Goal: Task Accomplishment & Management: Complete application form

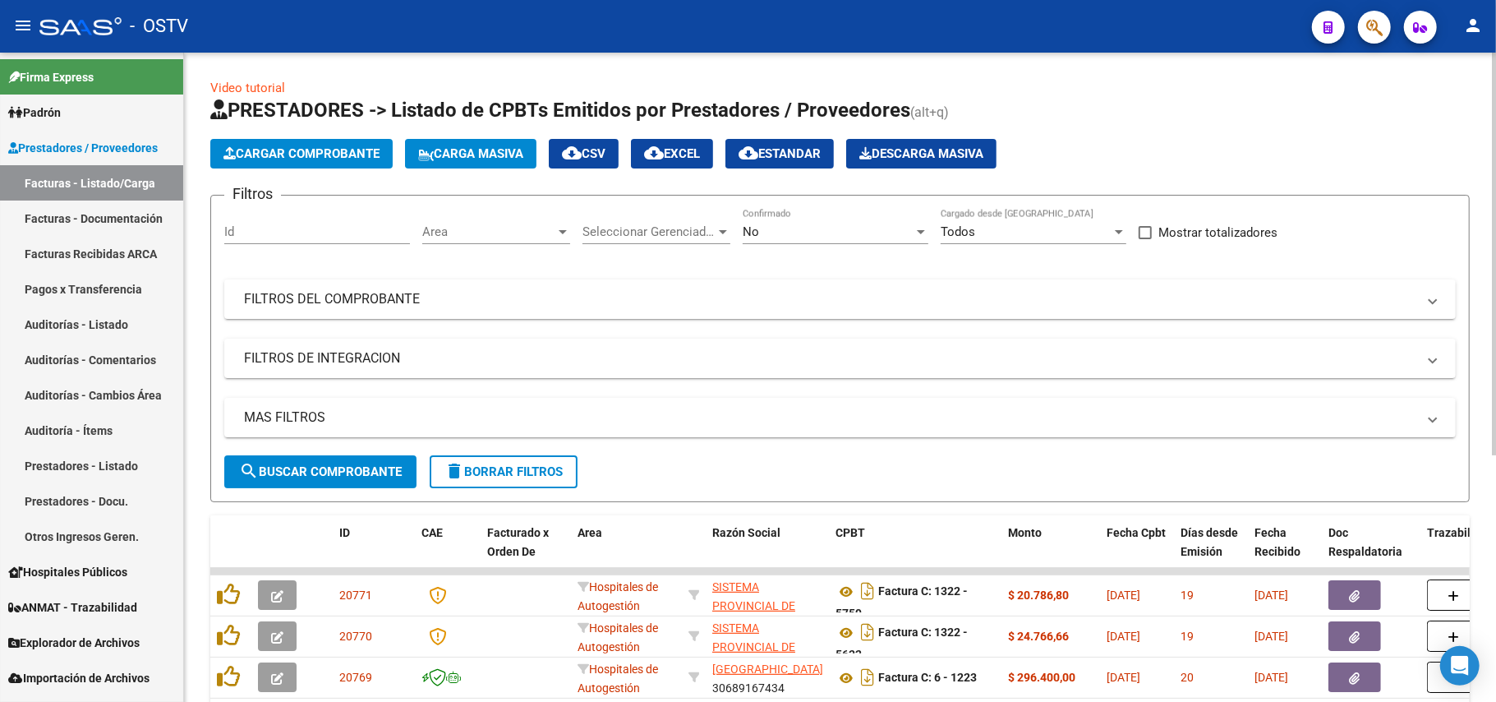
click at [802, 234] on div "No" at bounding box center [828, 231] width 171 height 15
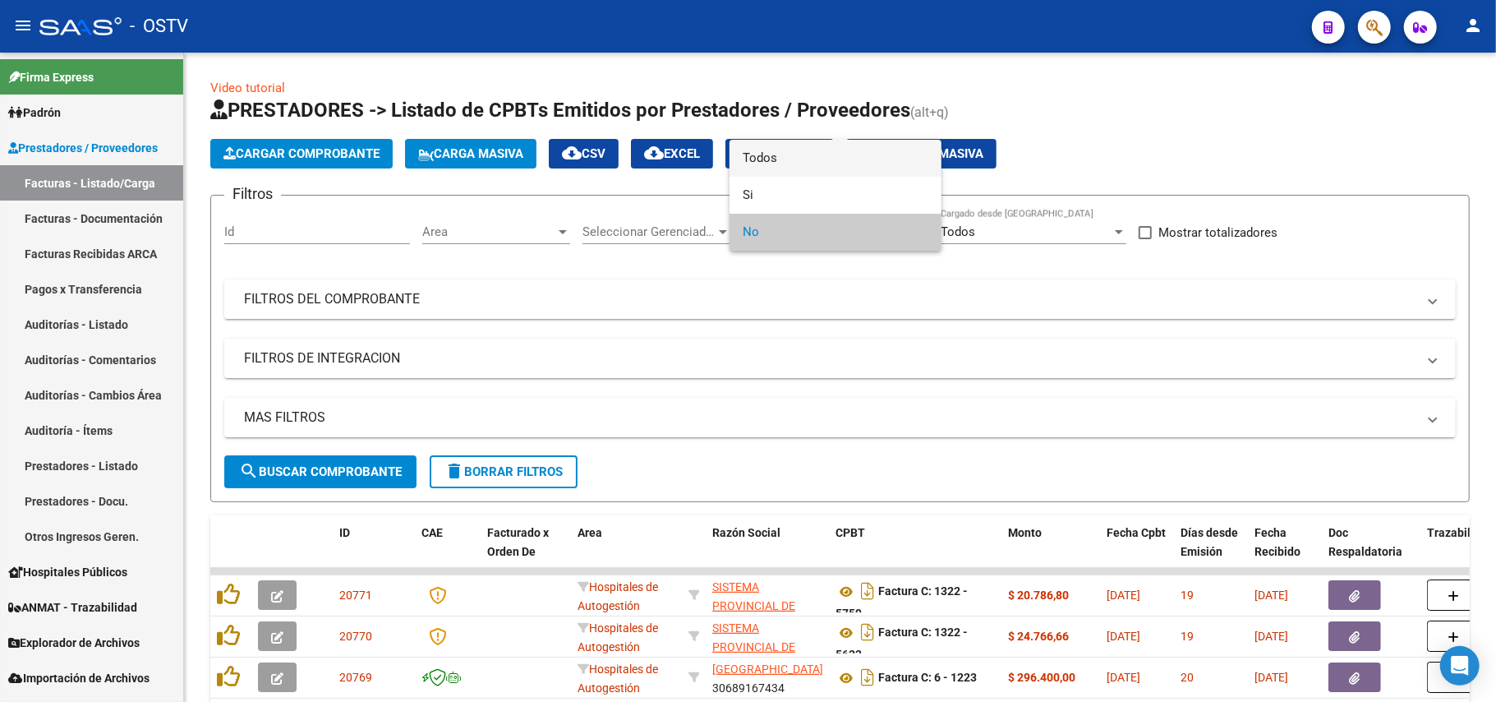
click at [819, 155] on span "Todos" at bounding box center [836, 158] width 186 height 37
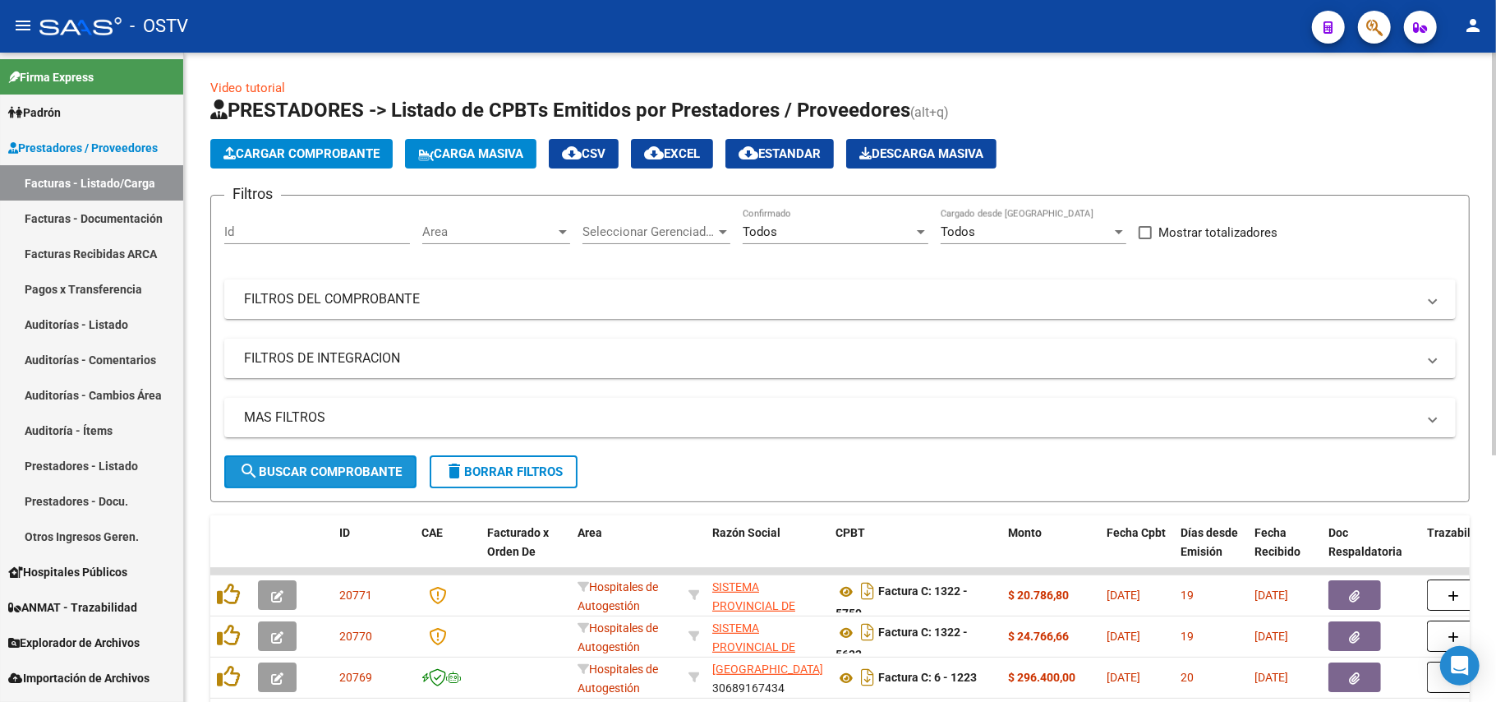
click at [330, 470] on span "search Buscar Comprobante" at bounding box center [320, 471] width 163 height 15
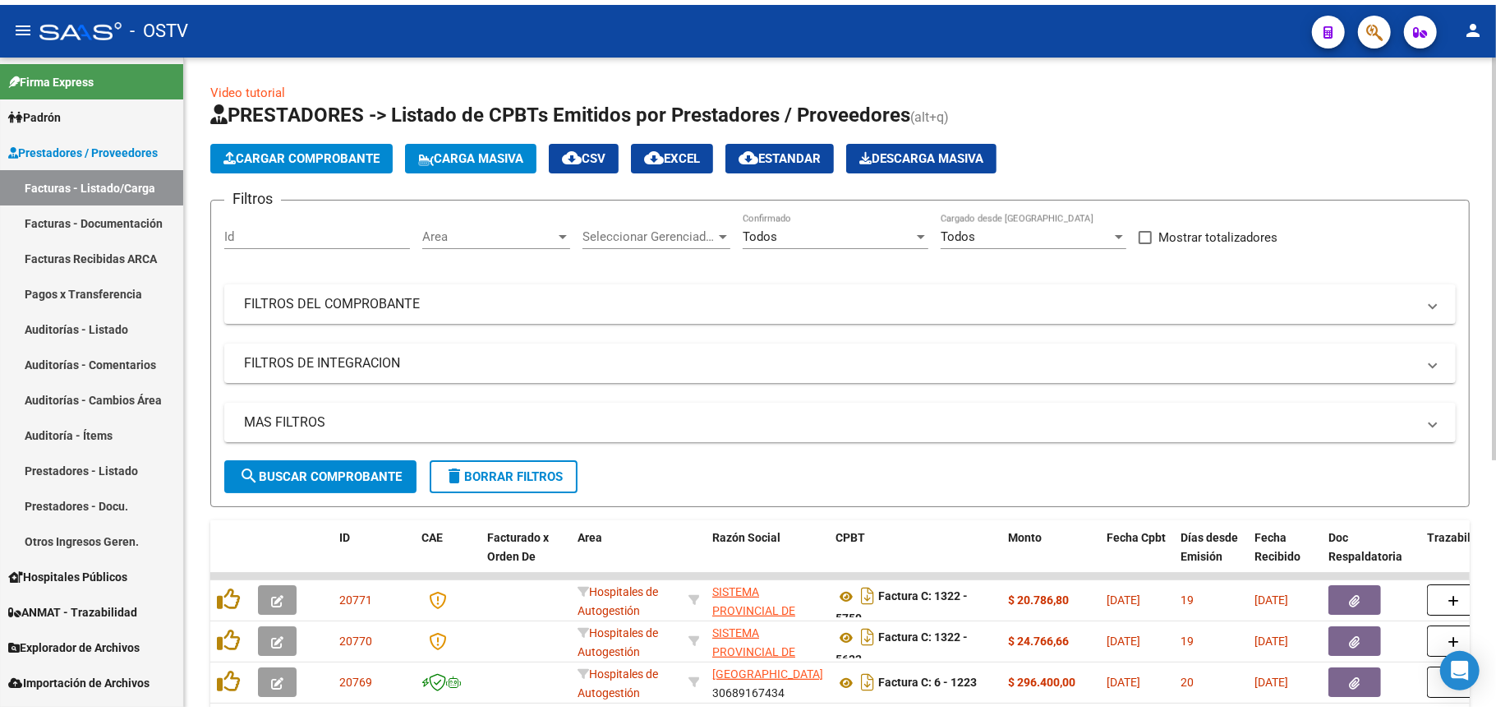
scroll to position [399, 0]
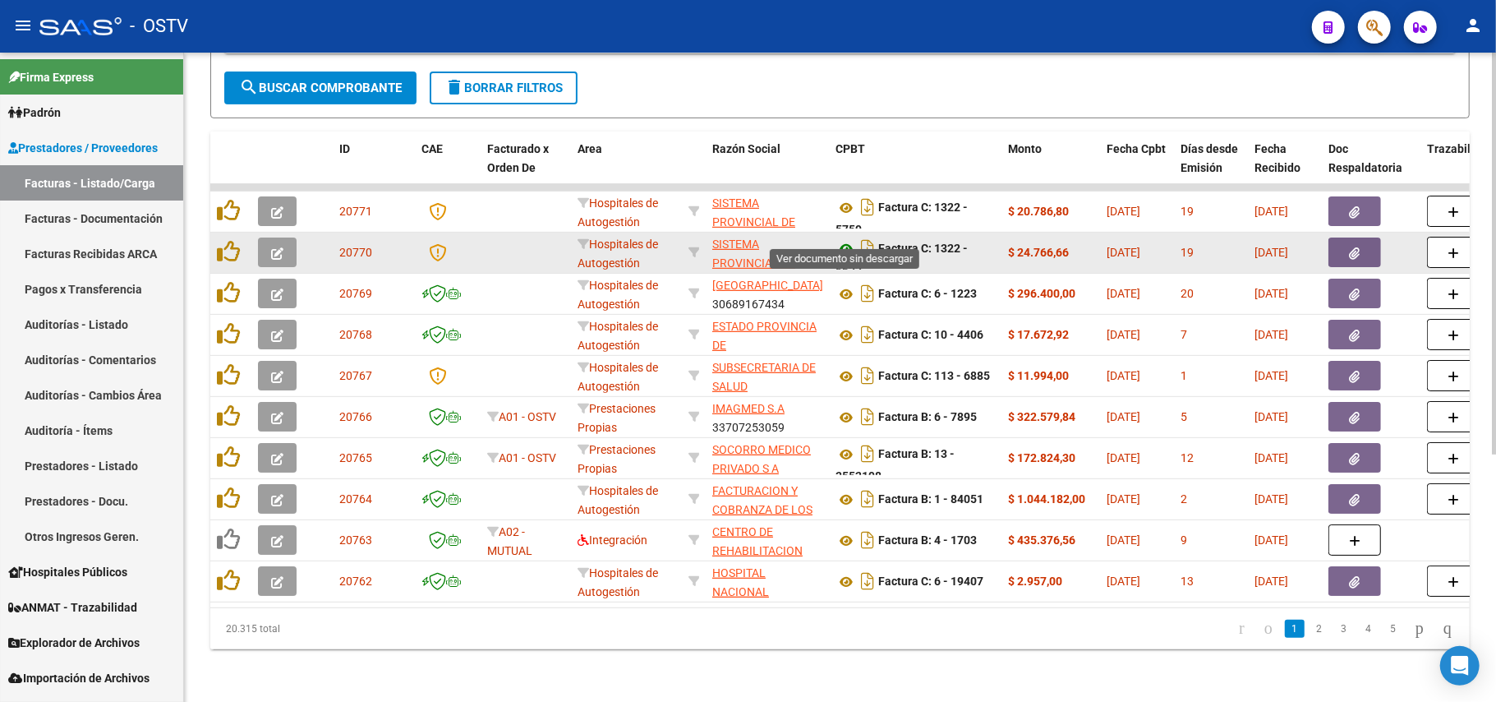
click at [848, 239] on icon at bounding box center [846, 249] width 21 height 20
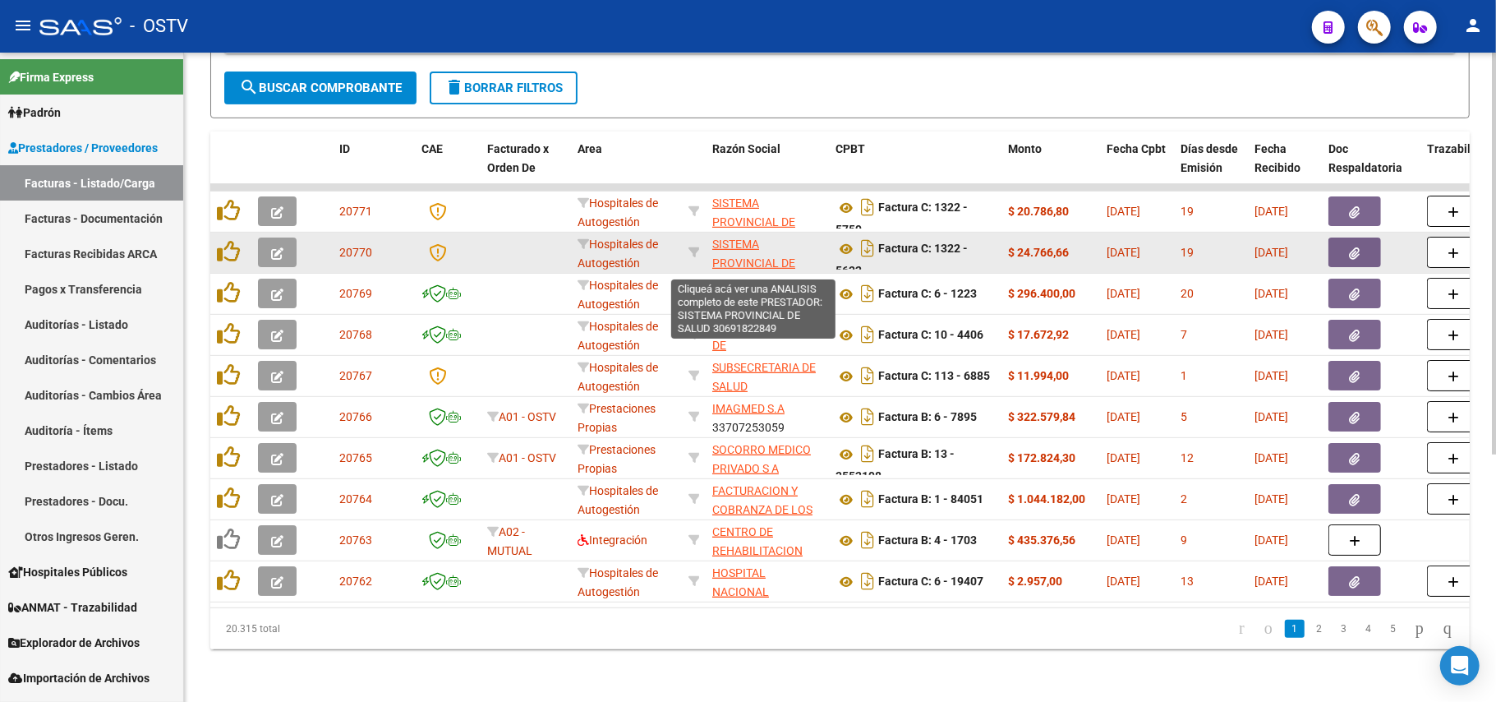
click at [746, 235] on app-link-go-to "SISTEMA PROVINCIAL DE SALUD" at bounding box center [767, 263] width 110 height 56
click at [738, 247] on span "SISTEMA PROVINCIAL DE SALUD" at bounding box center [753, 262] width 83 height 51
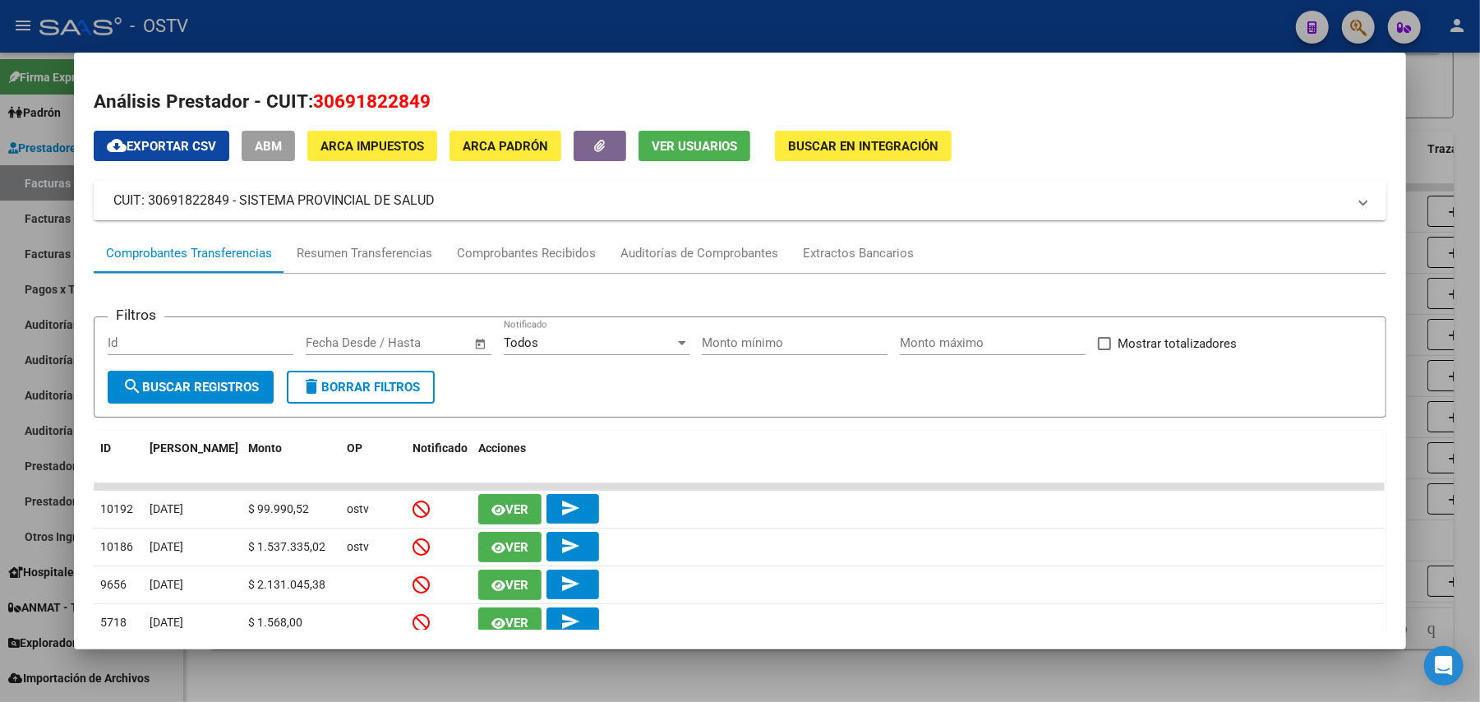
drag, startPoint x: 358, startPoint y: 205, endPoint x: 232, endPoint y: 208, distance: 126.6
click at [232, 208] on mat-panel-title "CUIT: 30691822849 - SISTEMA PROVINCIAL DE SALUD" at bounding box center [729, 201] width 1233 height 20
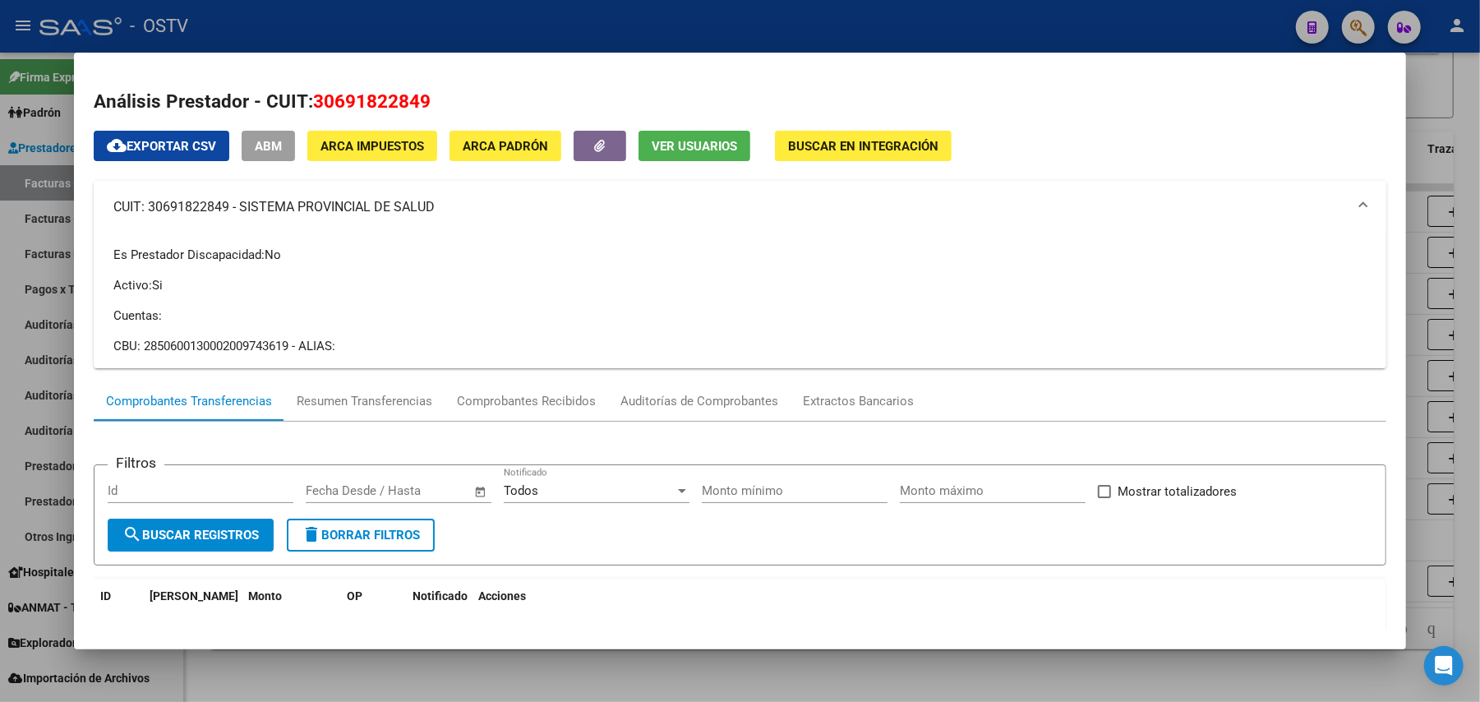
copy mat-panel-title "SISTEMA PROVINCIAL DE SALUD"
click at [0, 336] on div at bounding box center [740, 351] width 1480 height 702
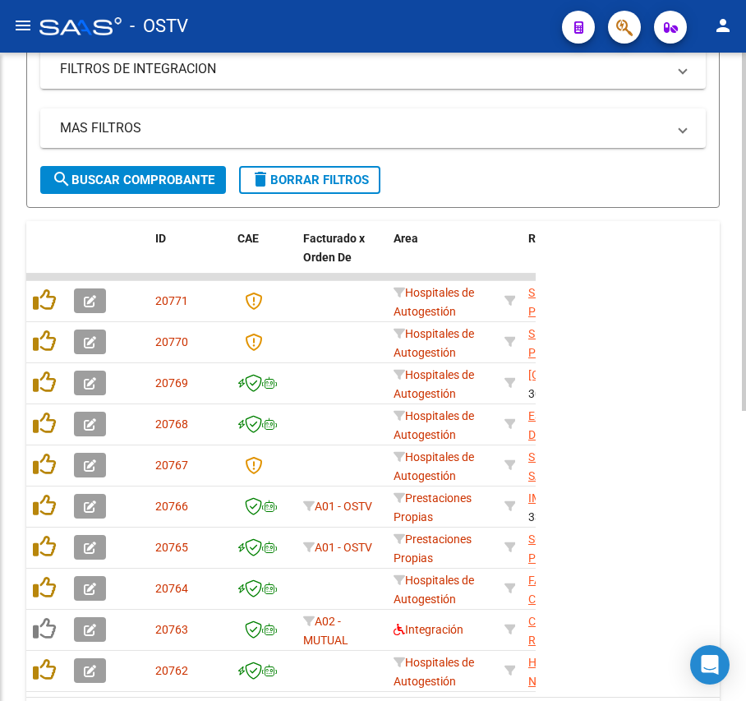
scroll to position [501, 0]
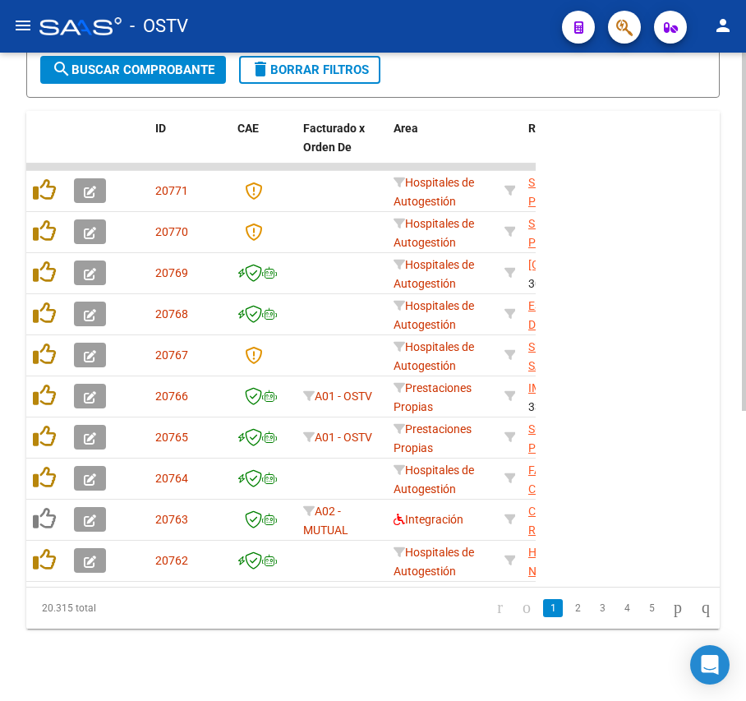
click at [161, 66] on span "search Buscar Comprobante" at bounding box center [133, 69] width 163 height 15
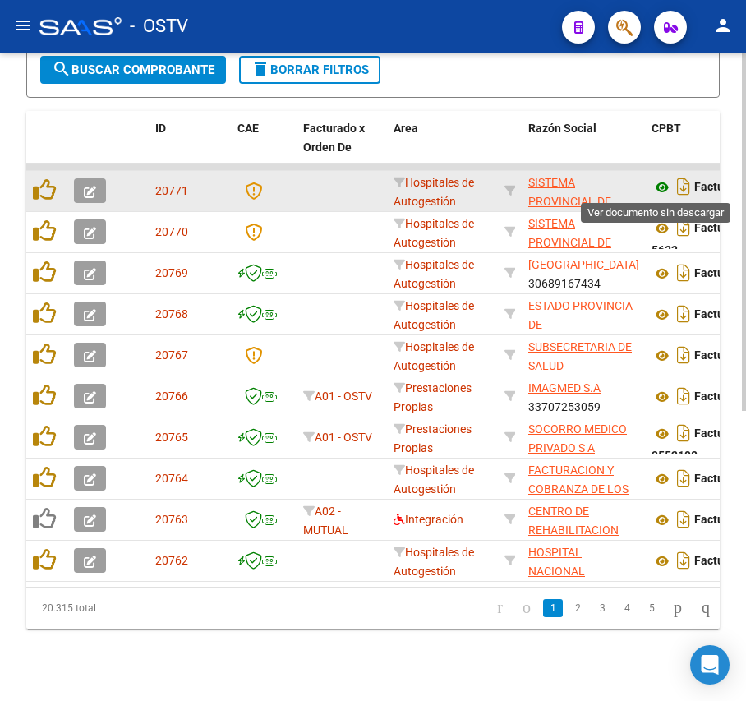
click at [662, 194] on icon at bounding box center [662, 187] width 21 height 20
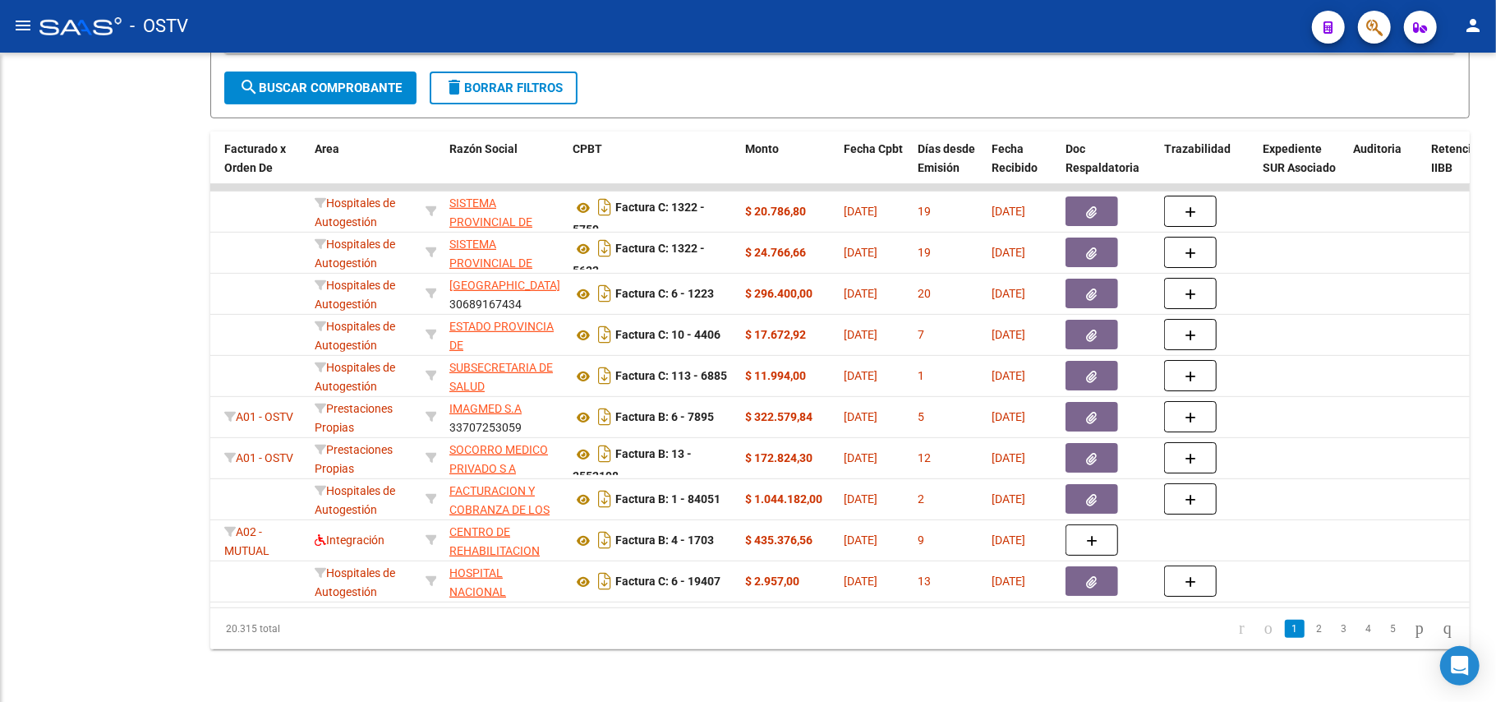
scroll to position [399, 0]
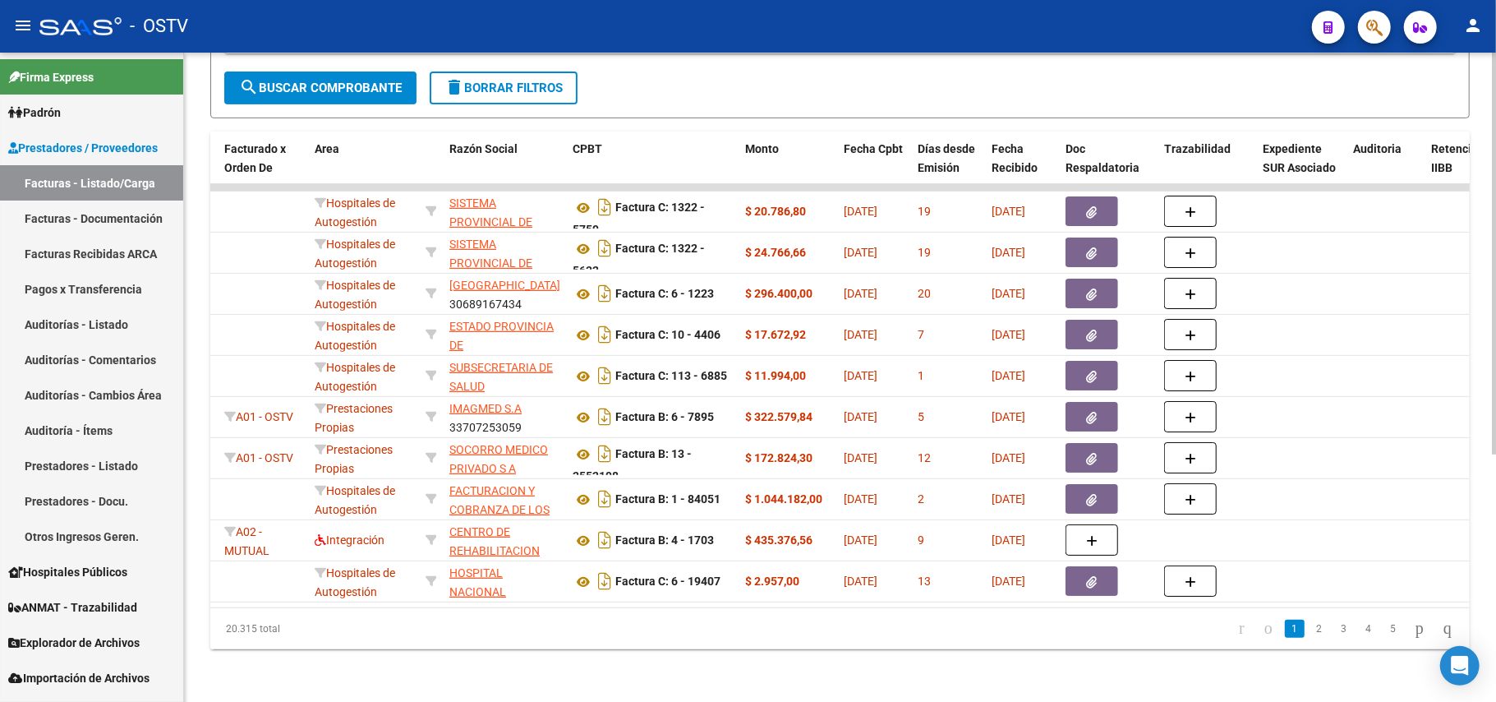
click at [383, 81] on span "search Buscar Comprobante" at bounding box center [320, 88] width 163 height 15
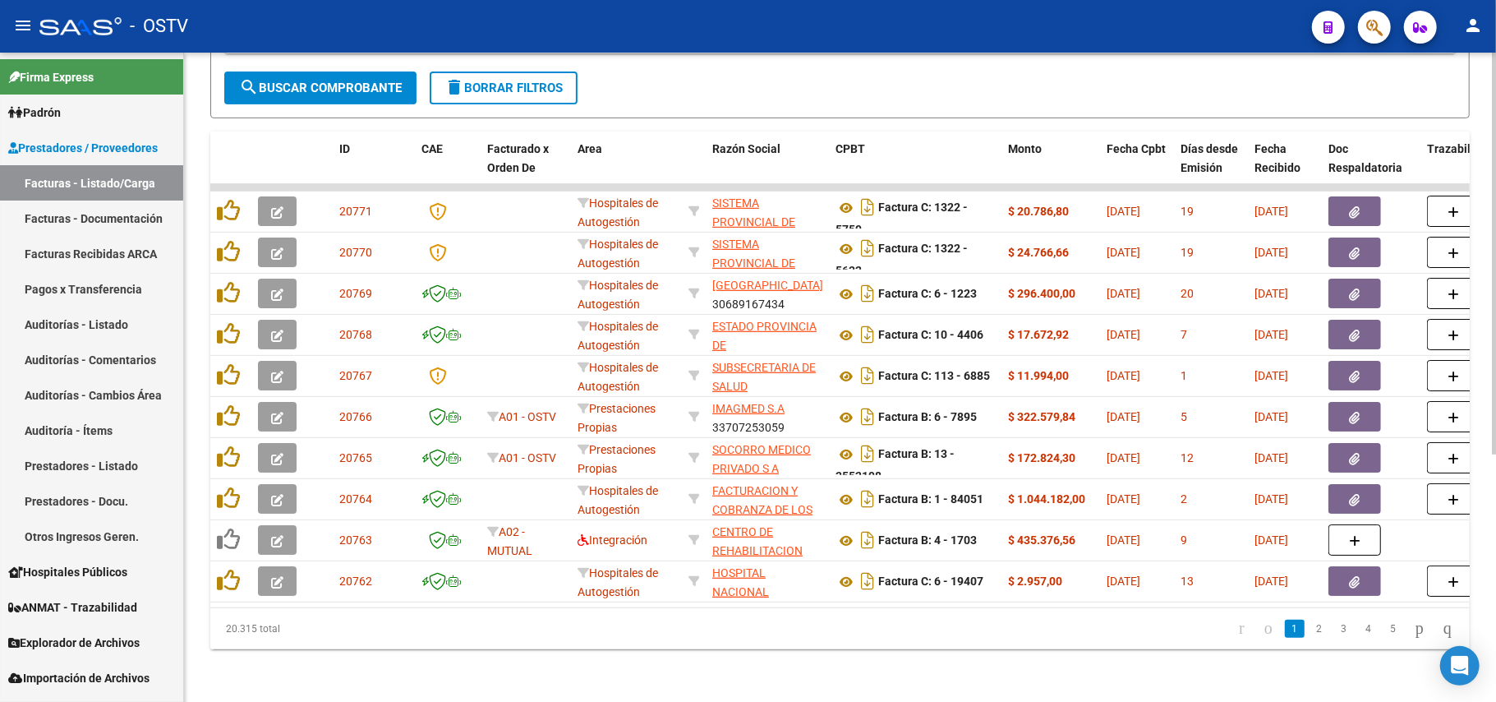
click at [296, 81] on span "search Buscar Comprobante" at bounding box center [320, 88] width 163 height 15
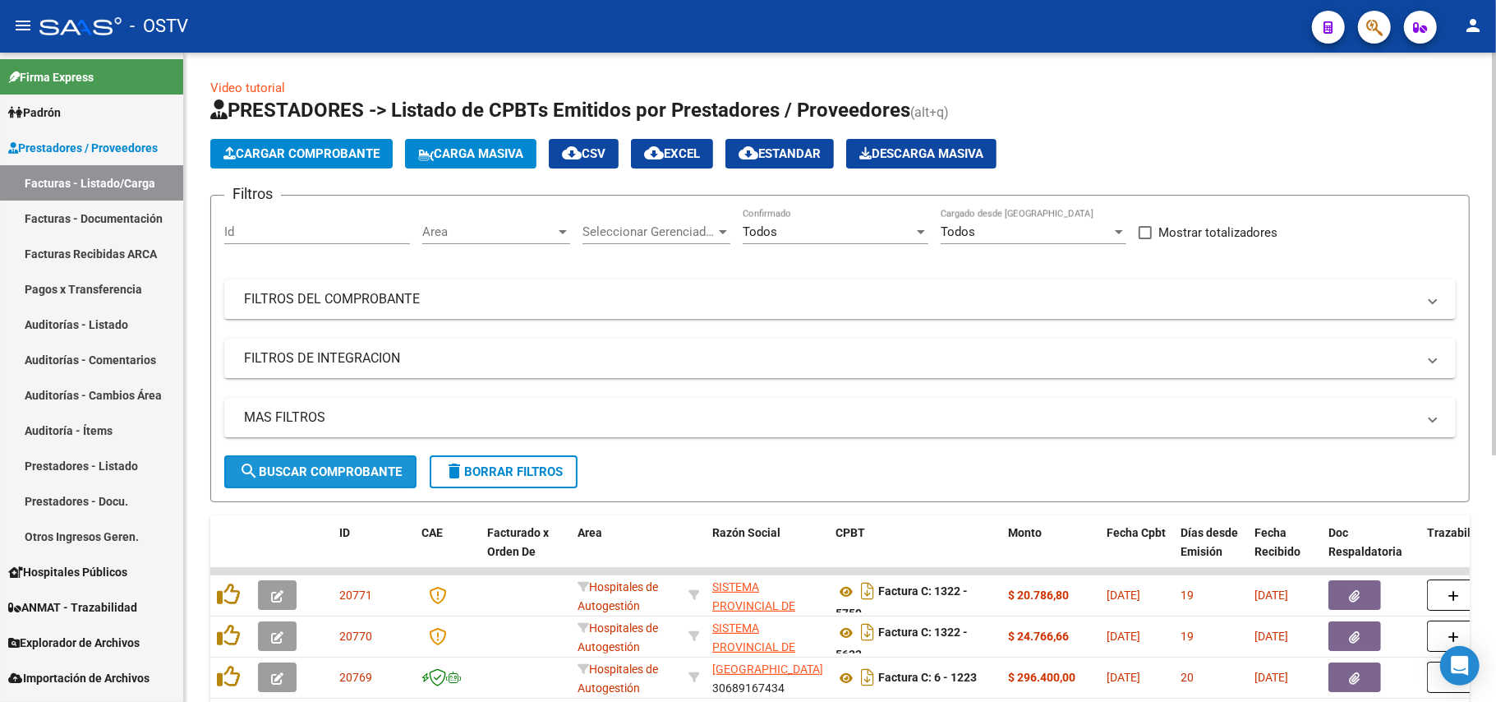
click at [342, 467] on span "search Buscar Comprobante" at bounding box center [320, 471] width 163 height 15
click at [277, 468] on span "search Buscar Comprobante" at bounding box center [320, 471] width 163 height 15
click at [323, 464] on span "search Buscar Comprobante" at bounding box center [320, 471] width 163 height 15
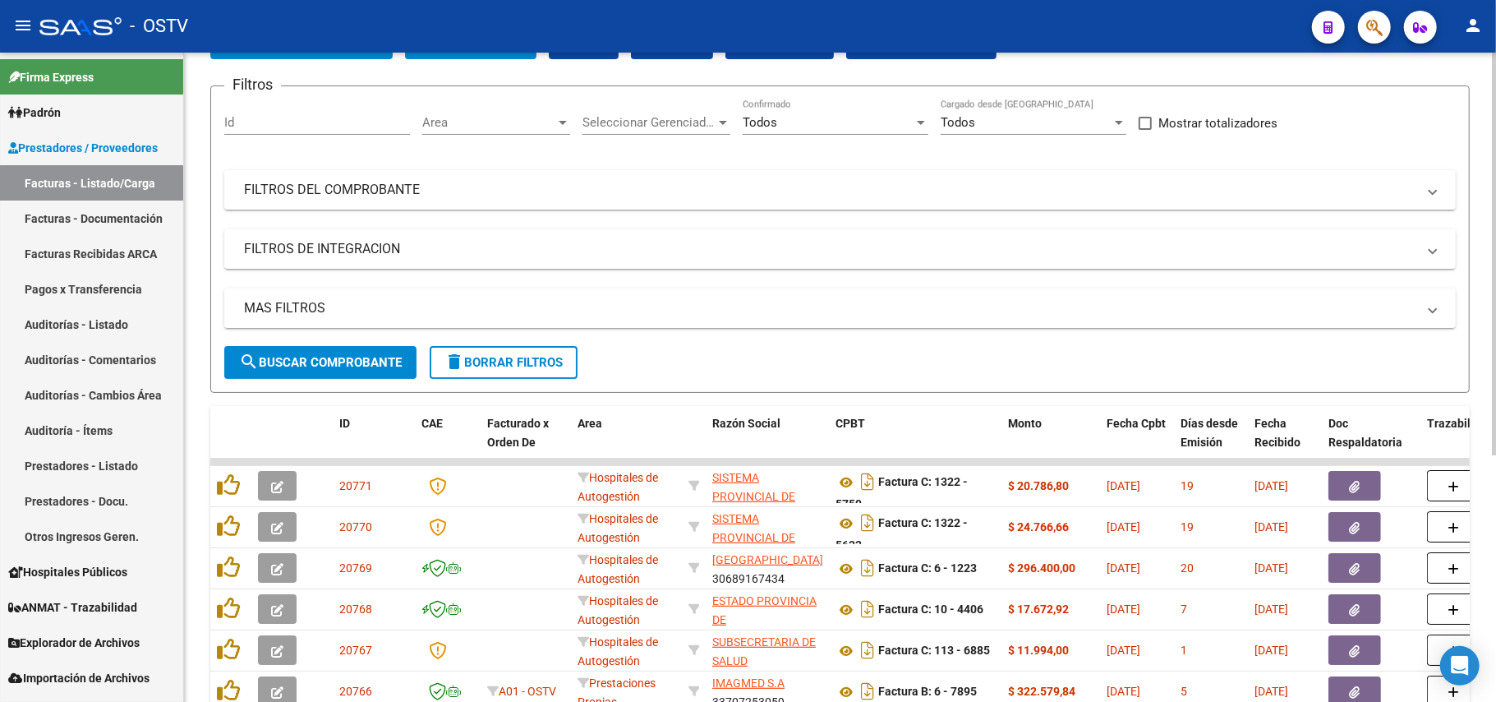
click at [375, 357] on span "search Buscar Comprobante" at bounding box center [320, 362] width 163 height 15
click at [89, 145] on span "Prestadores / Proveedores" at bounding box center [83, 148] width 150 height 18
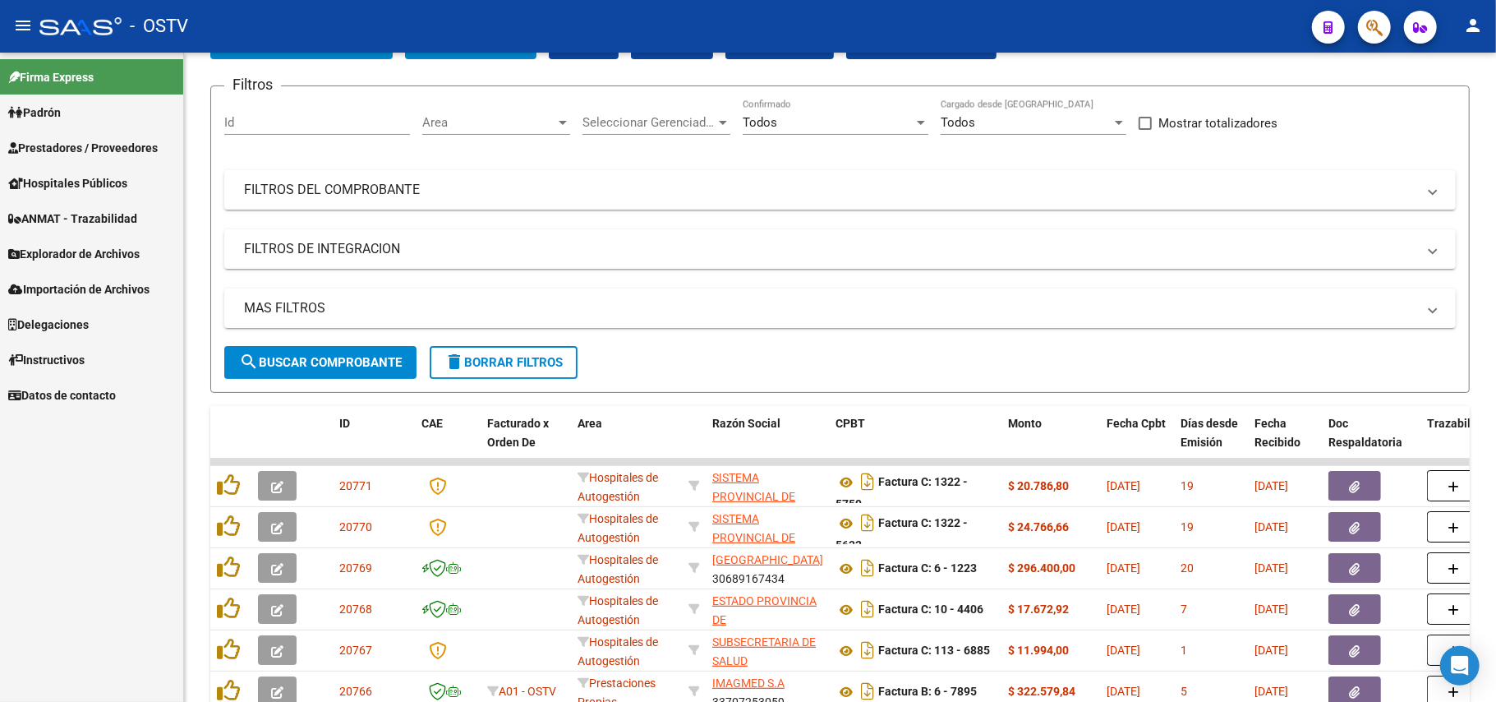
click at [51, 148] on span "Prestadores / Proveedores" at bounding box center [83, 148] width 150 height 18
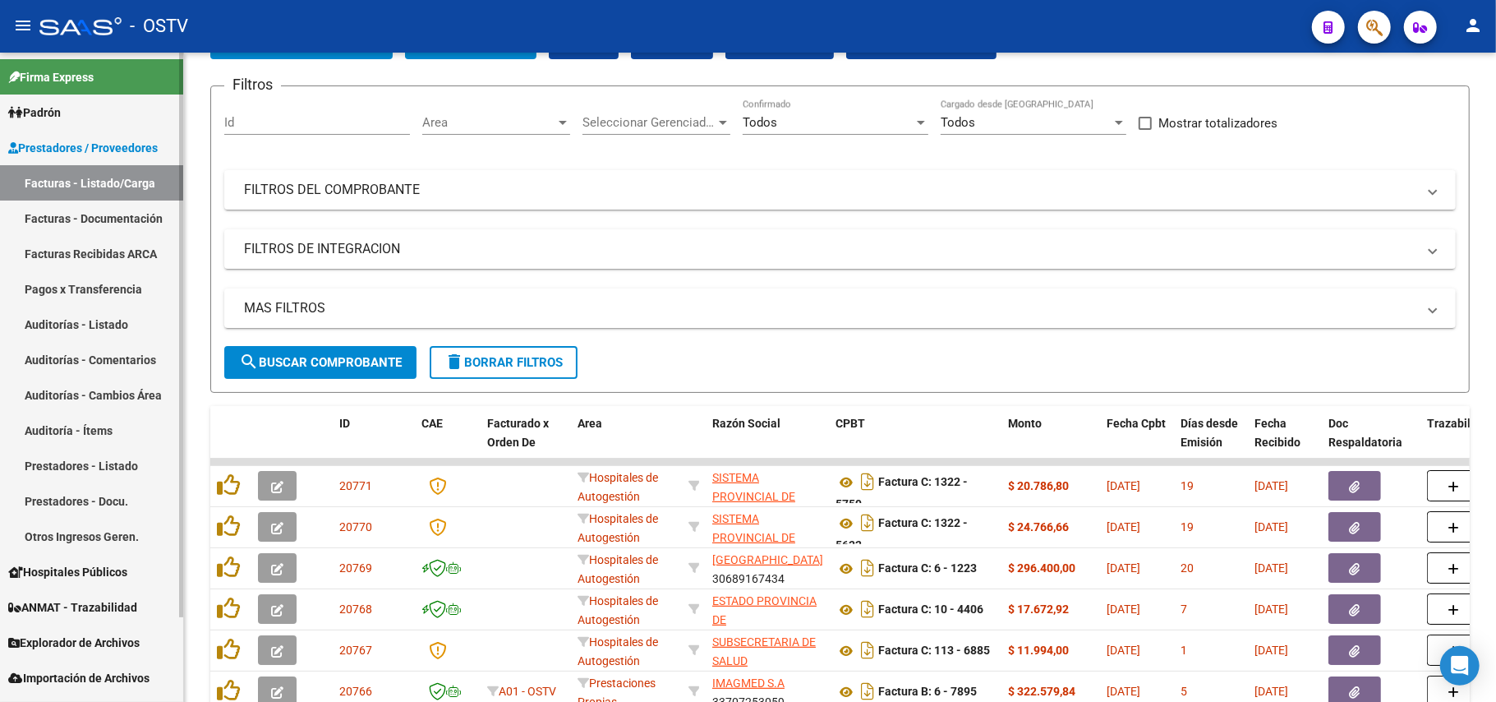
click at [92, 117] on link "Padrón" at bounding box center [91, 112] width 183 height 35
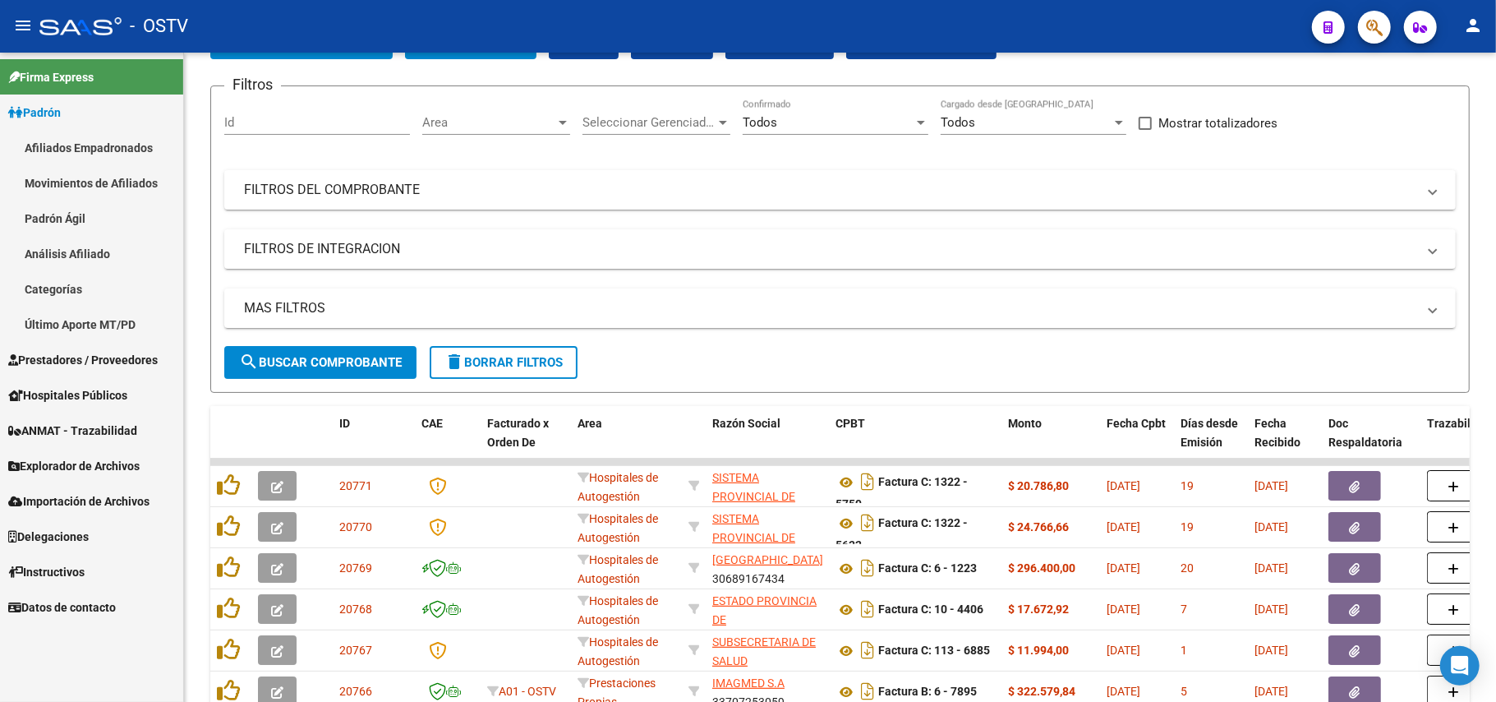
click at [139, 136] on link "Afiliados Empadronados" at bounding box center [91, 147] width 183 height 35
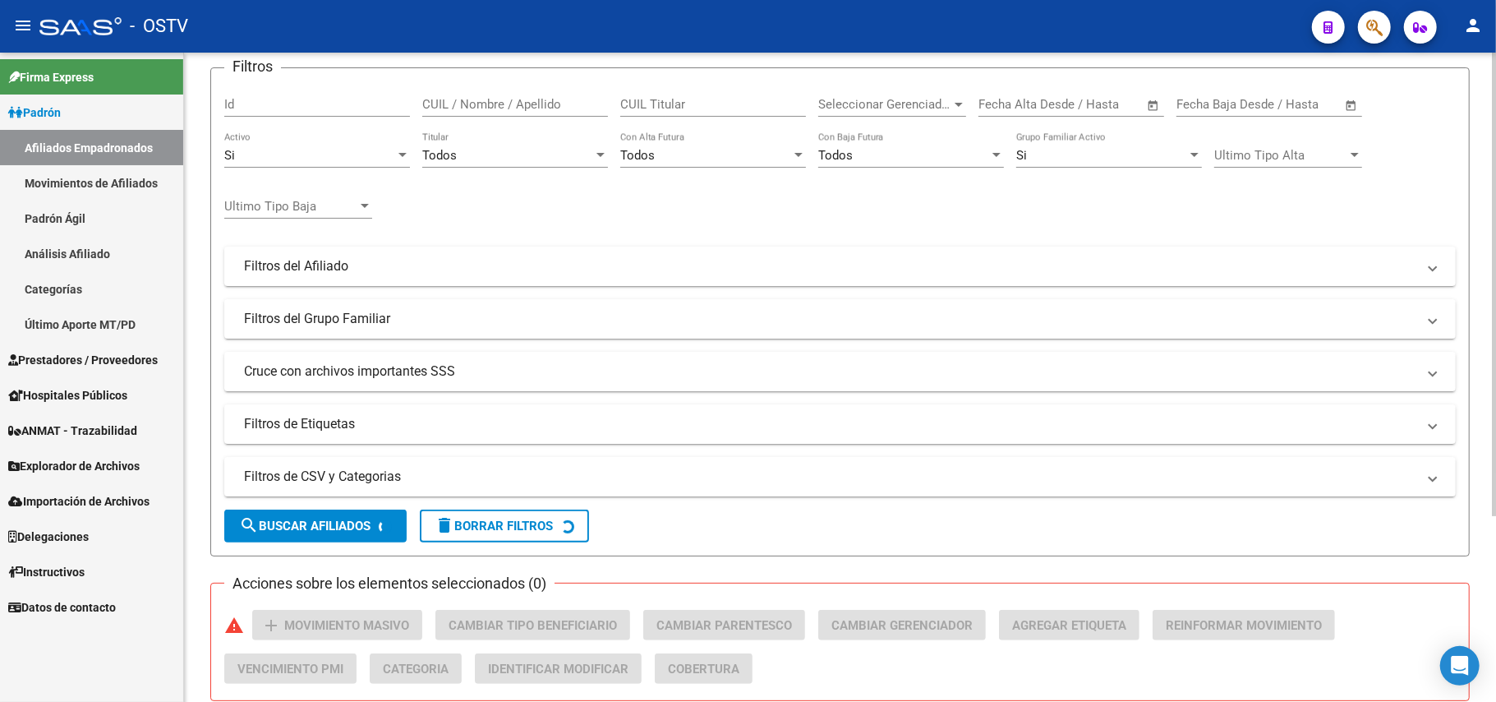
click at [551, 97] on input "CUIL / Nombre / Apellido" at bounding box center [515, 104] width 186 height 15
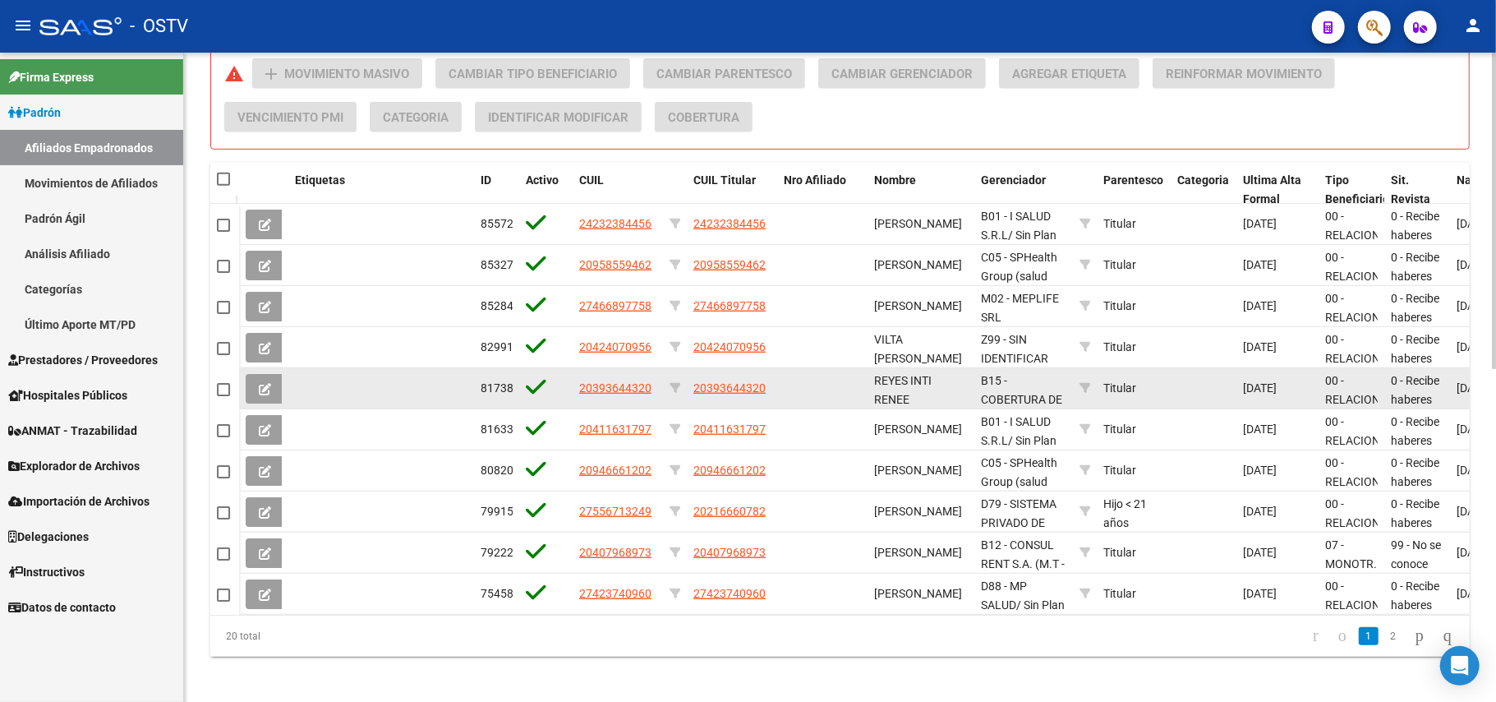
scroll to position [685, 0]
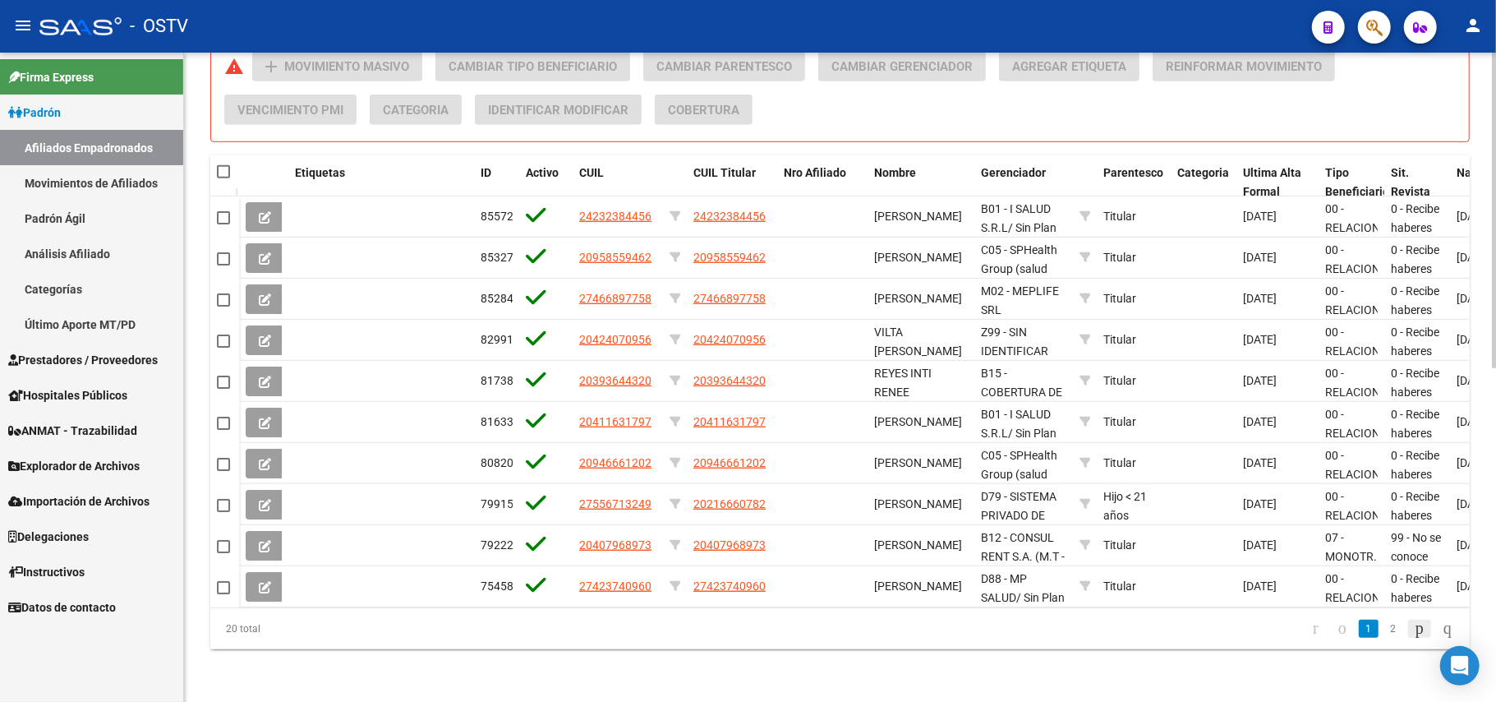
type input "reyes"
click at [1413, 619] on icon "go to next page" at bounding box center [1419, 628] width 13 height 20
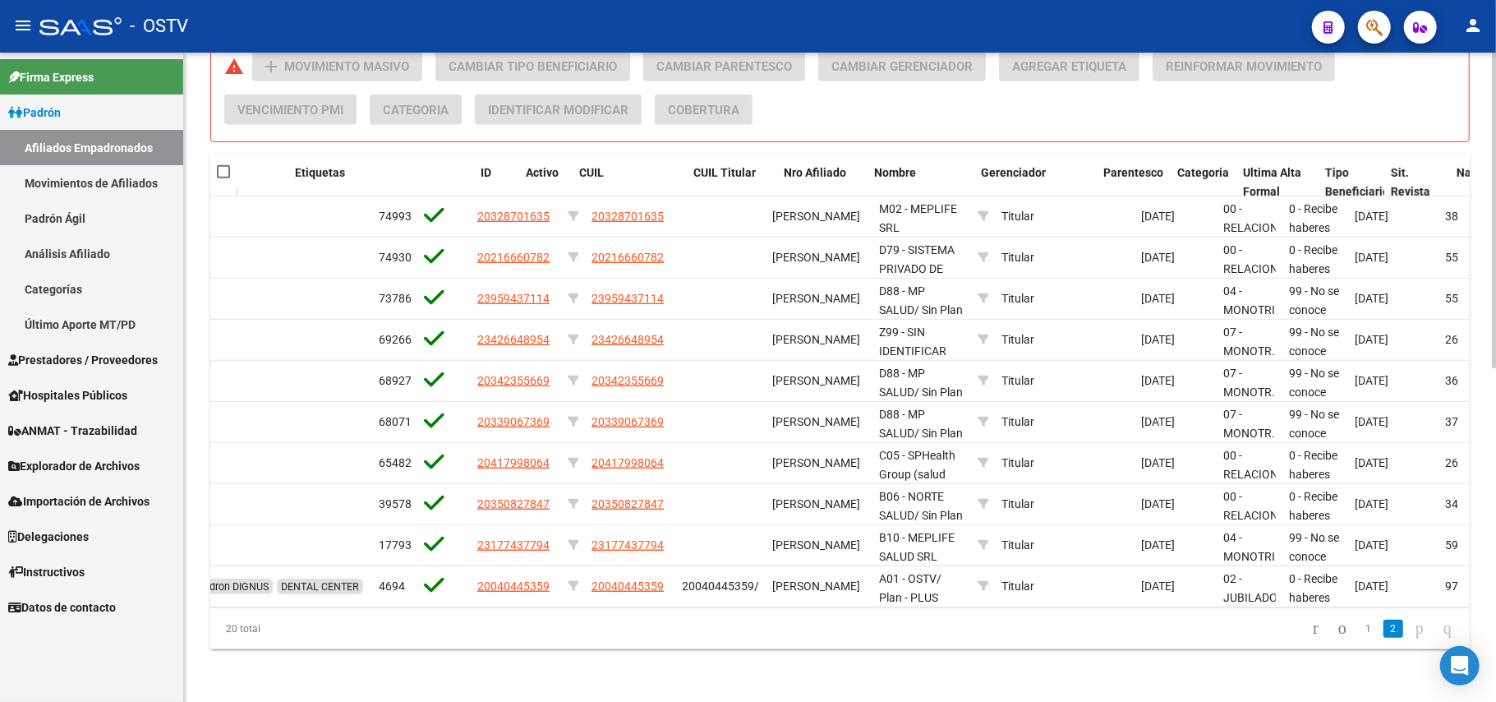
scroll to position [0, 0]
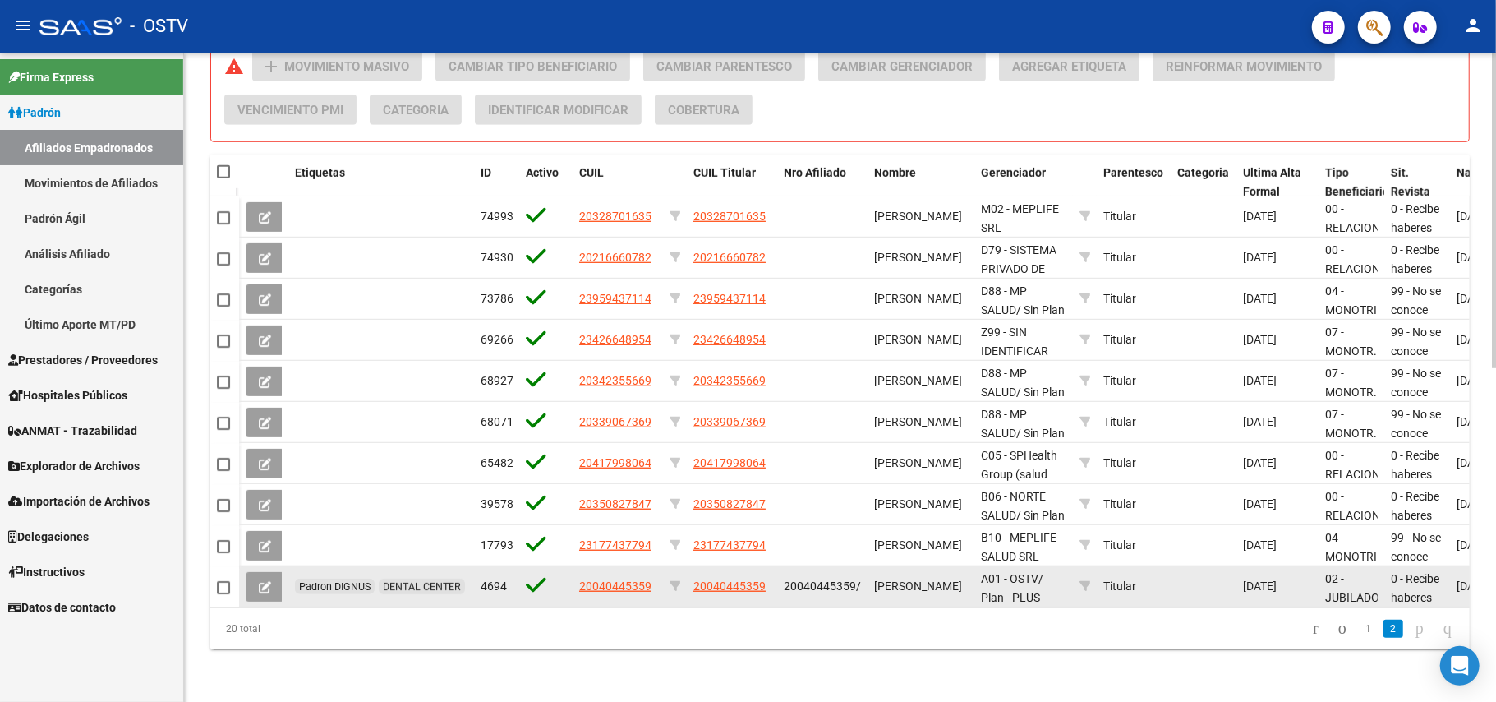
click at [901, 577] on div "[PERSON_NAME]" at bounding box center [921, 586] width 94 height 19
click at [255, 572] on button at bounding box center [265, 587] width 39 height 30
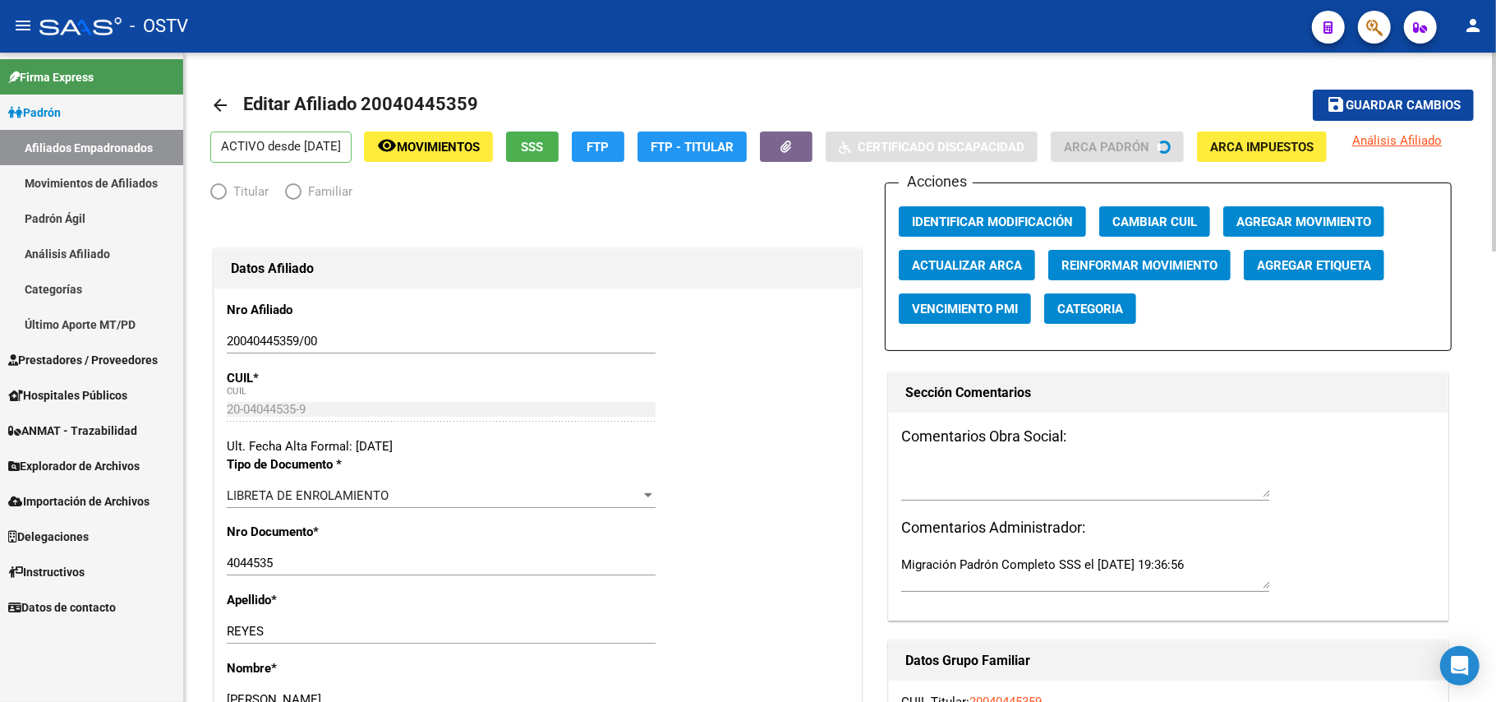
radio input "true"
type input "33-63761744-9"
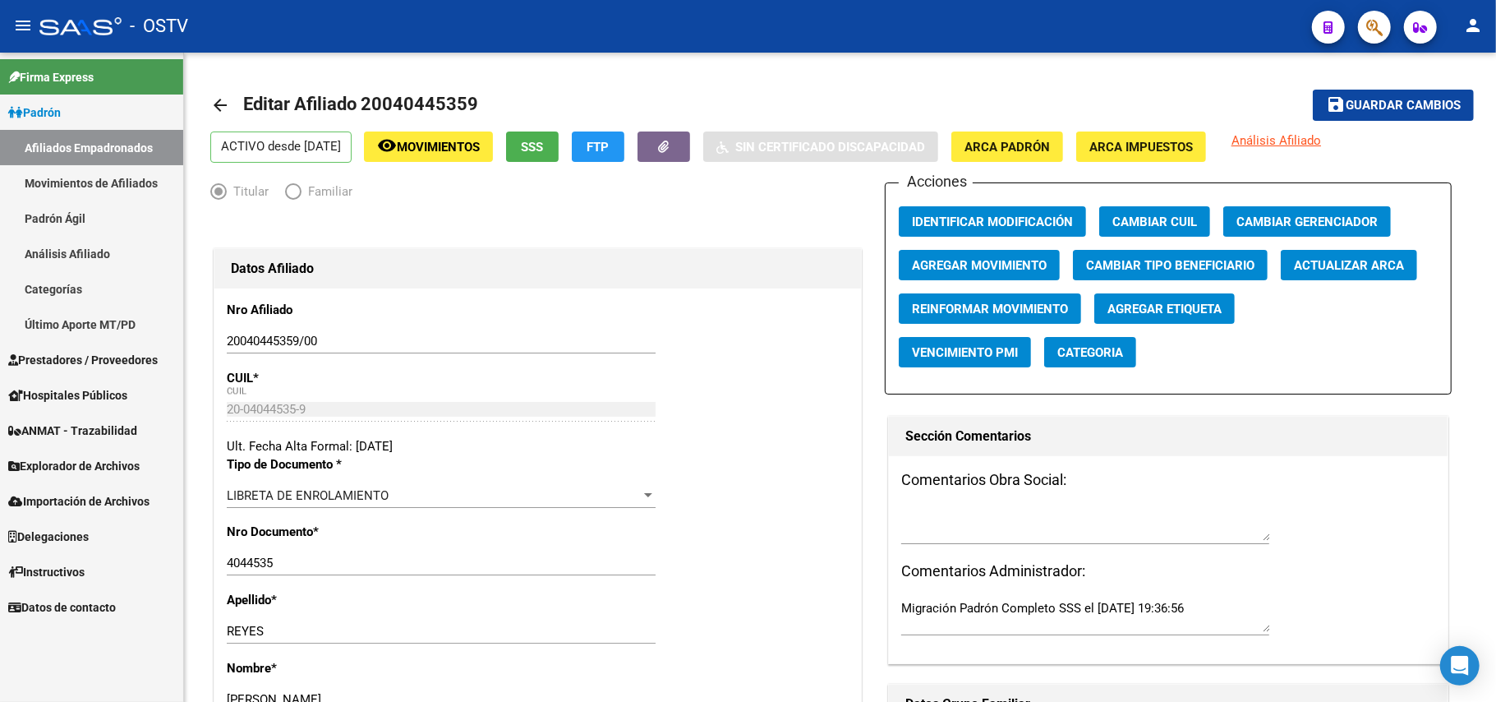
click at [81, 90] on link "Firma Express" at bounding box center [91, 76] width 183 height 35
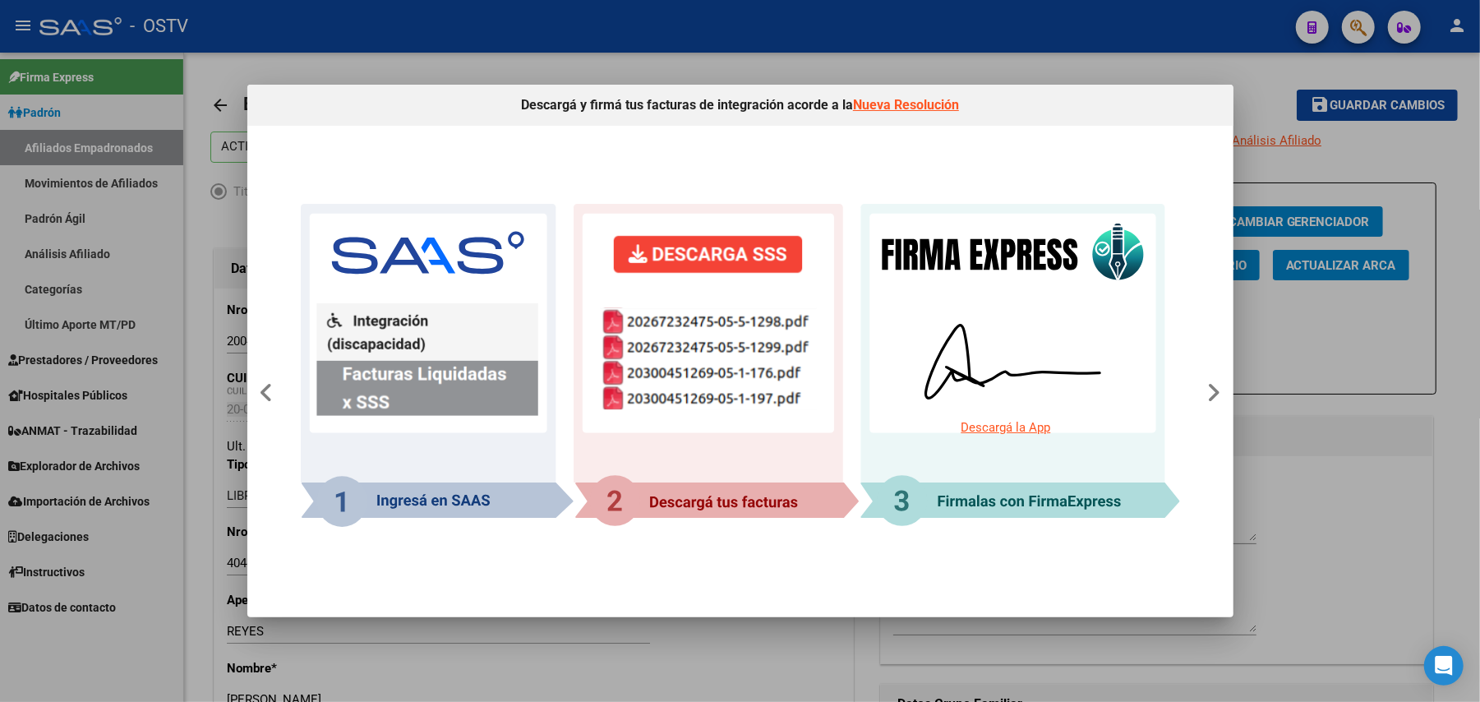
click at [26, 372] on div at bounding box center [740, 351] width 1480 height 702
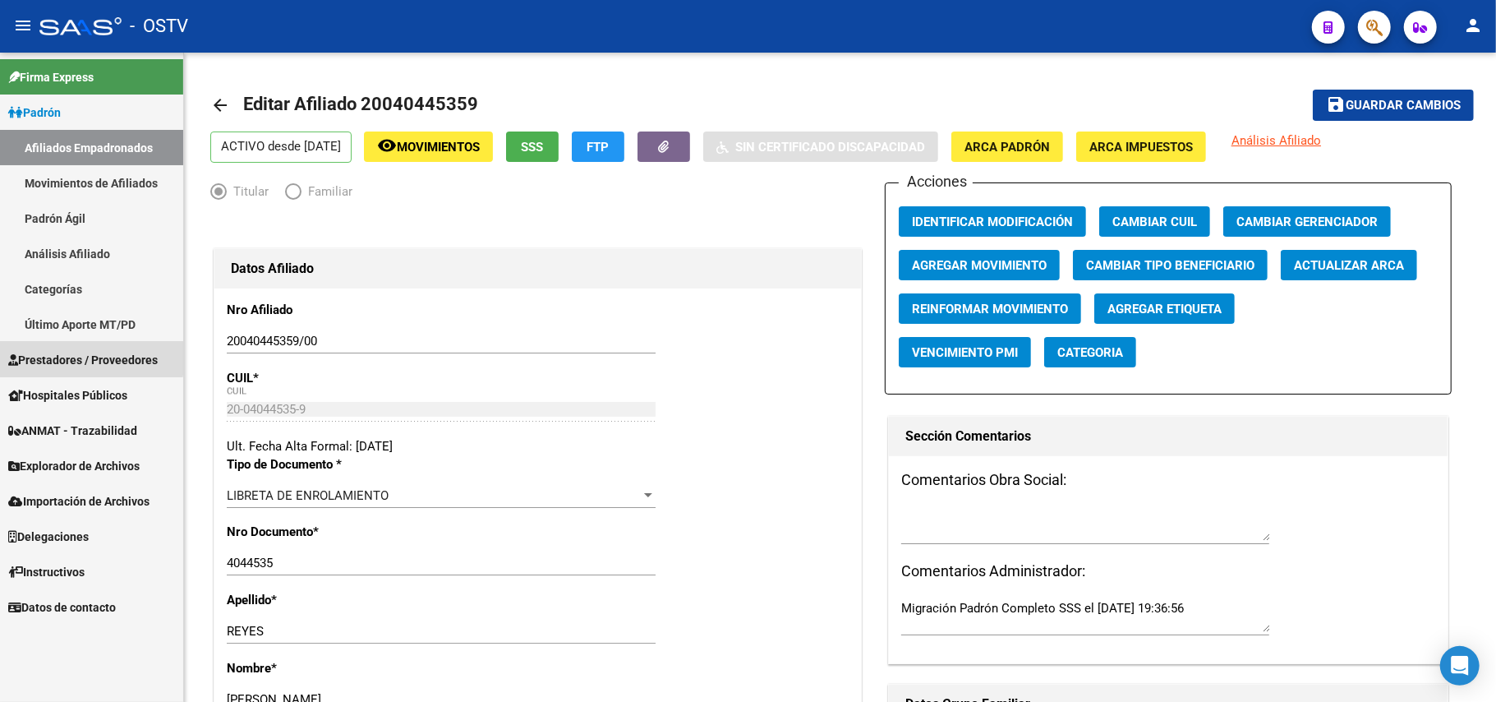
click at [48, 355] on span "Prestadores / Proveedores" at bounding box center [83, 360] width 150 height 18
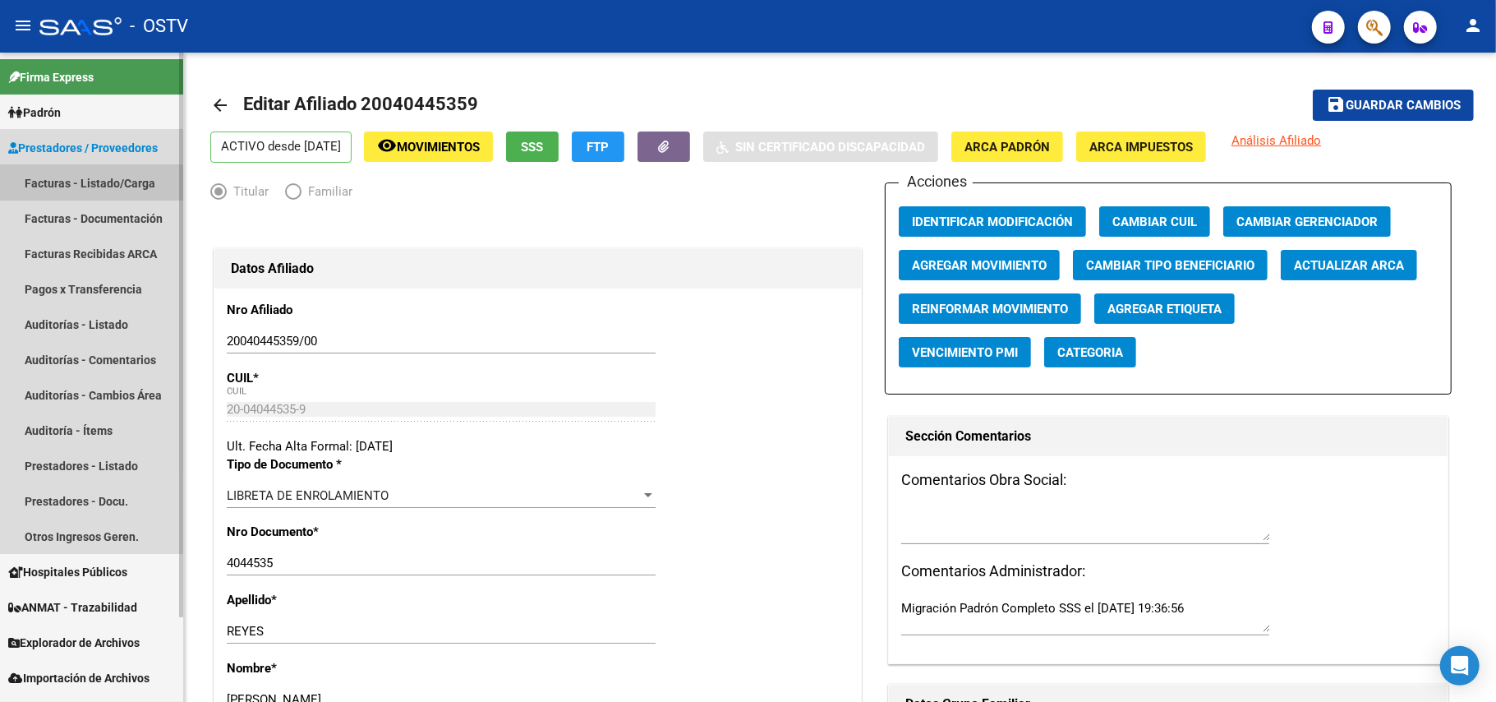
click at [57, 191] on link "Facturas - Listado/Carga" at bounding box center [91, 182] width 183 height 35
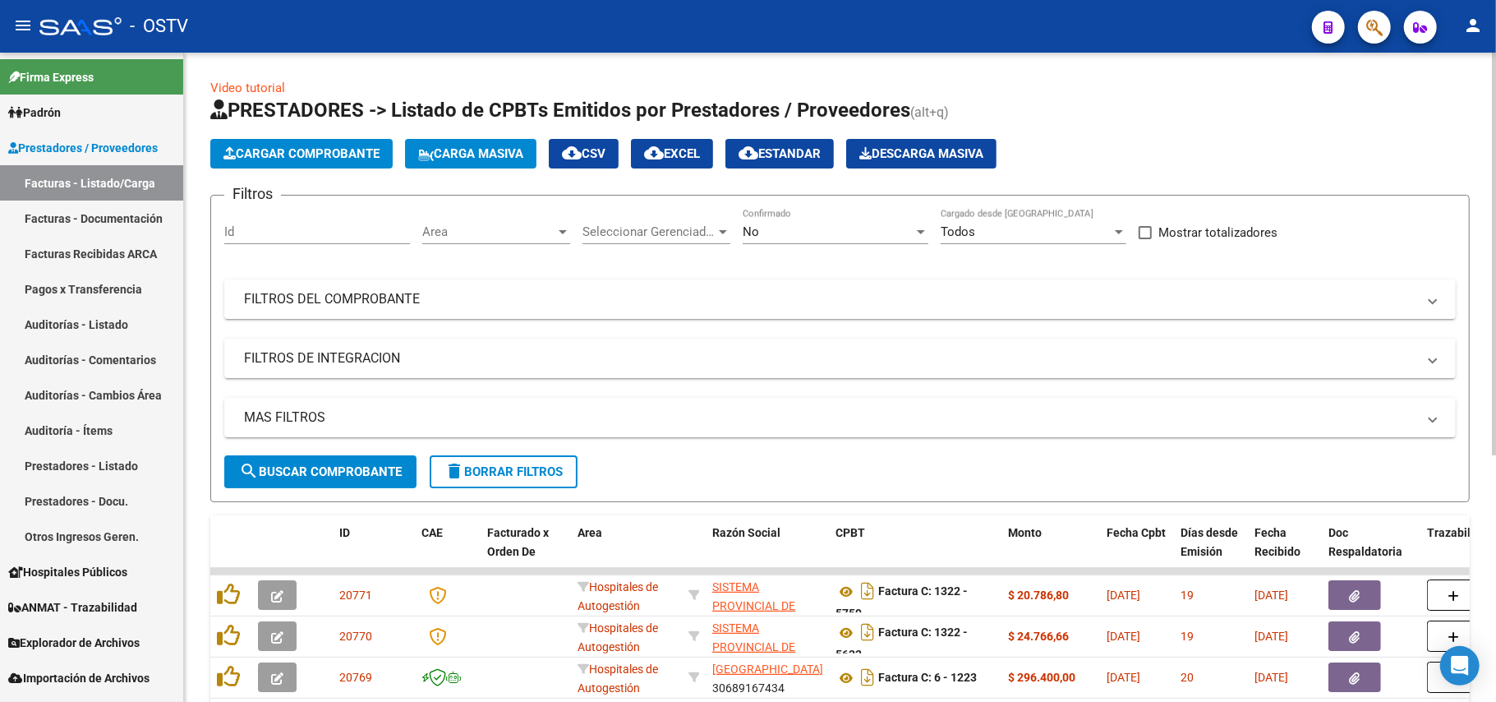
click at [841, 225] on div "No" at bounding box center [828, 231] width 171 height 15
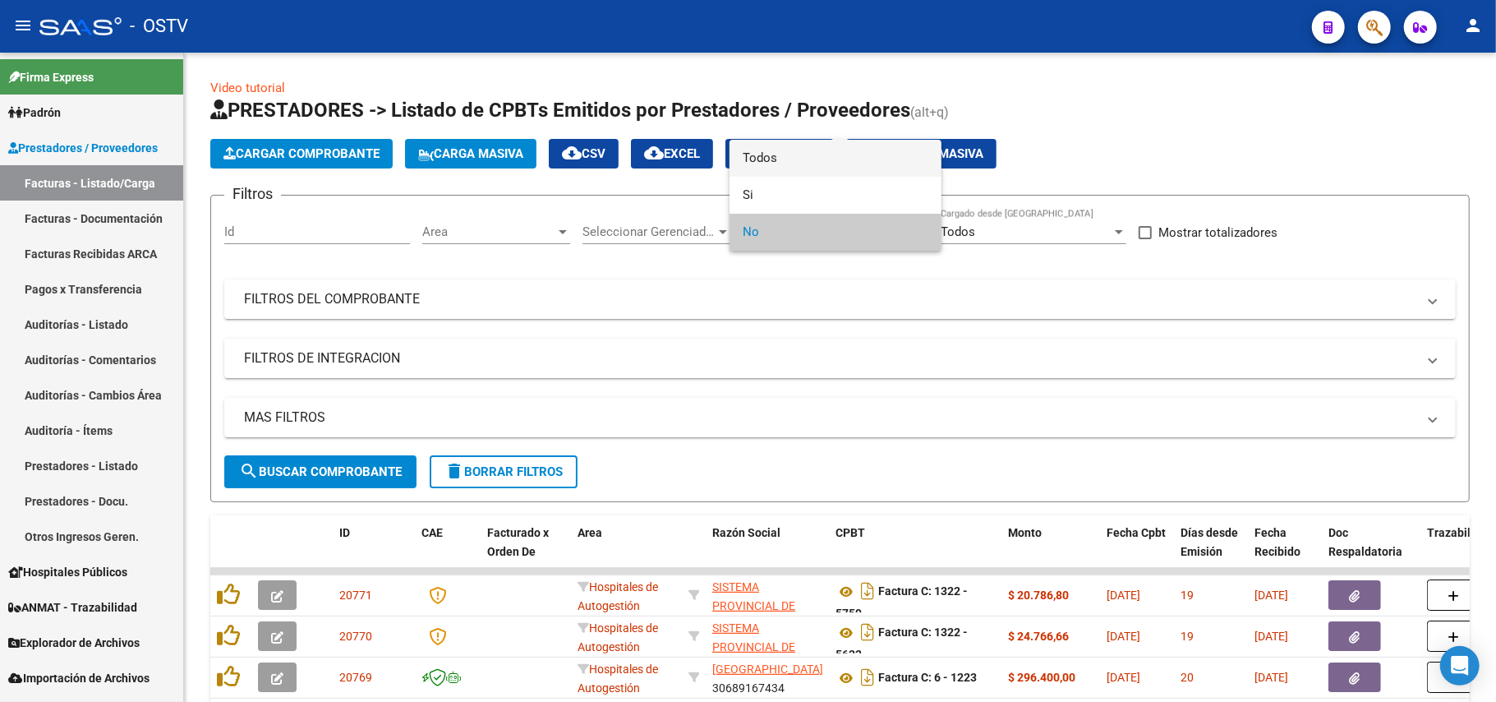
click at [825, 158] on span "Todos" at bounding box center [836, 158] width 186 height 37
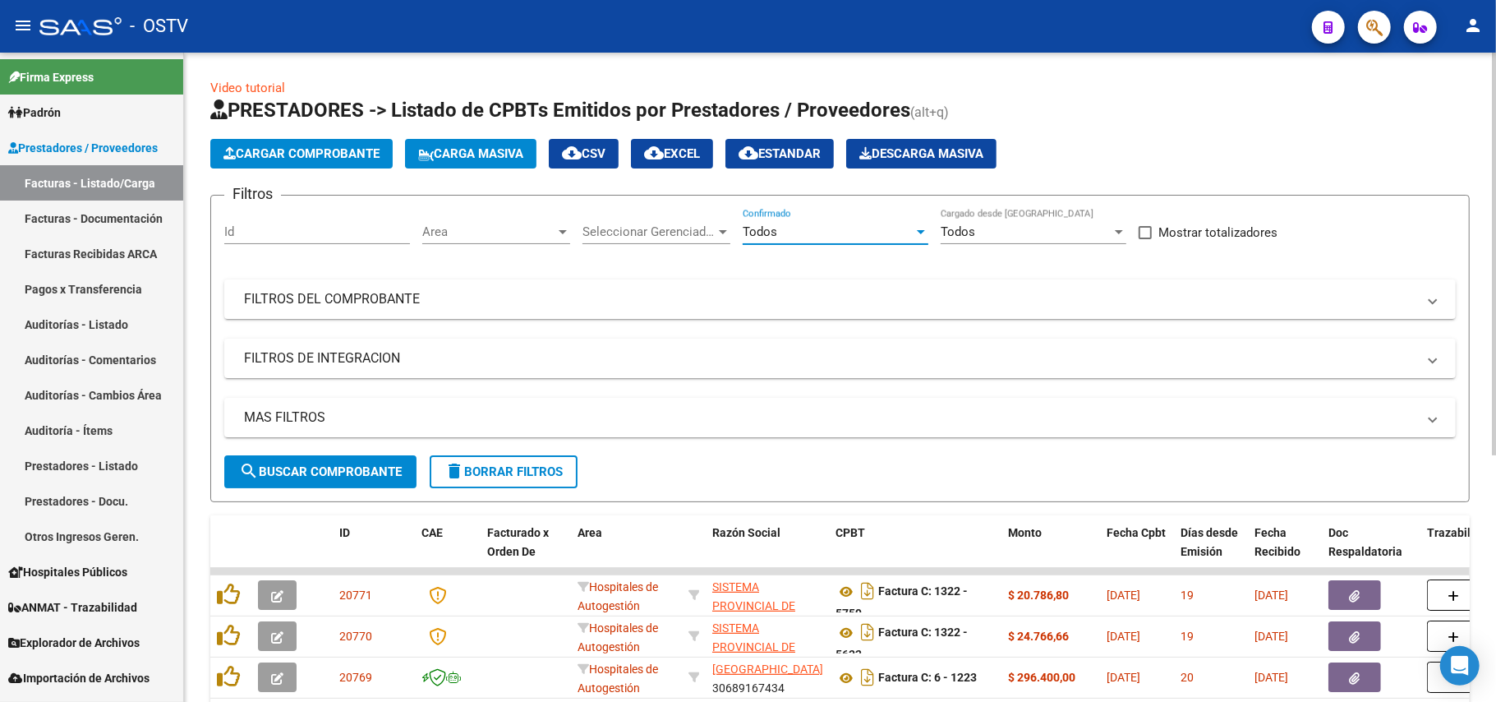
click at [352, 464] on span "search Buscar Comprobante" at bounding box center [320, 471] width 163 height 15
click at [283, 474] on span "search Buscar Comprobante" at bounding box center [320, 471] width 163 height 15
click at [372, 467] on span "search Buscar Comprobante" at bounding box center [320, 471] width 163 height 15
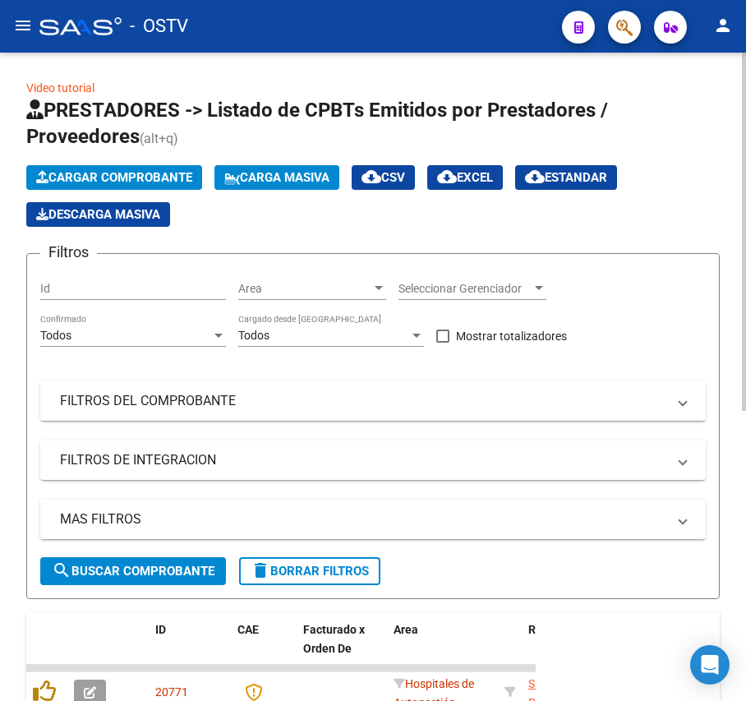
click at [237, 408] on mat-panel-title "FILTROS DEL COMPROBANTE" at bounding box center [363, 401] width 606 height 18
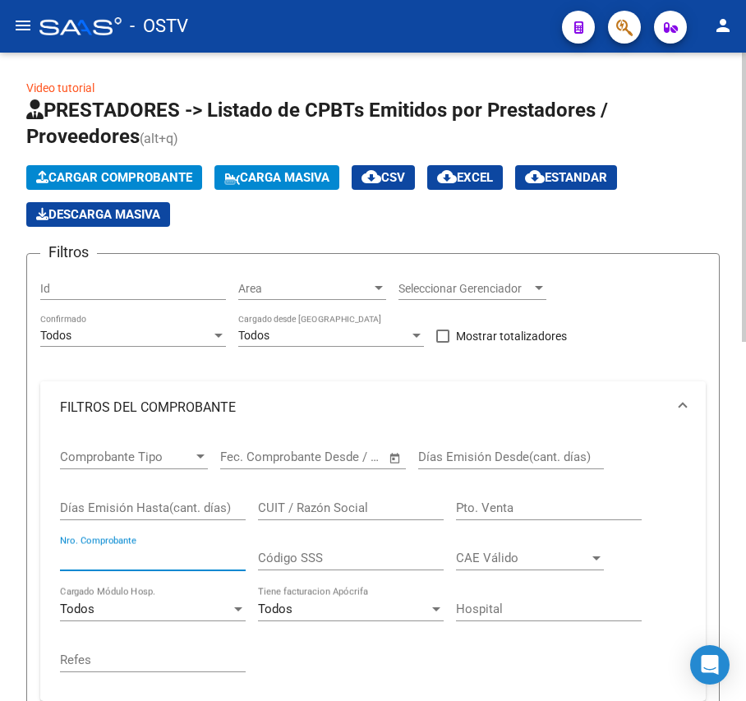
click at [159, 565] on input "Nro. Comprobante" at bounding box center [153, 558] width 186 height 15
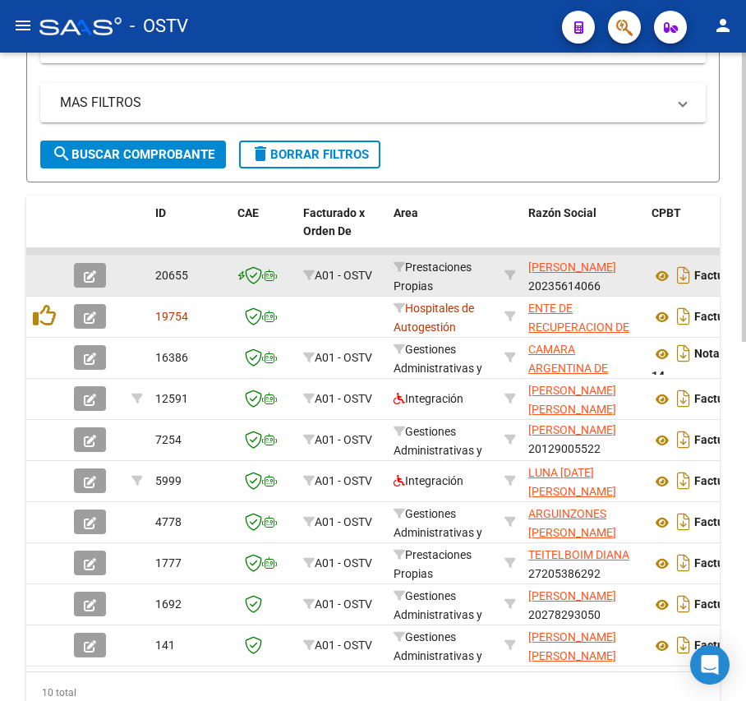
type input "13"
click at [89, 281] on icon "button" at bounding box center [90, 276] width 12 height 12
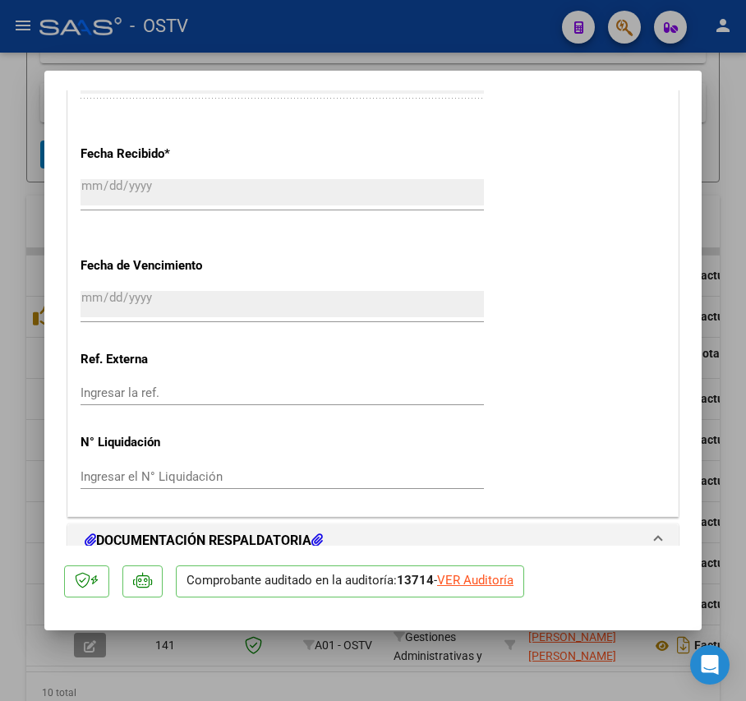
scroll to position [1205, 0]
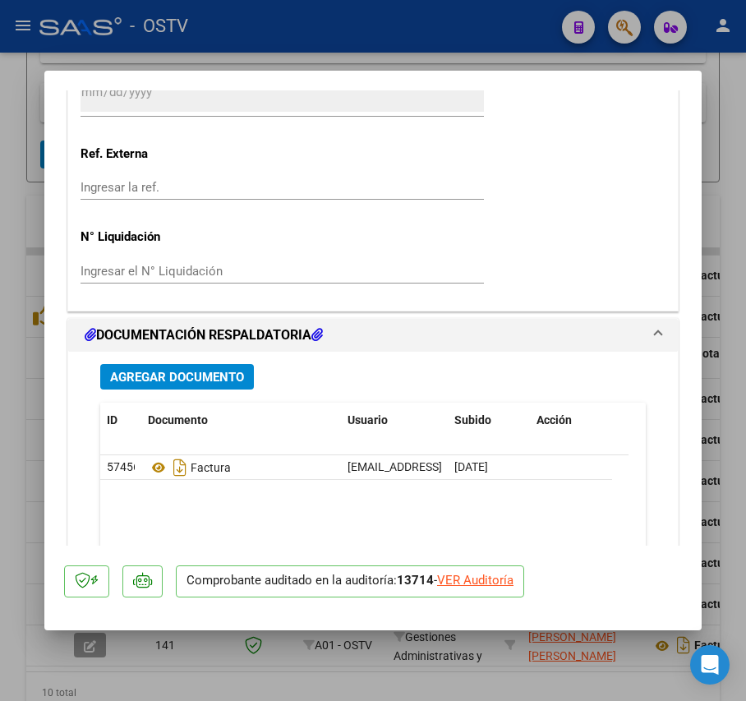
click at [211, 373] on span "Agregar Documento" at bounding box center [177, 377] width 134 height 15
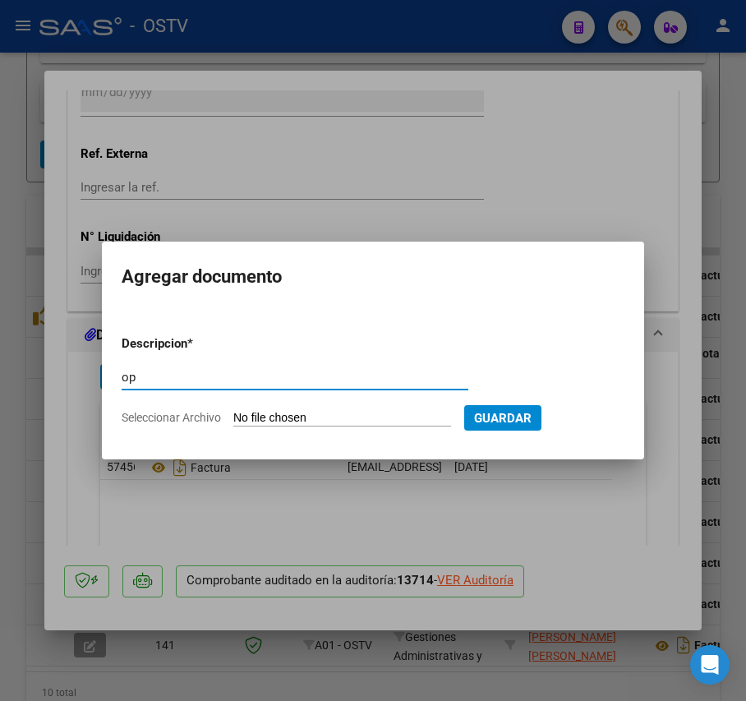
type input "op"
click at [333, 406] on form "Descripcion * op Escriba aquí una descripcion Seleccionar Archivo Guardar" at bounding box center [373, 381] width 503 height 118
click at [334, 414] on input "Seleccionar Archivo" at bounding box center [342, 419] width 218 height 16
type input "C:\fakepath\OP 57013 [PERSON_NAME].pdf"
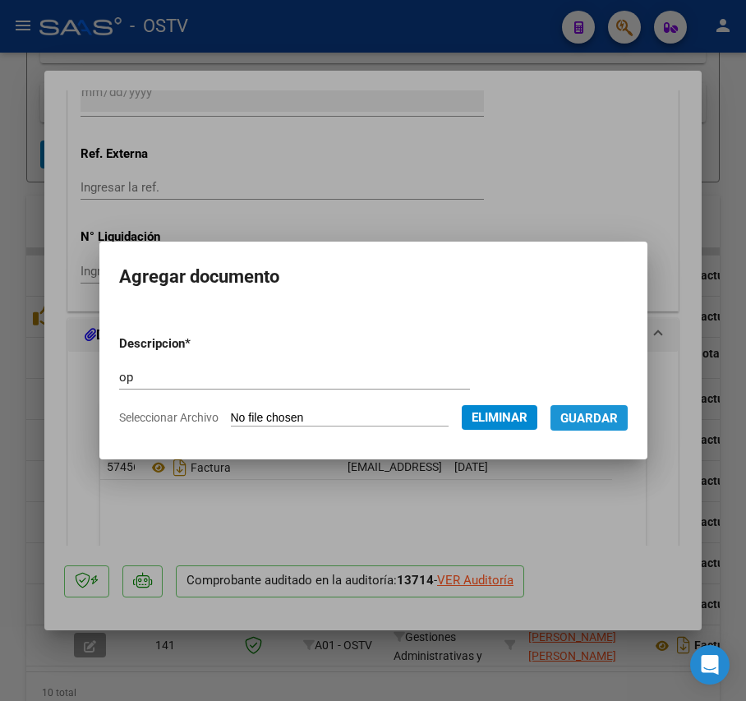
click at [618, 414] on span "Guardar" at bounding box center [589, 418] width 58 height 15
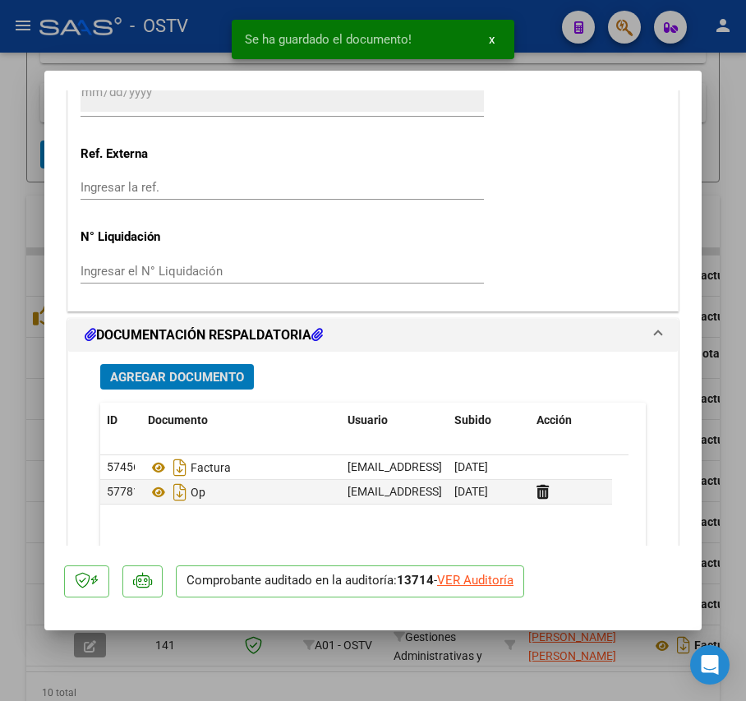
click at [184, 368] on button "Agregar Documento" at bounding box center [177, 376] width 154 height 25
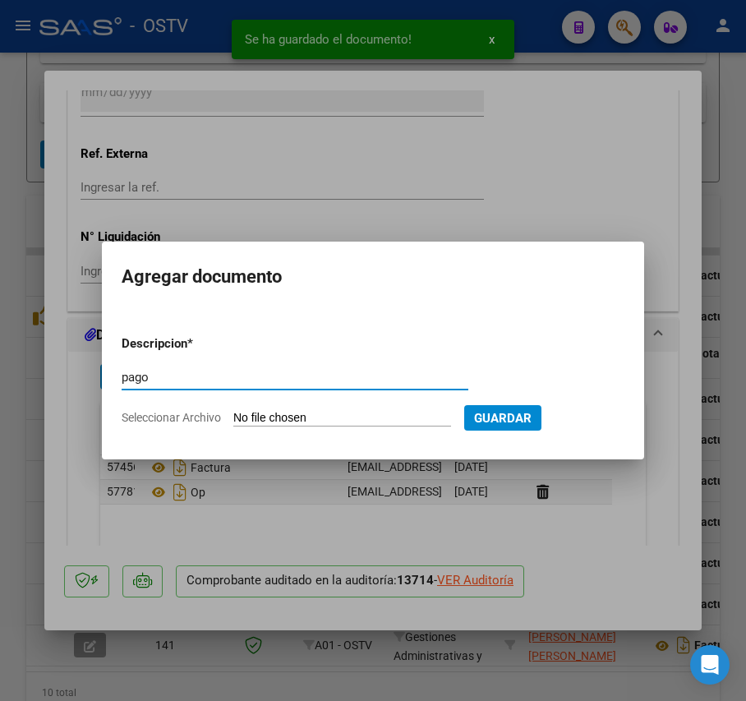
type input "pago"
click at [327, 417] on input "Seleccionar Archivo" at bounding box center [342, 419] width 218 height 16
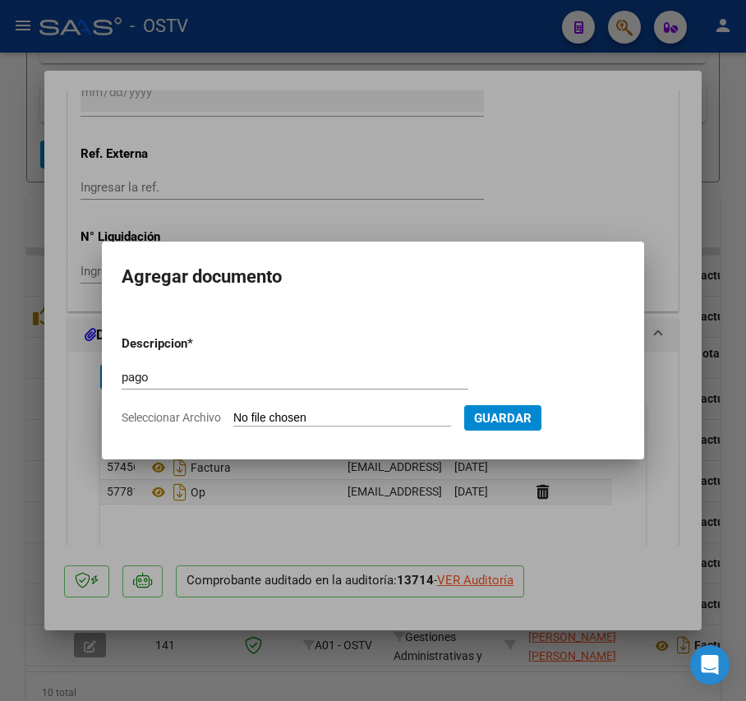
type input "C:\fakepath\Pago OP 57013 Figueroa.pdf"
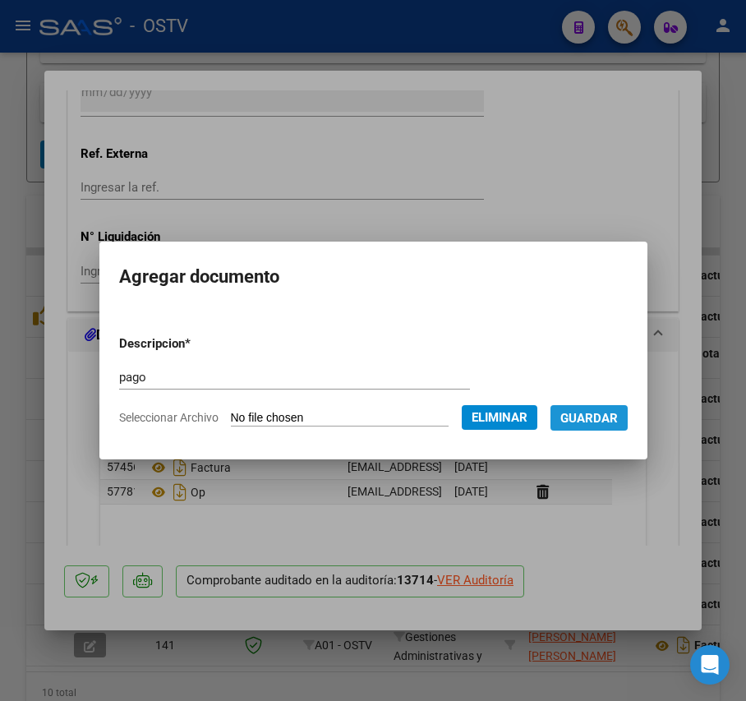
click at [623, 408] on button "Guardar" at bounding box center [589, 417] width 77 height 25
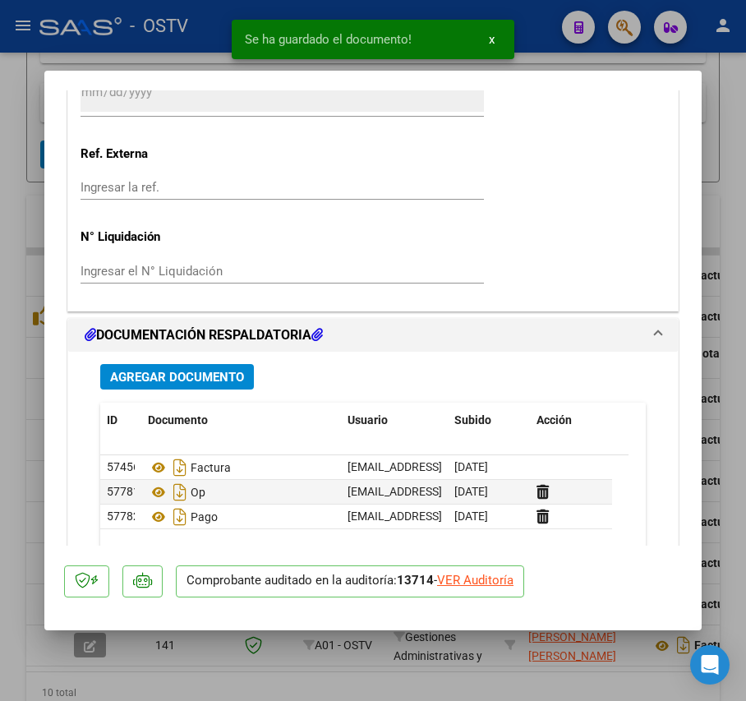
click at [21, 398] on div at bounding box center [373, 350] width 746 height 701
type input "$ 0,00"
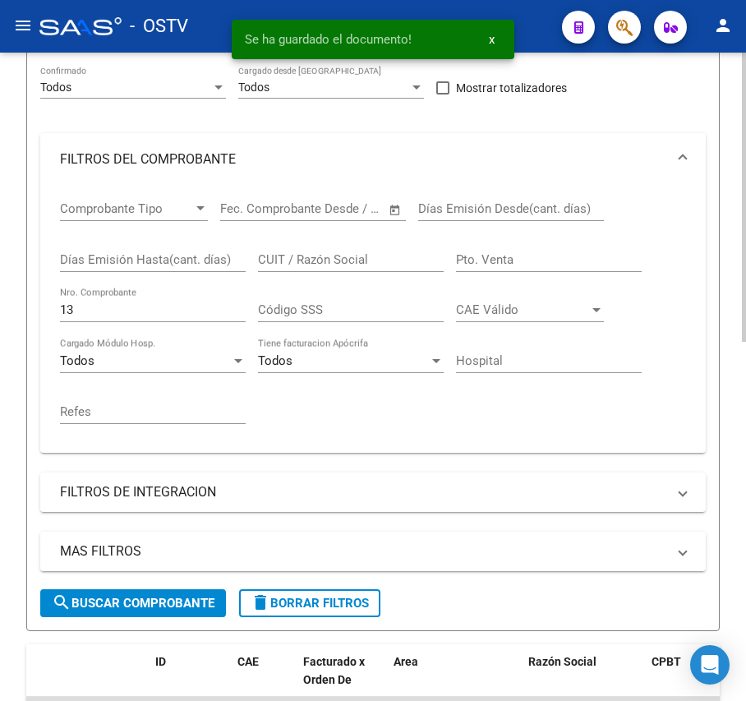
scroll to position [149, 0]
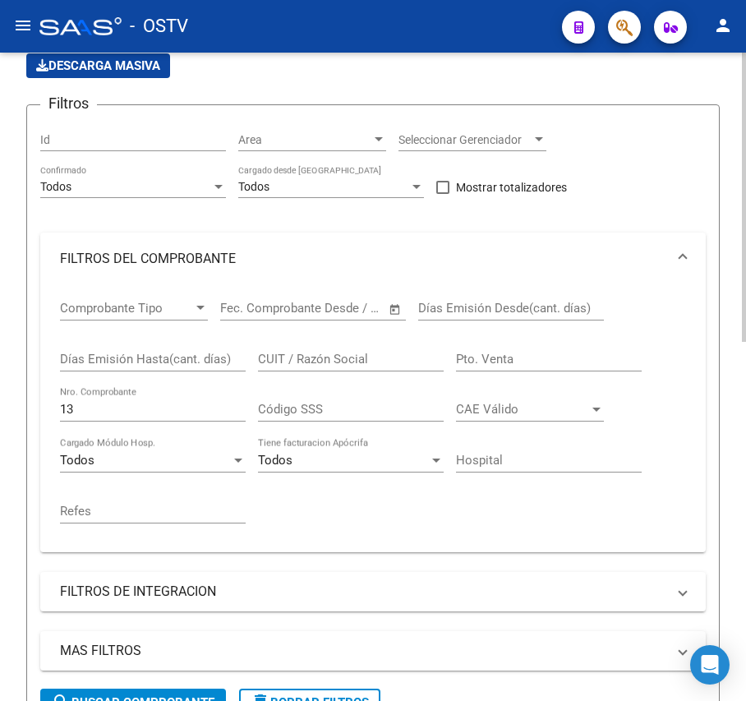
click at [155, 409] on input "13" at bounding box center [153, 409] width 186 height 15
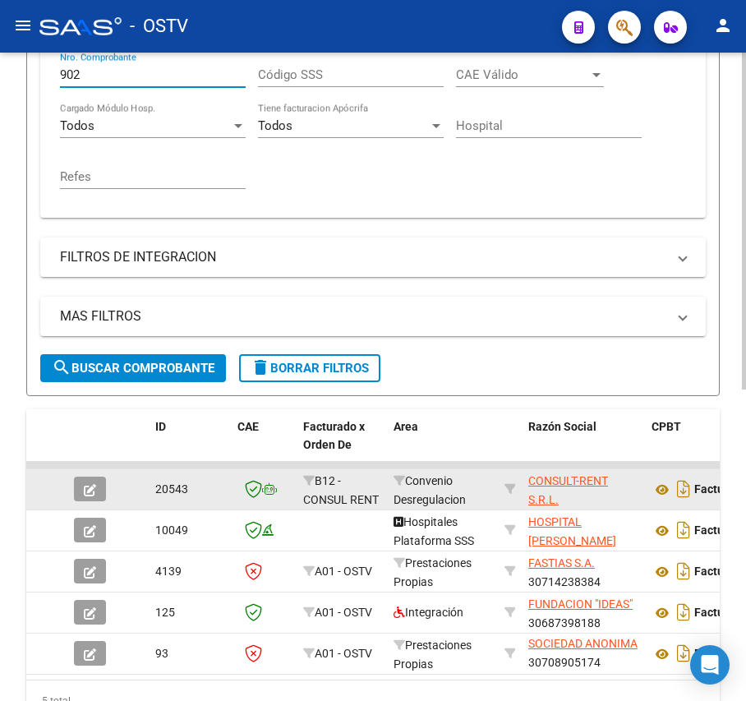
scroll to position [587, 0]
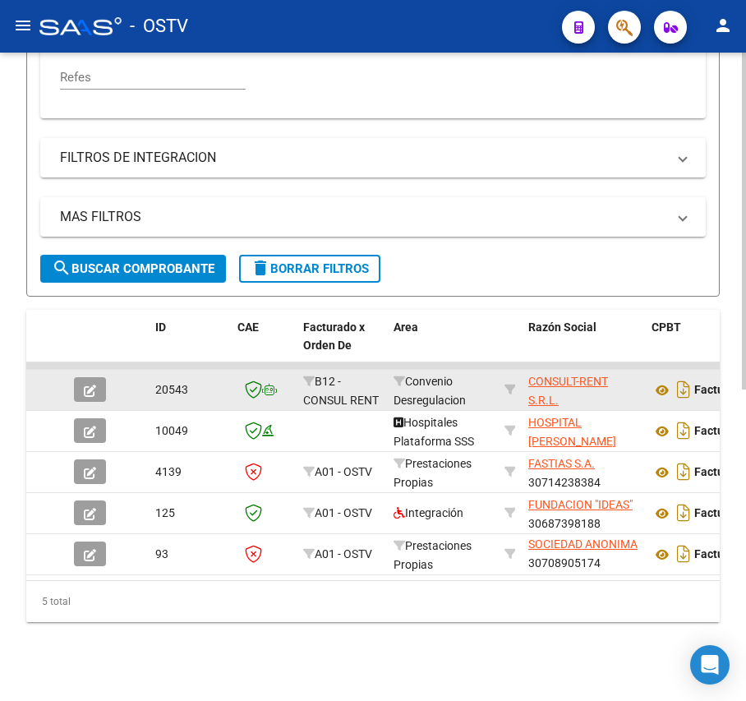
type input "902"
click at [86, 385] on icon "button" at bounding box center [90, 391] width 12 height 12
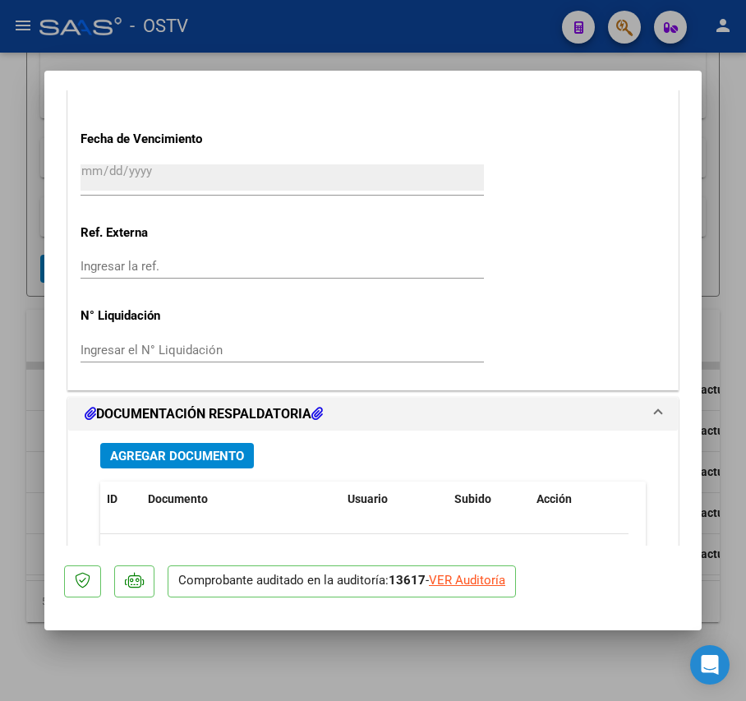
scroll to position [1345, 0]
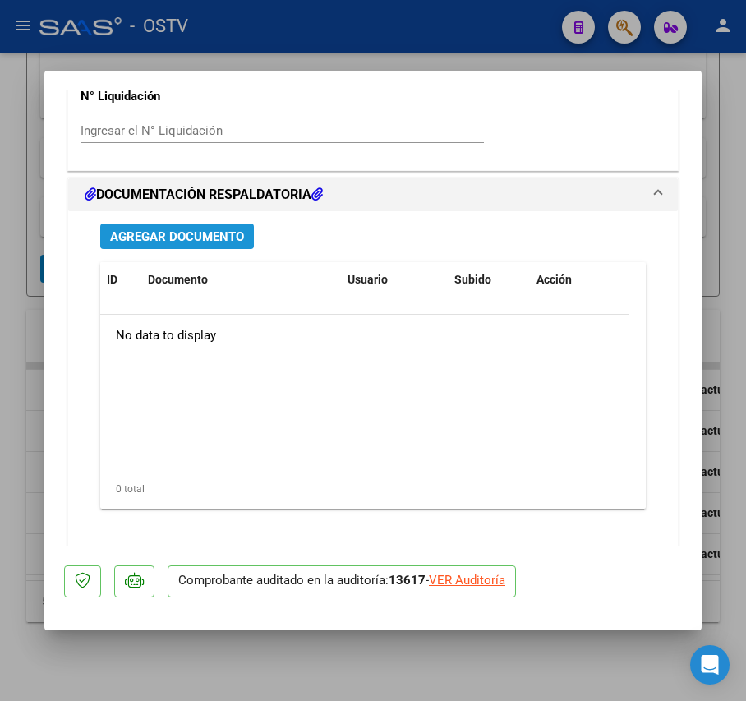
click at [232, 245] on button "Agregar Documento" at bounding box center [177, 236] width 154 height 25
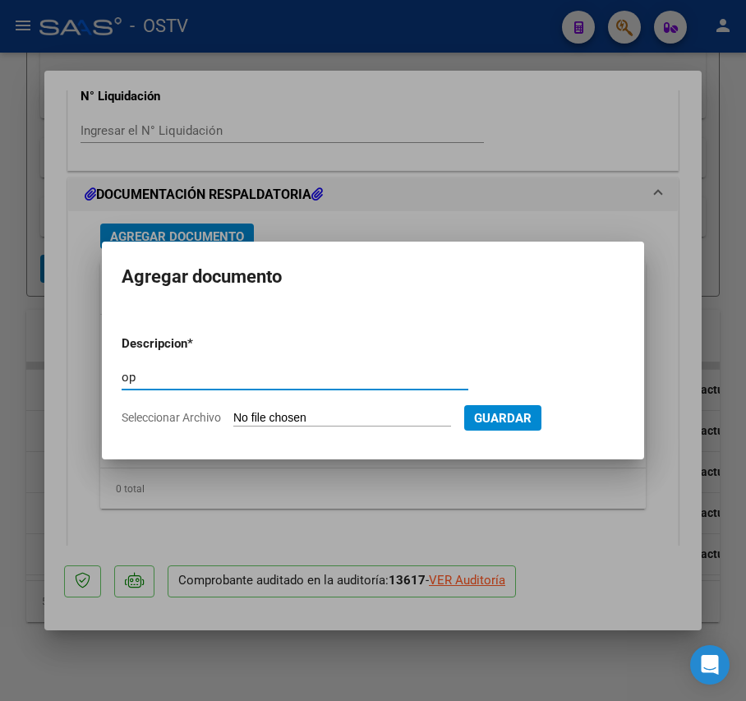
type input "op"
click at [284, 412] on input "Seleccionar Archivo" at bounding box center [342, 419] width 218 height 16
type input "C:\fakepath\OP 57014 cONSULT rENT.pdf"
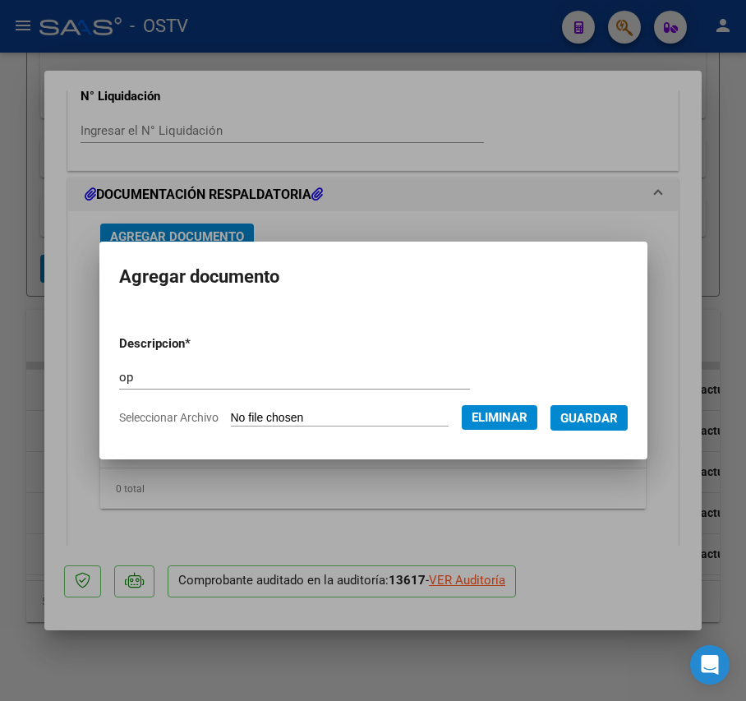
click at [618, 414] on span "Guardar" at bounding box center [589, 418] width 58 height 15
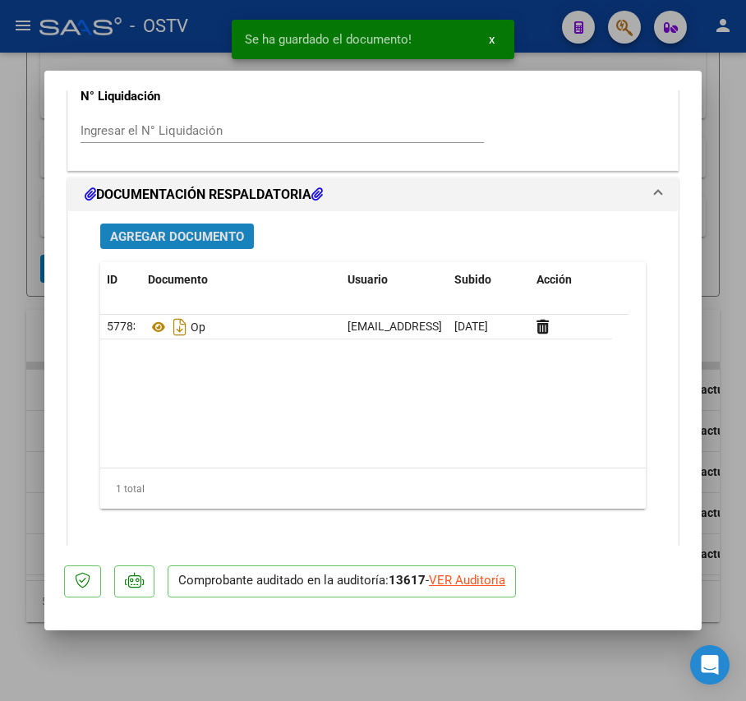
click at [210, 228] on button "Agregar Documento" at bounding box center [177, 236] width 154 height 25
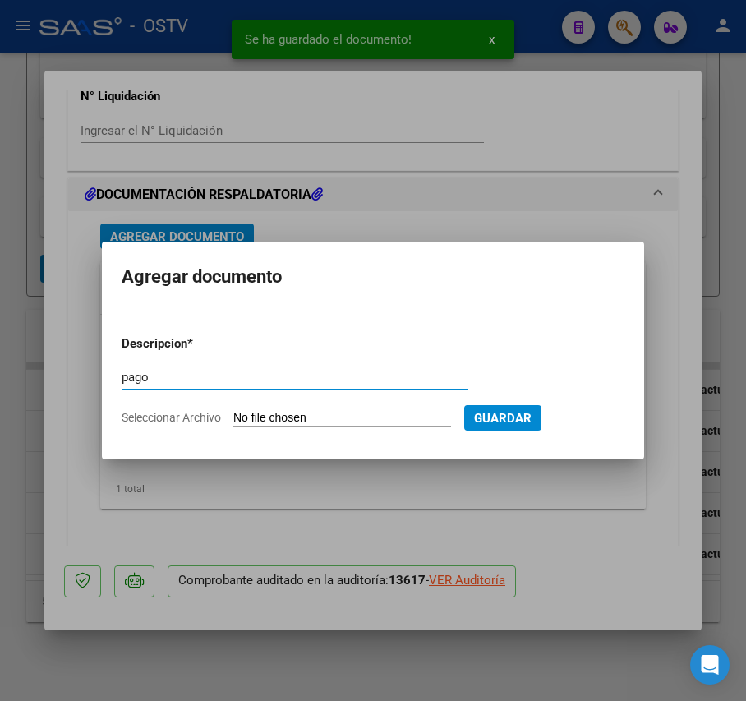
type input "pago"
click at [310, 408] on form "Descripcion * pago Escriba aquí una descripcion Seleccionar Archivo Guardar" at bounding box center [373, 381] width 503 height 118
click at [310, 417] on input "Seleccionar Archivo" at bounding box center [342, 419] width 218 height 16
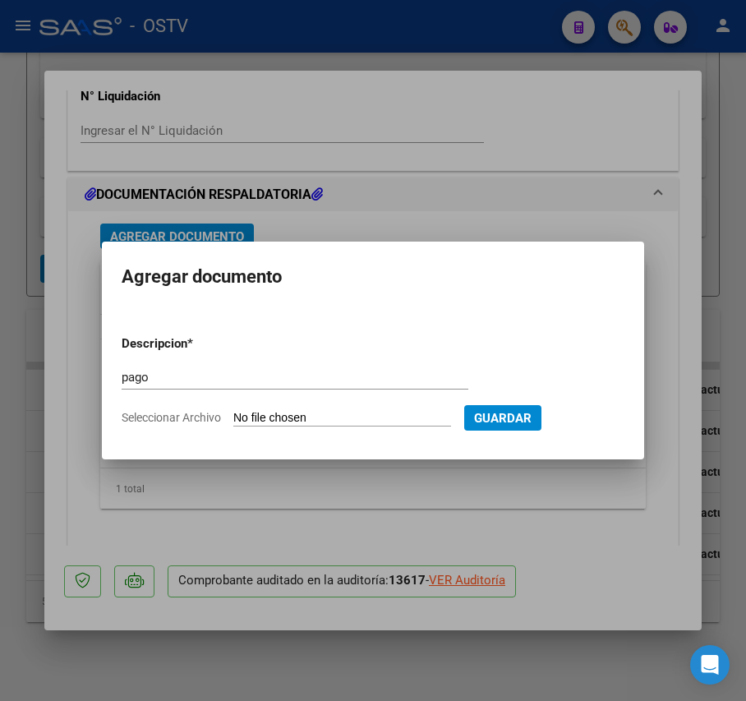
type input "C:\fakepath\Pago OP 57014 cONSULT rENT.pdf"
click at [576, 418] on form "Descripcion * pago Escriba aquí una descripcion Seleccionar Archivo Guardar" at bounding box center [373, 381] width 503 height 118
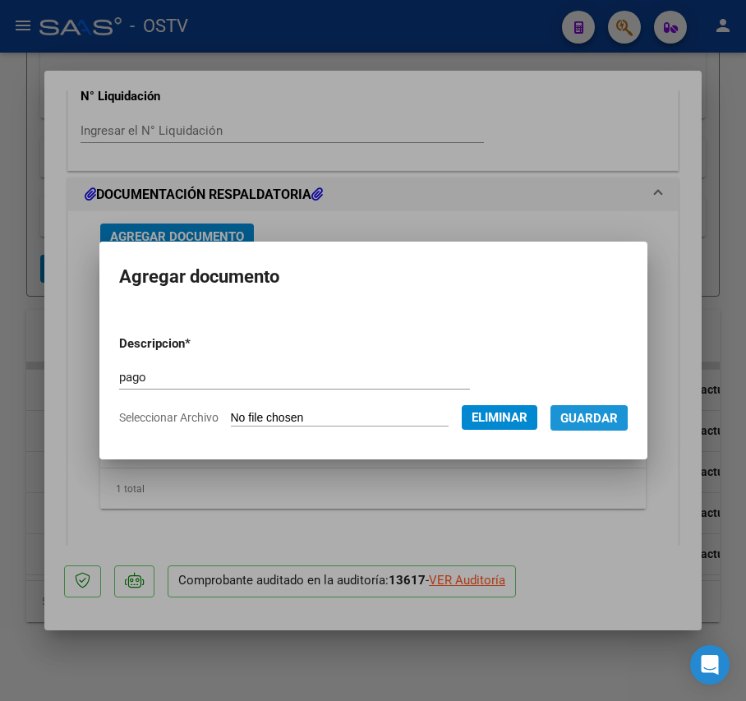
click at [576, 418] on span "Guardar" at bounding box center [589, 418] width 58 height 15
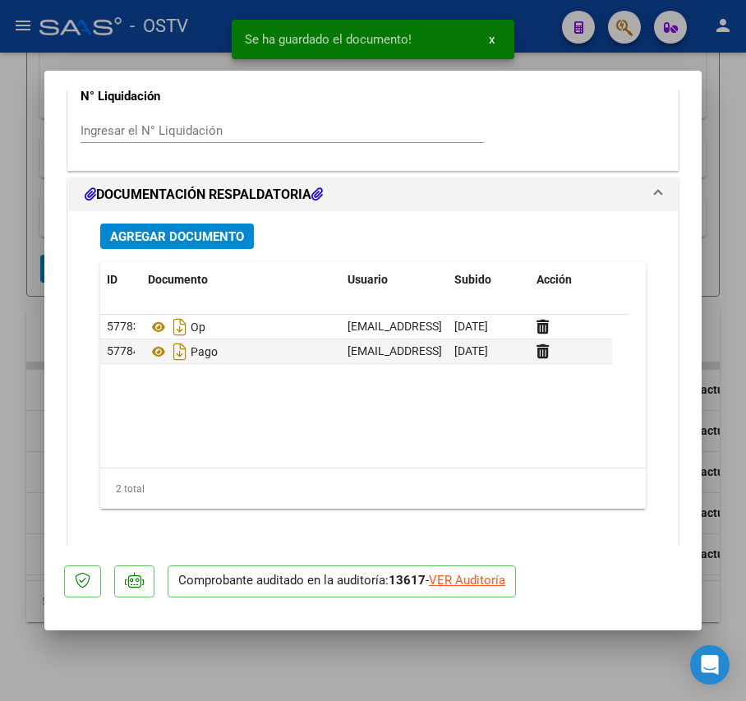
click at [28, 297] on div at bounding box center [373, 350] width 746 height 701
type input "$ 0,00"
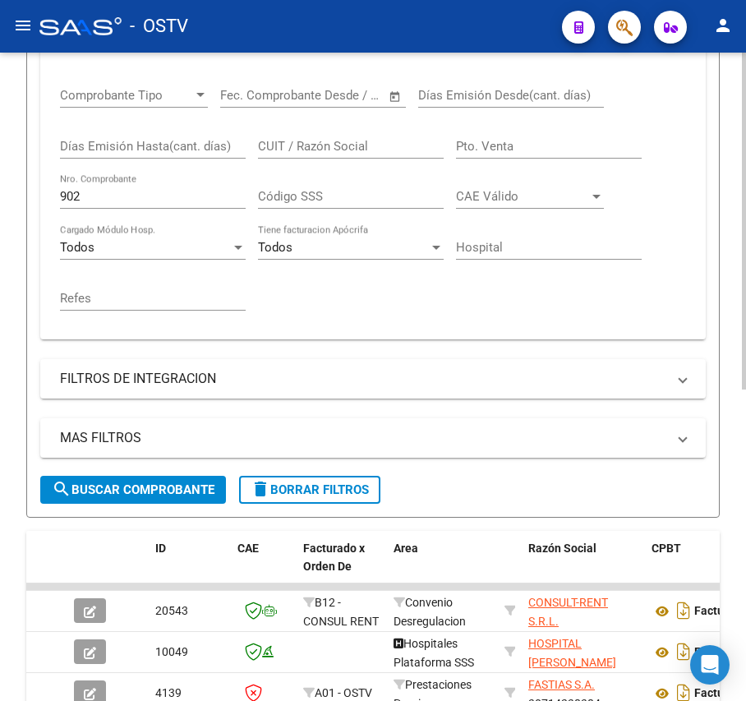
scroll to position [258, 0]
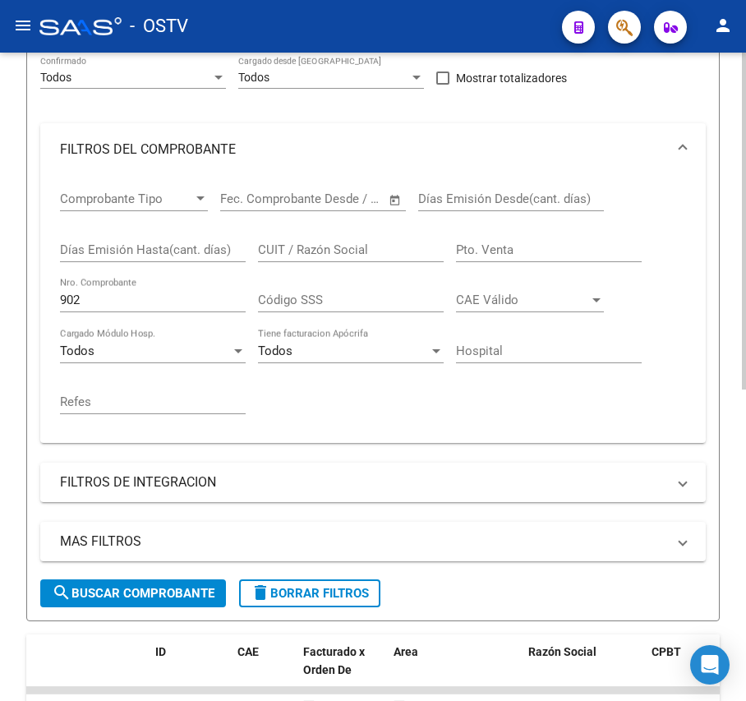
click at [151, 301] on input "902" at bounding box center [153, 300] width 186 height 15
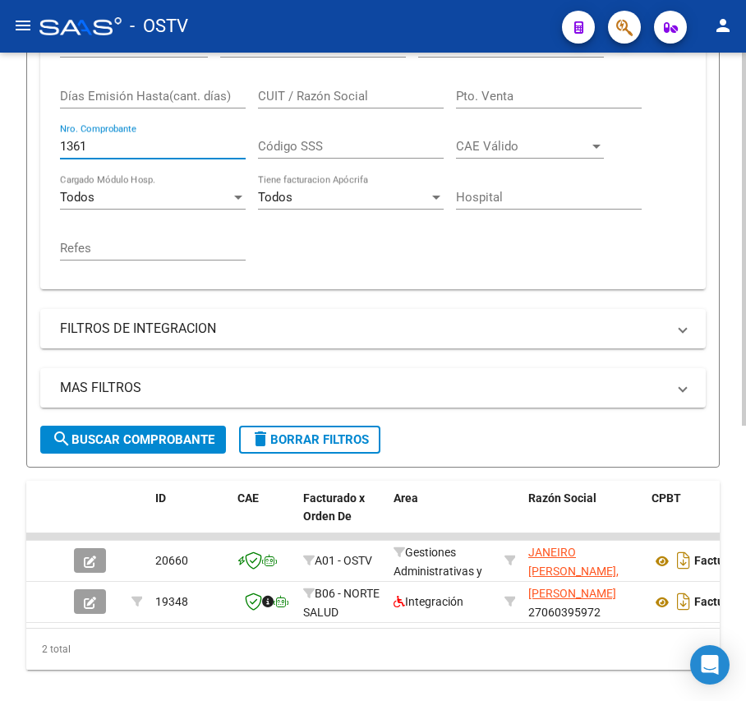
scroll to position [477, 0]
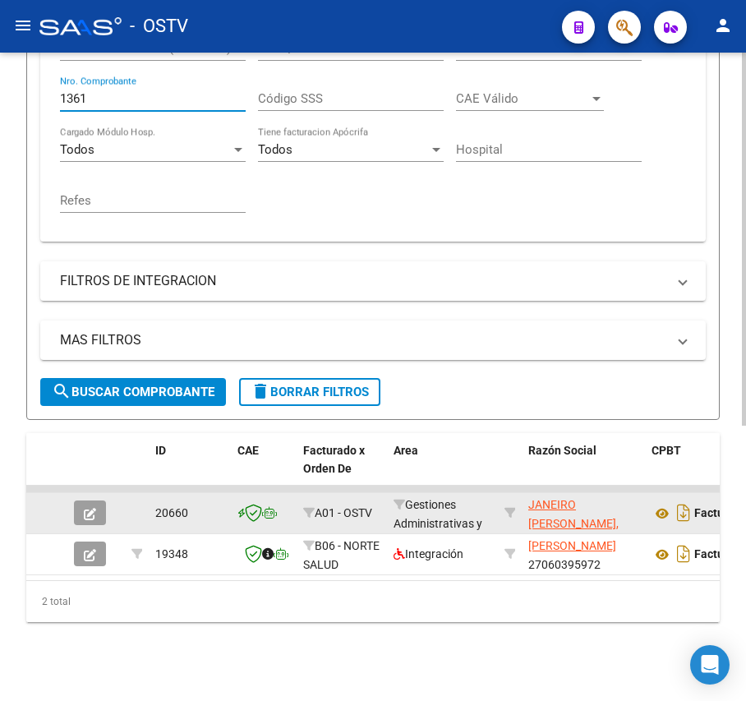
type input "1361"
click at [102, 500] on button "button" at bounding box center [90, 512] width 32 height 25
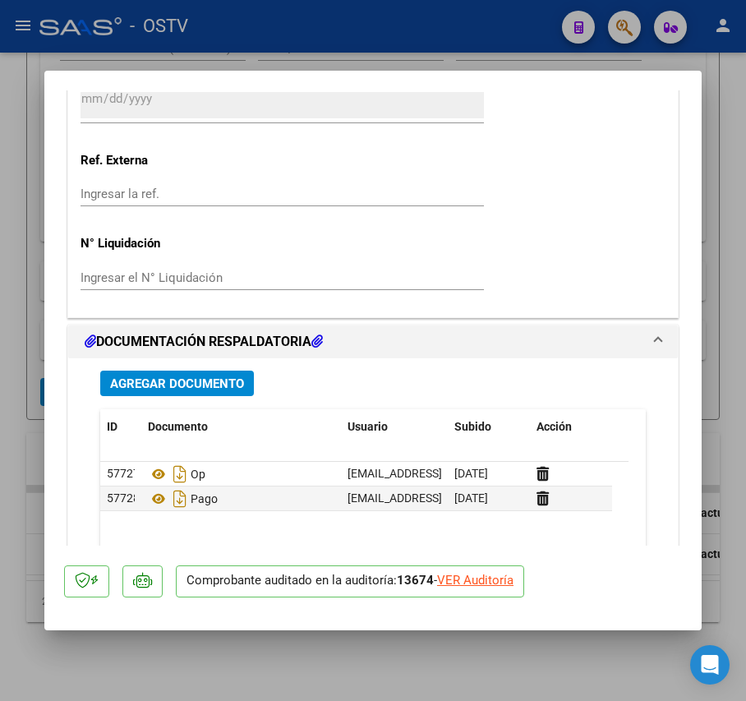
scroll to position [1315, 0]
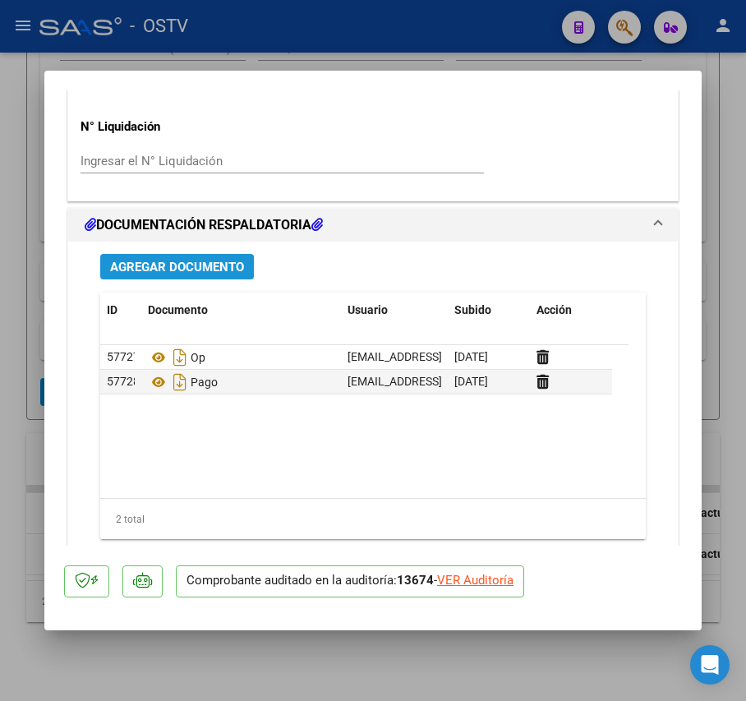
click at [208, 274] on span "Agregar Documento" at bounding box center [177, 267] width 134 height 15
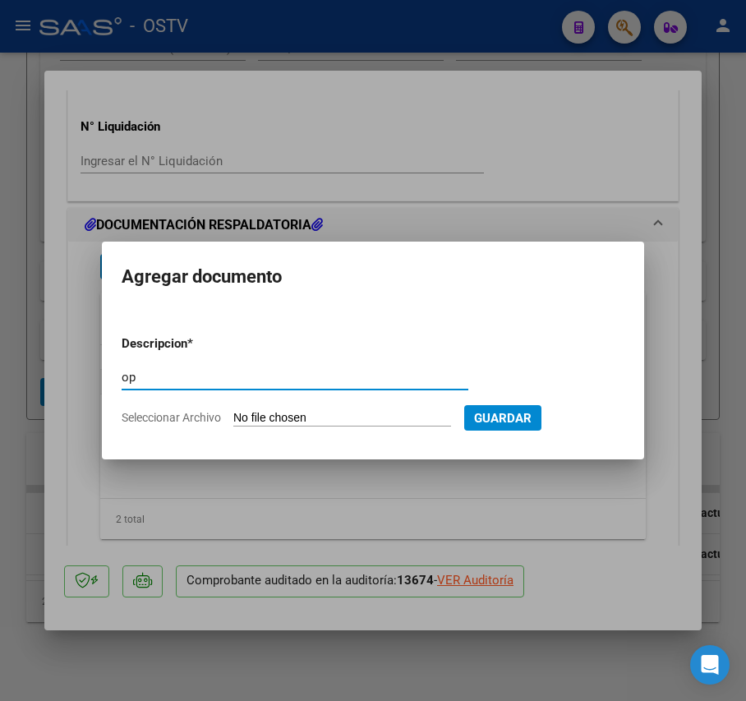
type input "op"
click at [299, 413] on input "Seleccionar Archivo" at bounding box center [342, 419] width 218 height 16
type input "C:\fakepath\OP 57015 Janeiro.pdf"
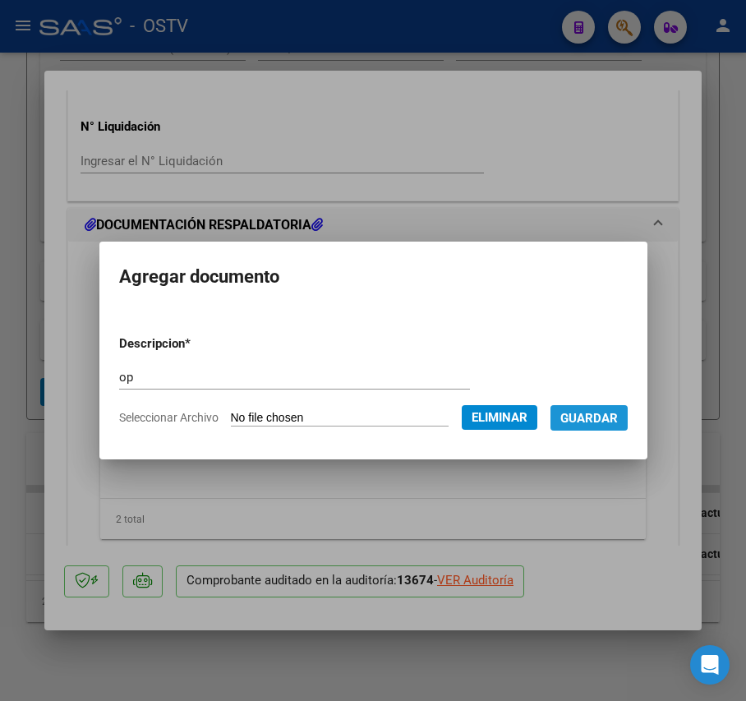
click at [618, 421] on span "Guardar" at bounding box center [589, 418] width 58 height 15
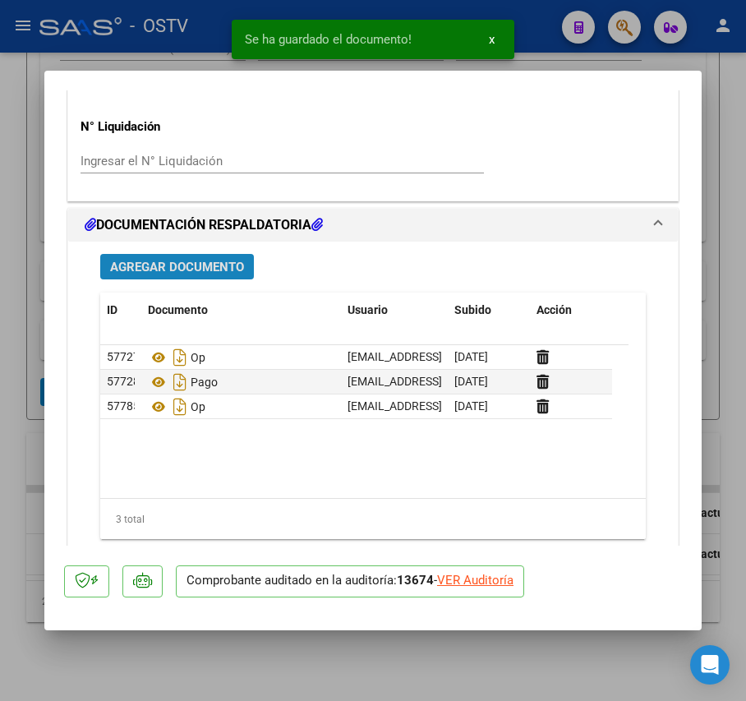
click at [224, 265] on span "Agregar Documento" at bounding box center [177, 267] width 134 height 15
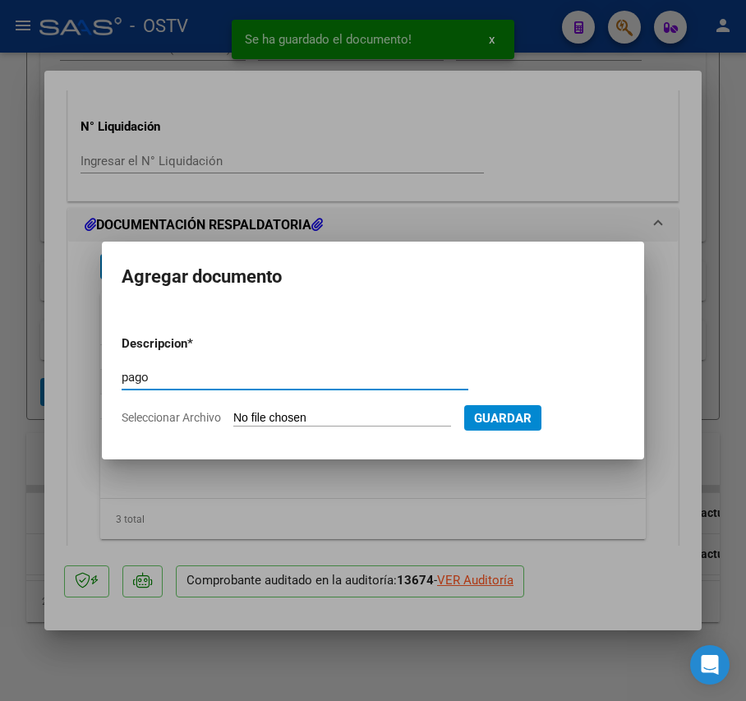
type input "pago"
drag, startPoint x: 316, startPoint y: 401, endPoint x: 320, endPoint y: 415, distance: 14.6
click at [320, 404] on div "pago Escriba aquí una descripcion" at bounding box center [295, 385] width 347 height 40
click at [320, 415] on input "Seleccionar Archivo" at bounding box center [342, 419] width 218 height 16
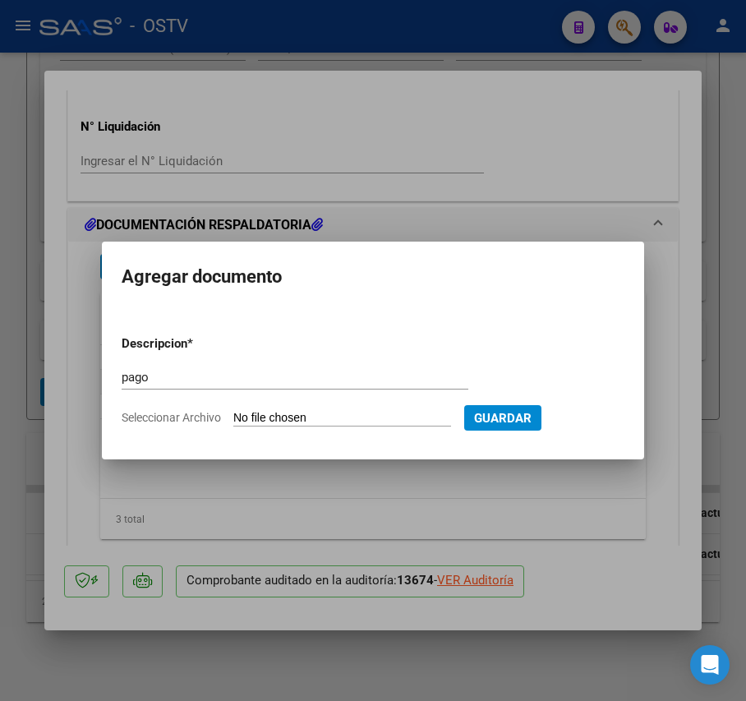
type input "C:\fakepath\Pago OP 57015 Janeiro.pdf"
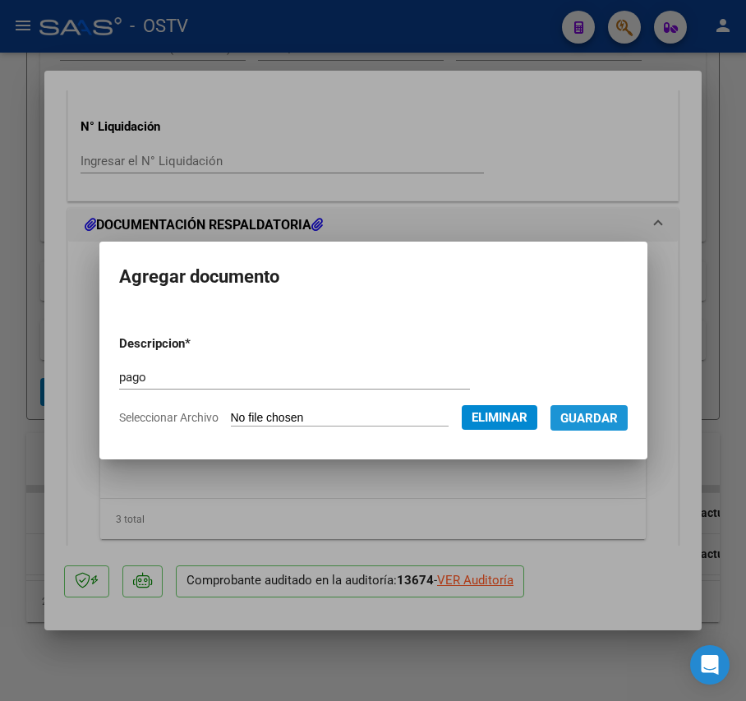
click at [611, 416] on span "Guardar" at bounding box center [589, 418] width 58 height 15
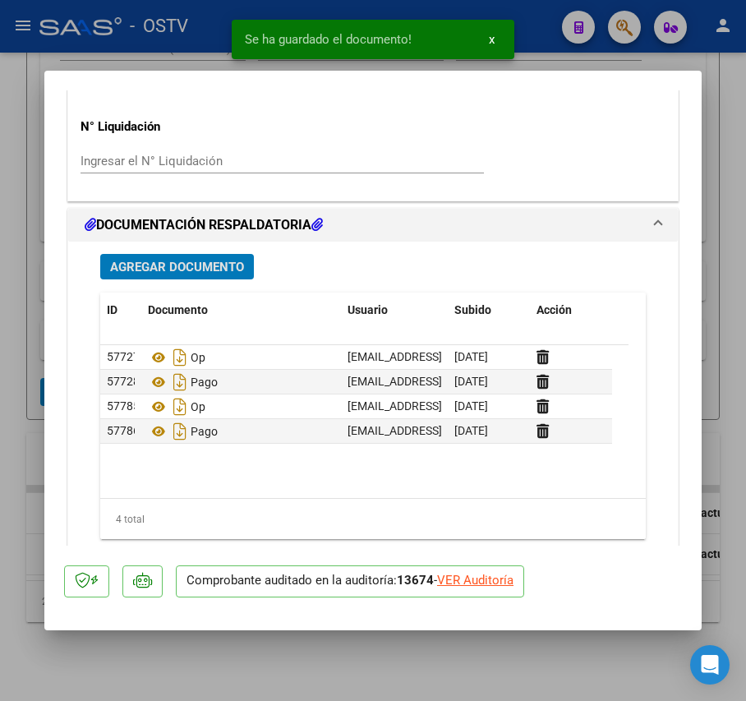
click at [46, 464] on mat-dialog-content "COMPROBANTE VER COMPROBANTE ESTADO: Auditoría confirmada. En espera de liquidac…" at bounding box center [372, 317] width 657 height 455
click at [13, 457] on div at bounding box center [373, 350] width 746 height 701
type input "$ 0,00"
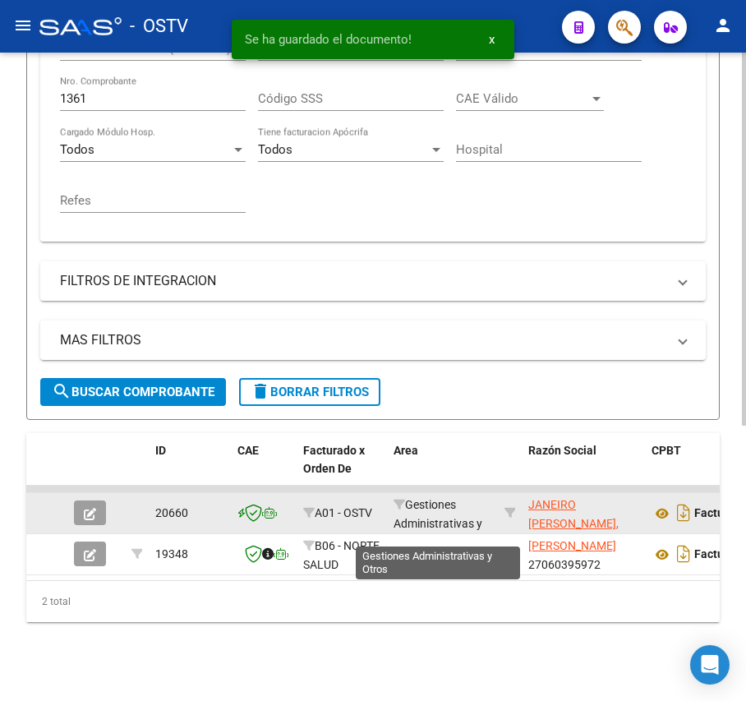
scroll to position [0, 0]
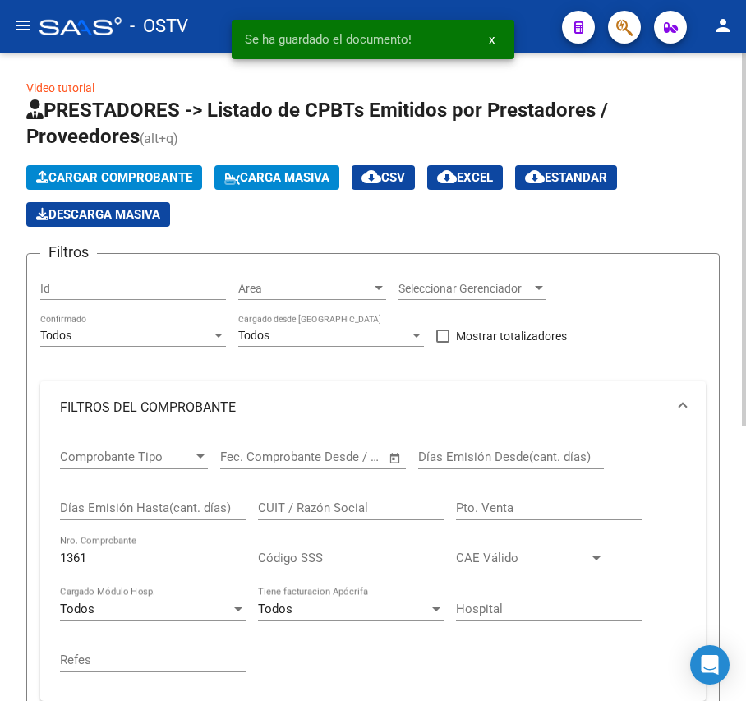
click at [172, 556] on input "1361" at bounding box center [153, 558] width 186 height 15
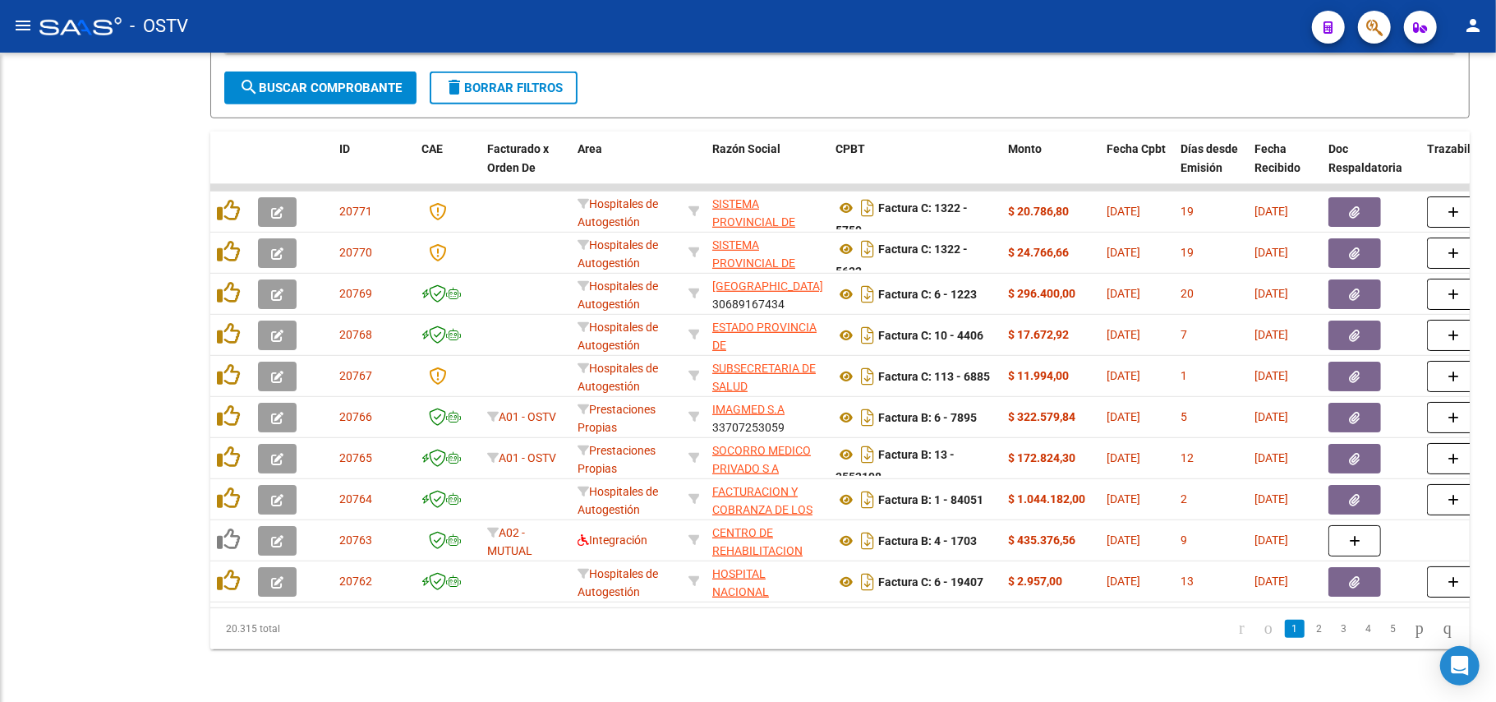
scroll to position [454, 0]
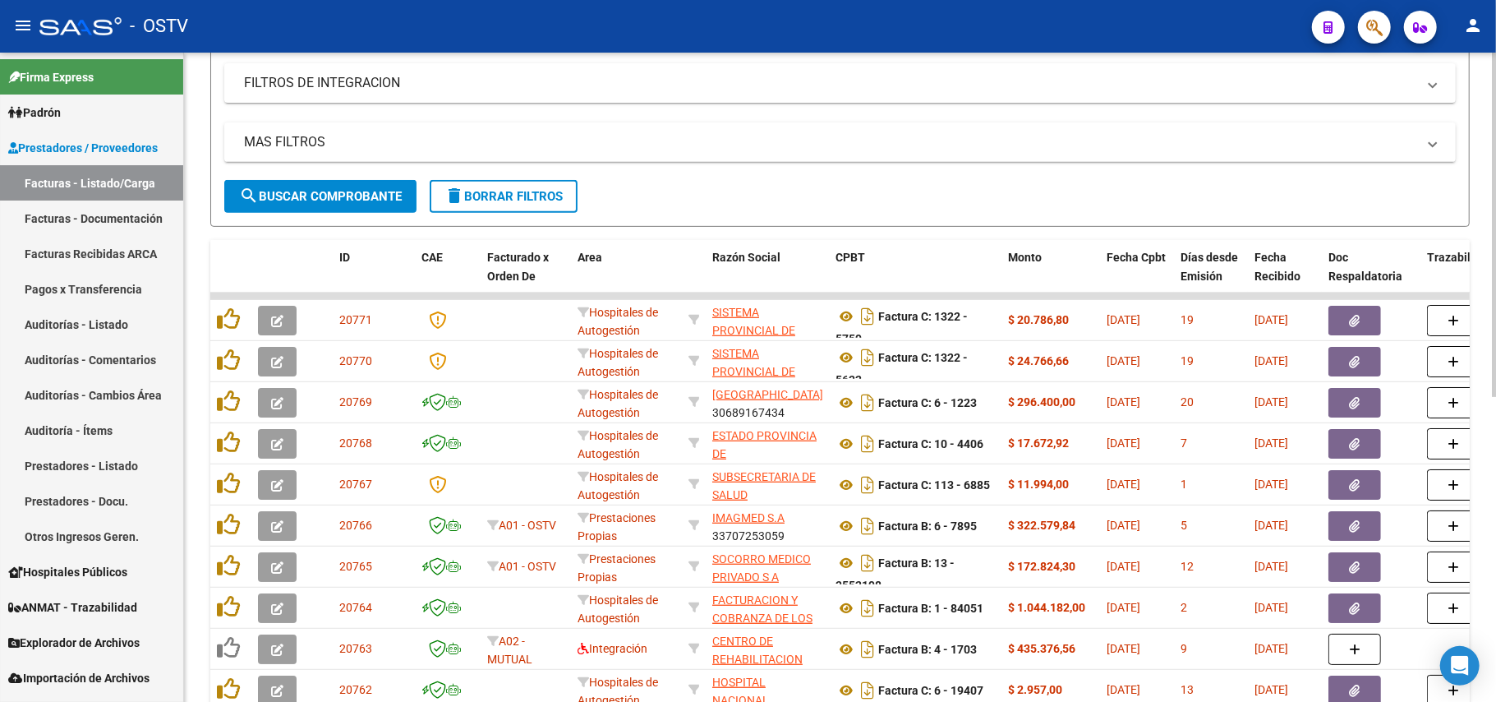
click at [343, 197] on span "search Buscar Comprobante" at bounding box center [320, 196] width 163 height 15
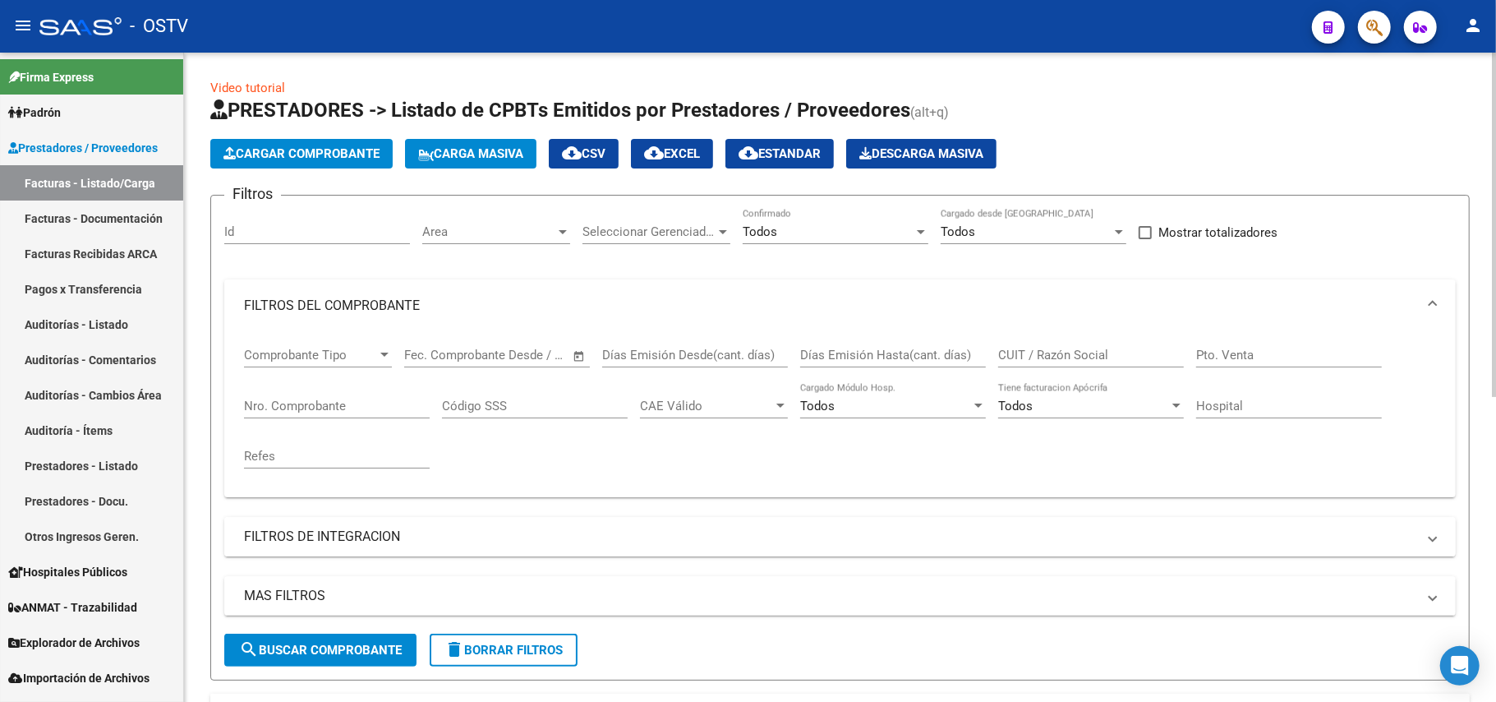
scroll to position [219, 0]
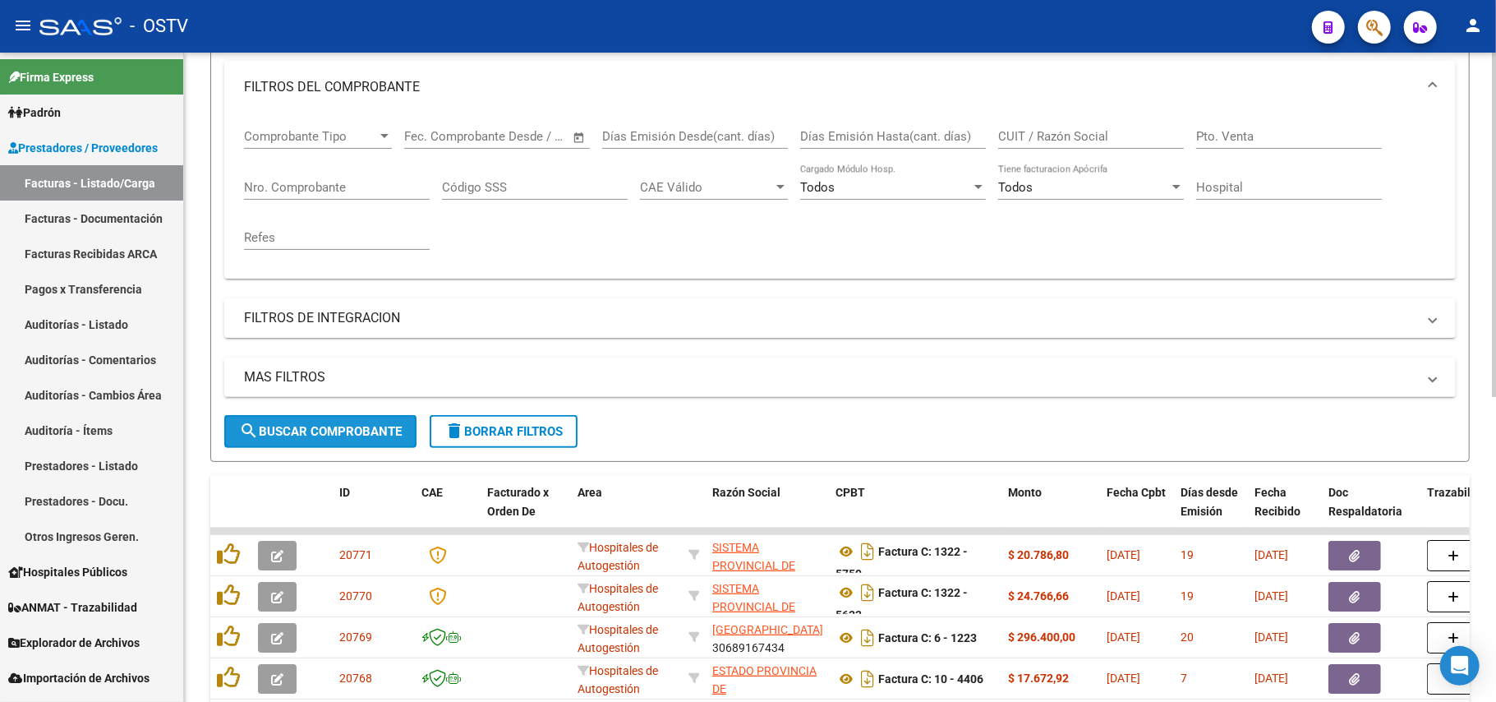
click at [346, 436] on span "search Buscar Comprobante" at bounding box center [320, 431] width 163 height 15
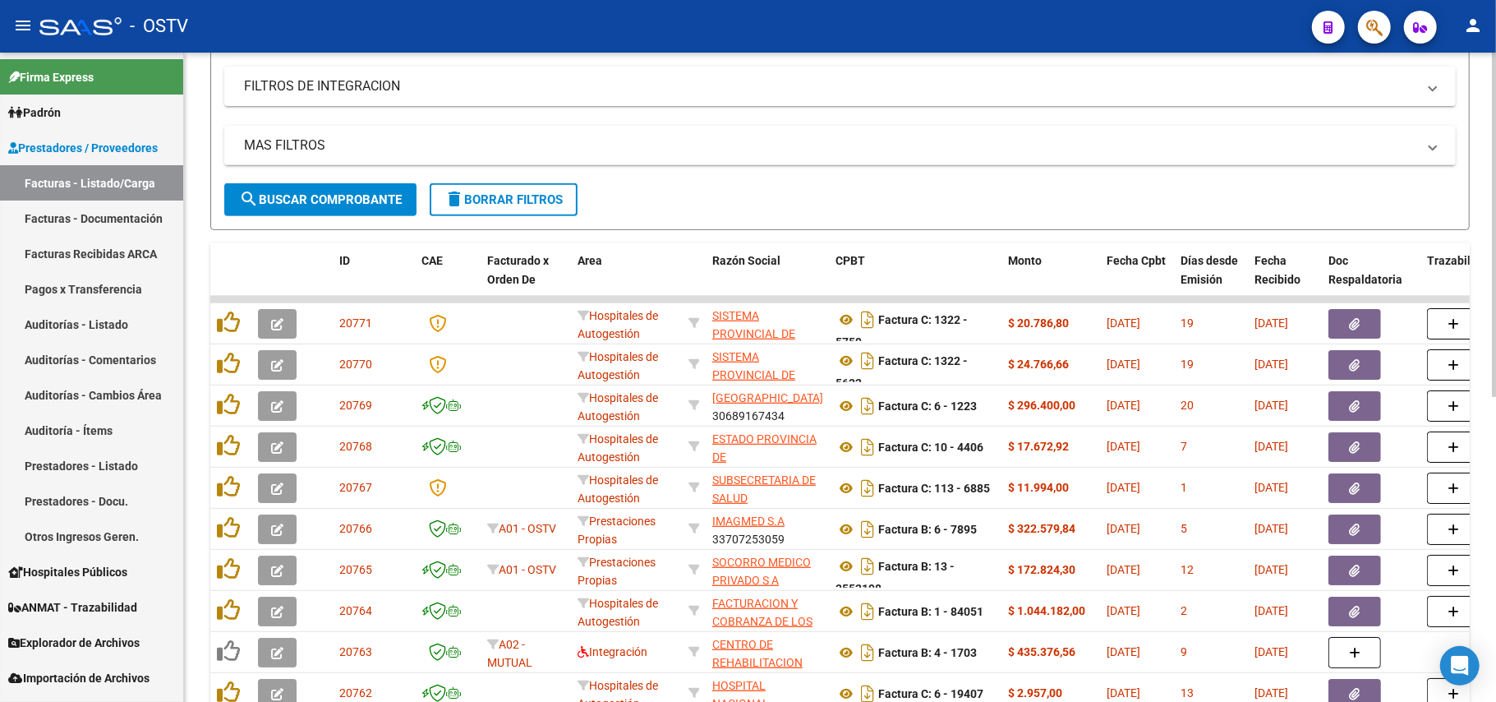
scroll to position [329, 0]
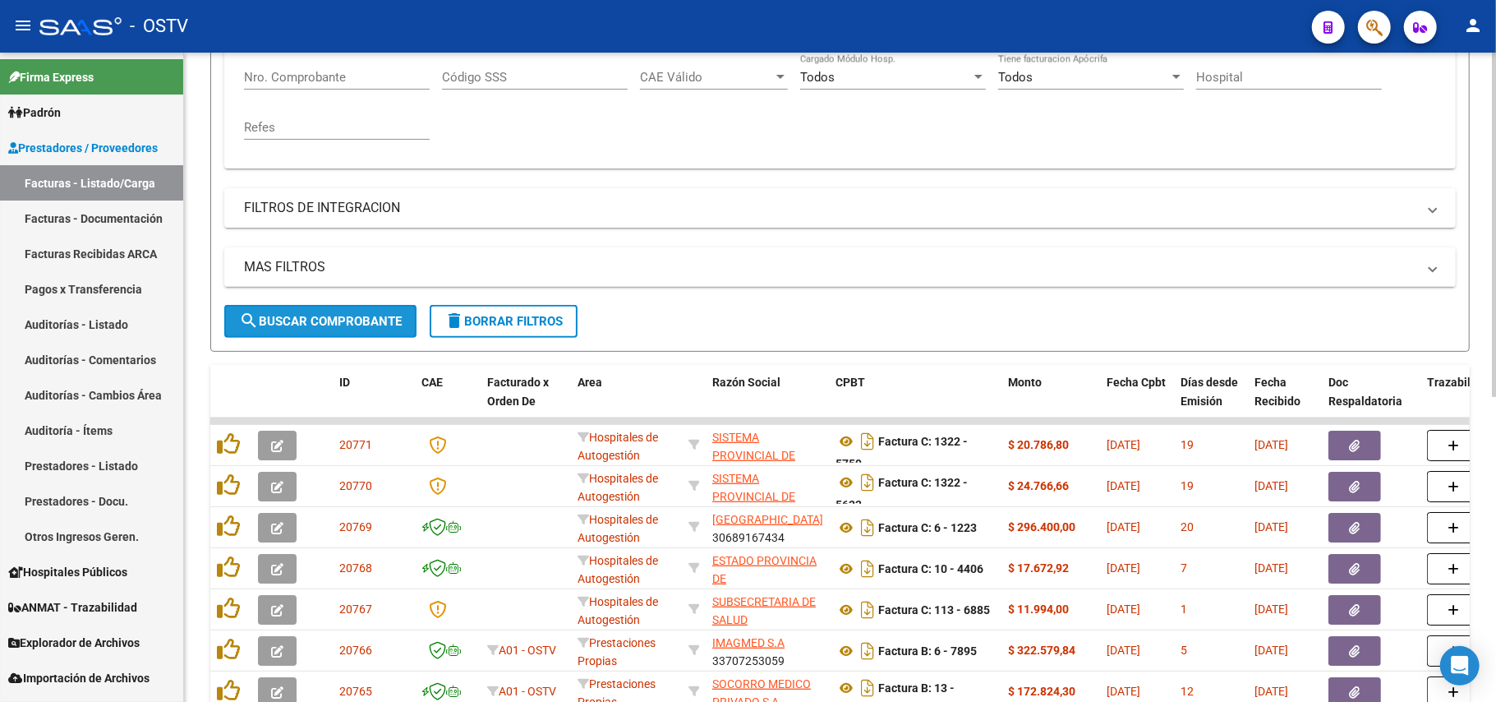
click at [372, 314] on span "search Buscar Comprobante" at bounding box center [320, 321] width 163 height 15
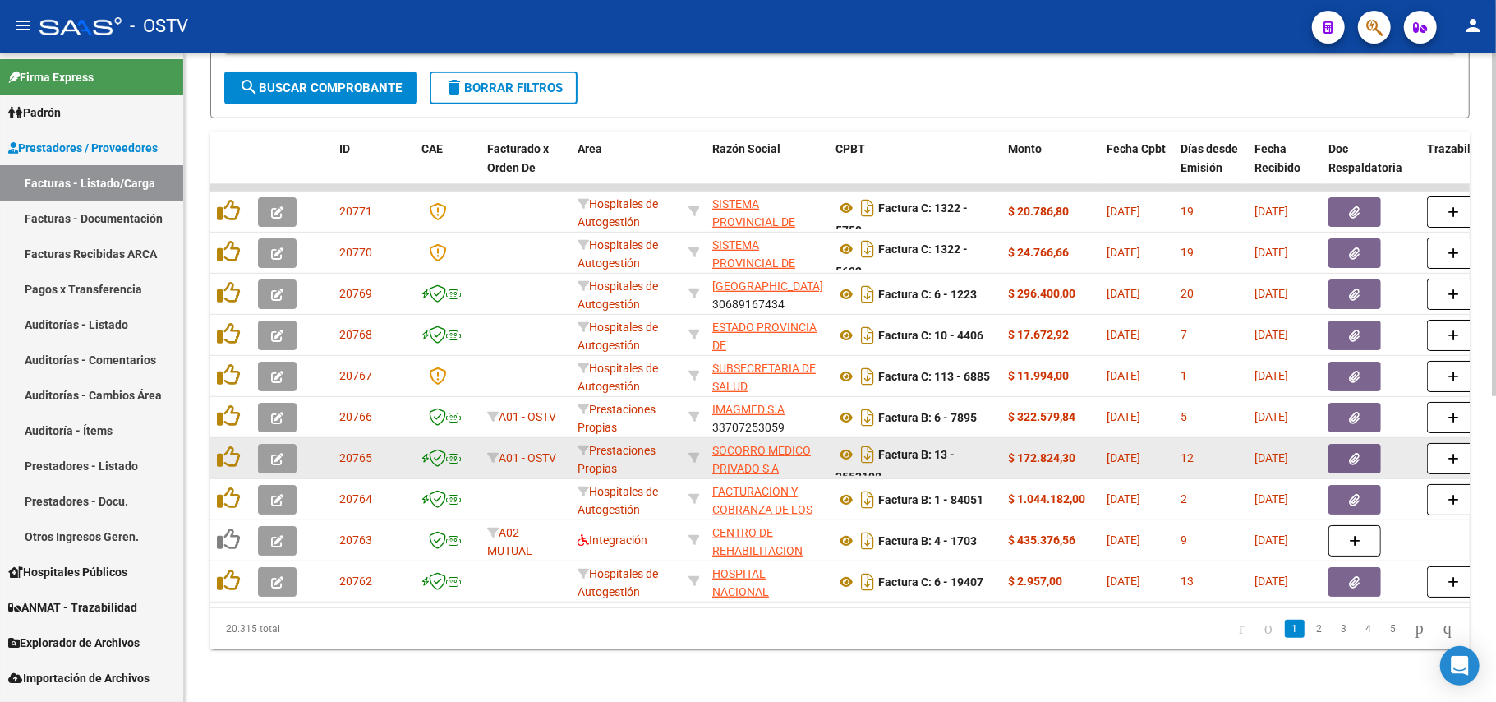
scroll to position [579, 0]
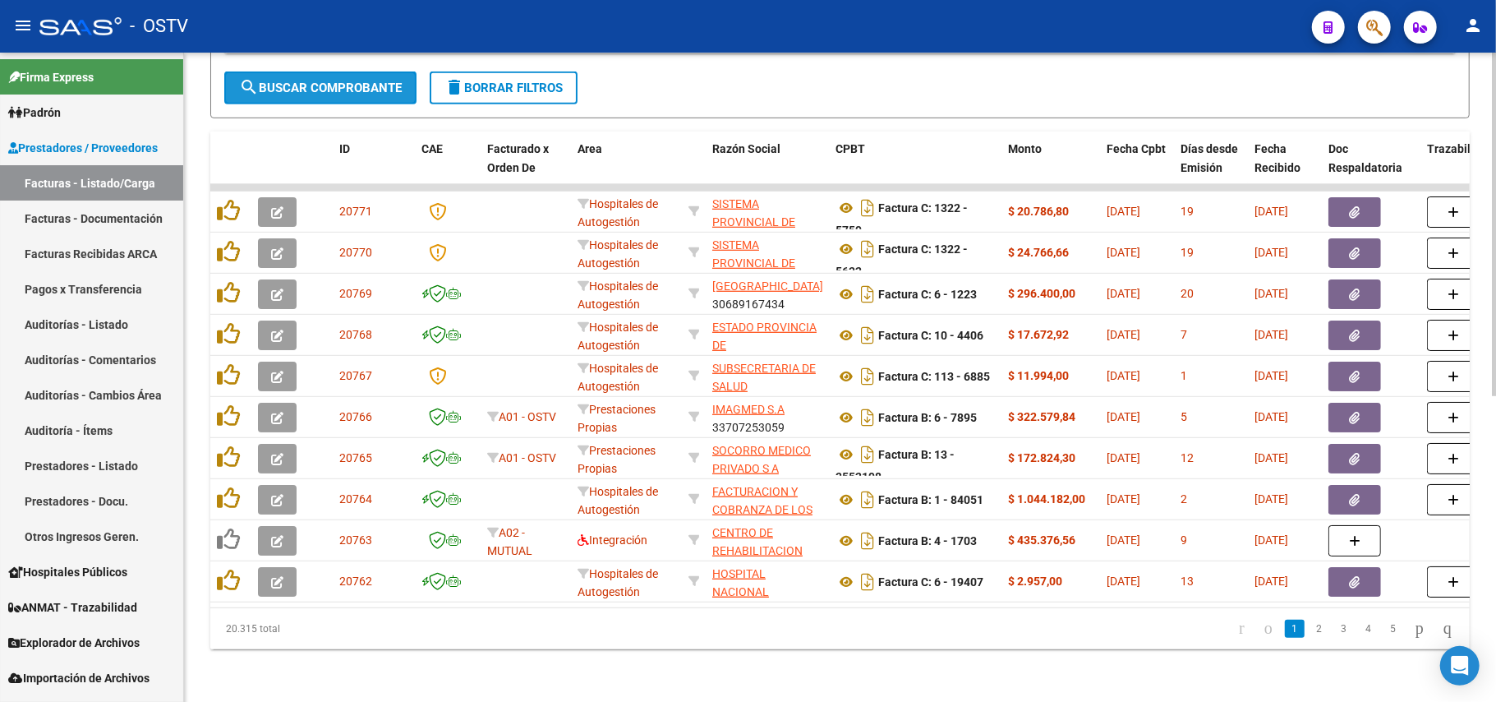
click at [313, 81] on span "search Buscar Comprobante" at bounding box center [320, 88] width 163 height 15
click at [287, 84] on button "search Buscar Comprobante" at bounding box center [320, 87] width 192 height 33
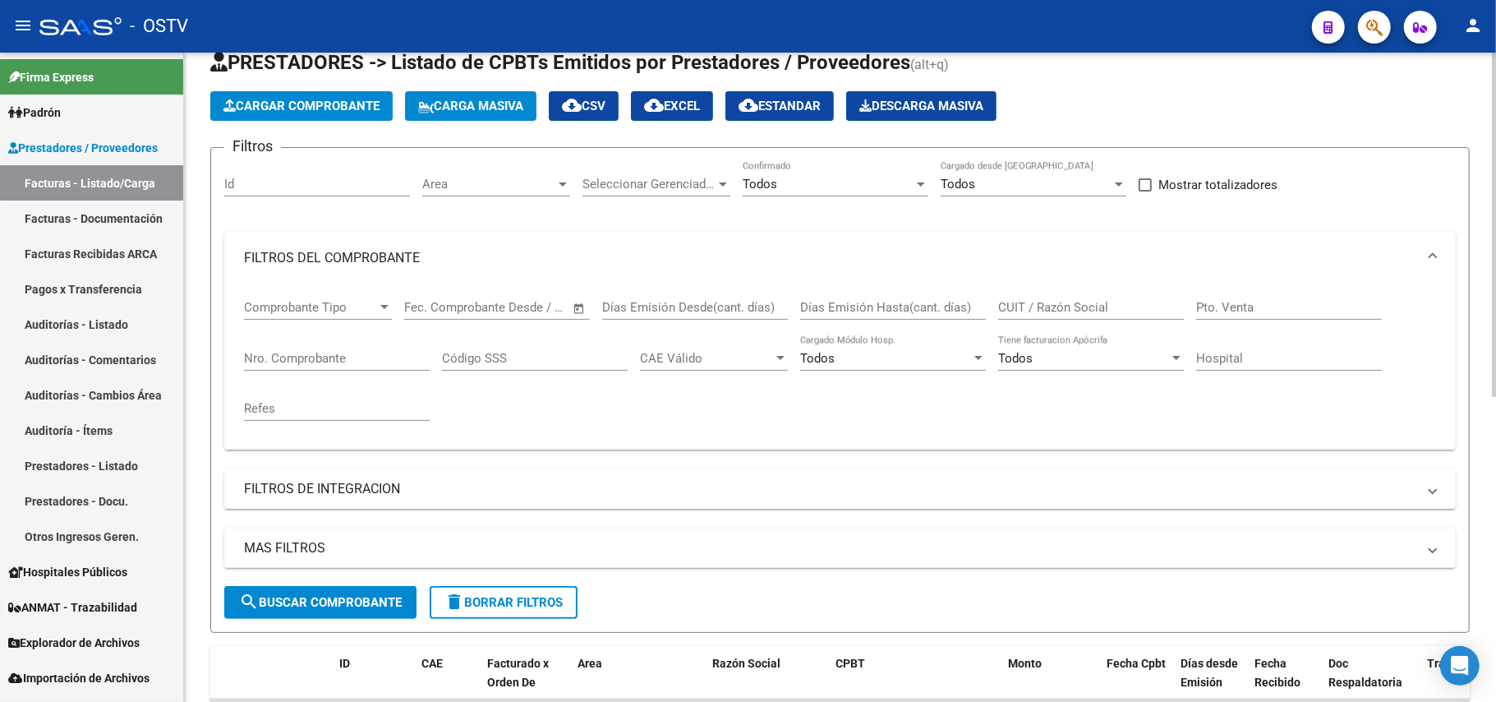
scroll to position [0, 0]
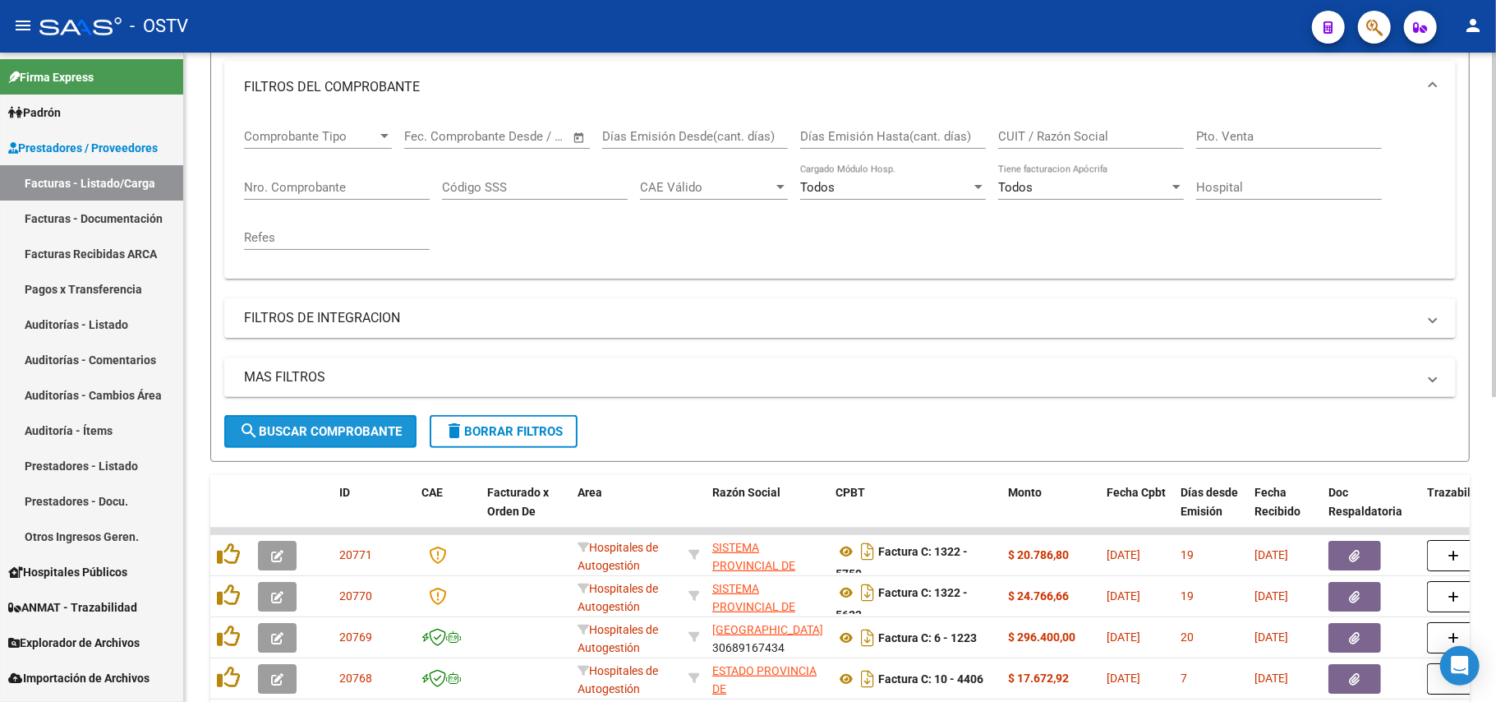
click at [316, 419] on button "search Buscar Comprobante" at bounding box center [320, 431] width 192 height 33
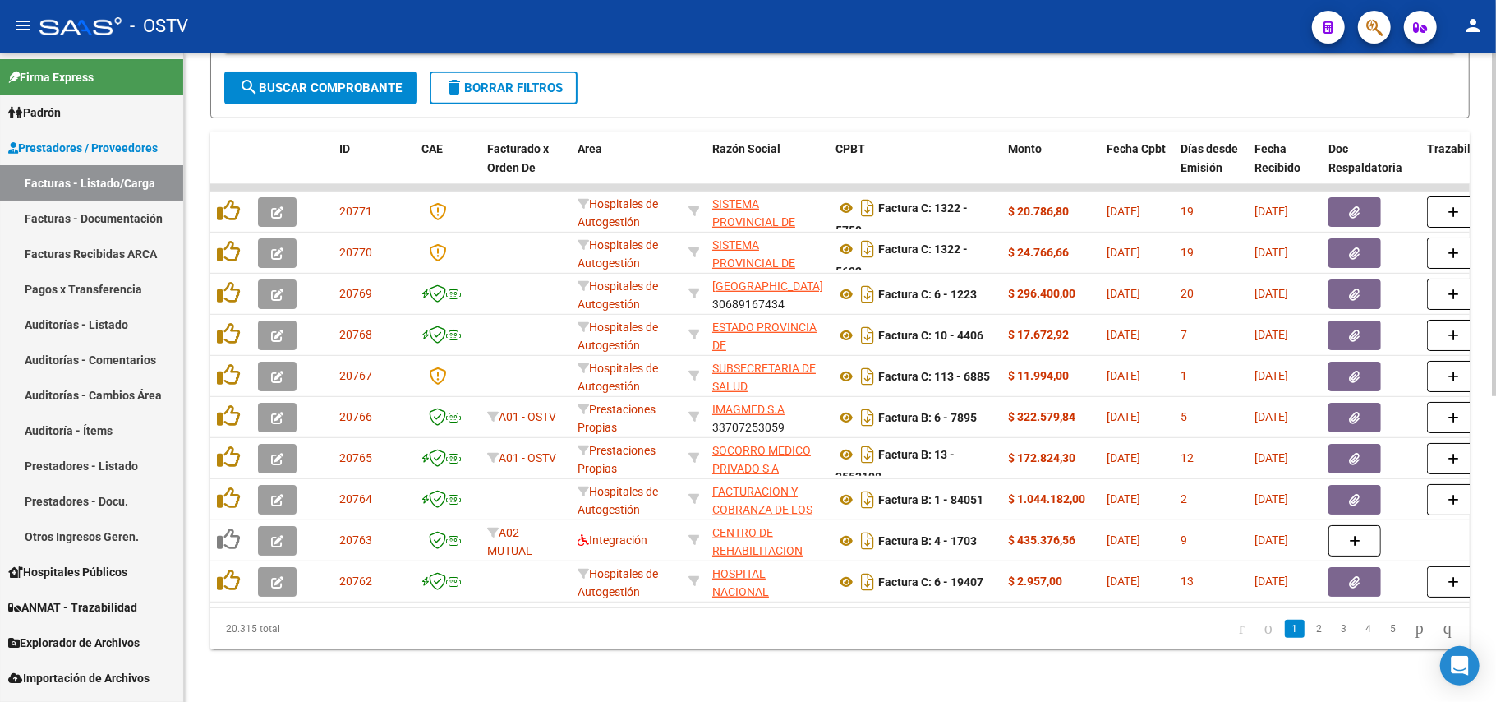
click at [355, 71] on button "search Buscar Comprobante" at bounding box center [320, 87] width 192 height 33
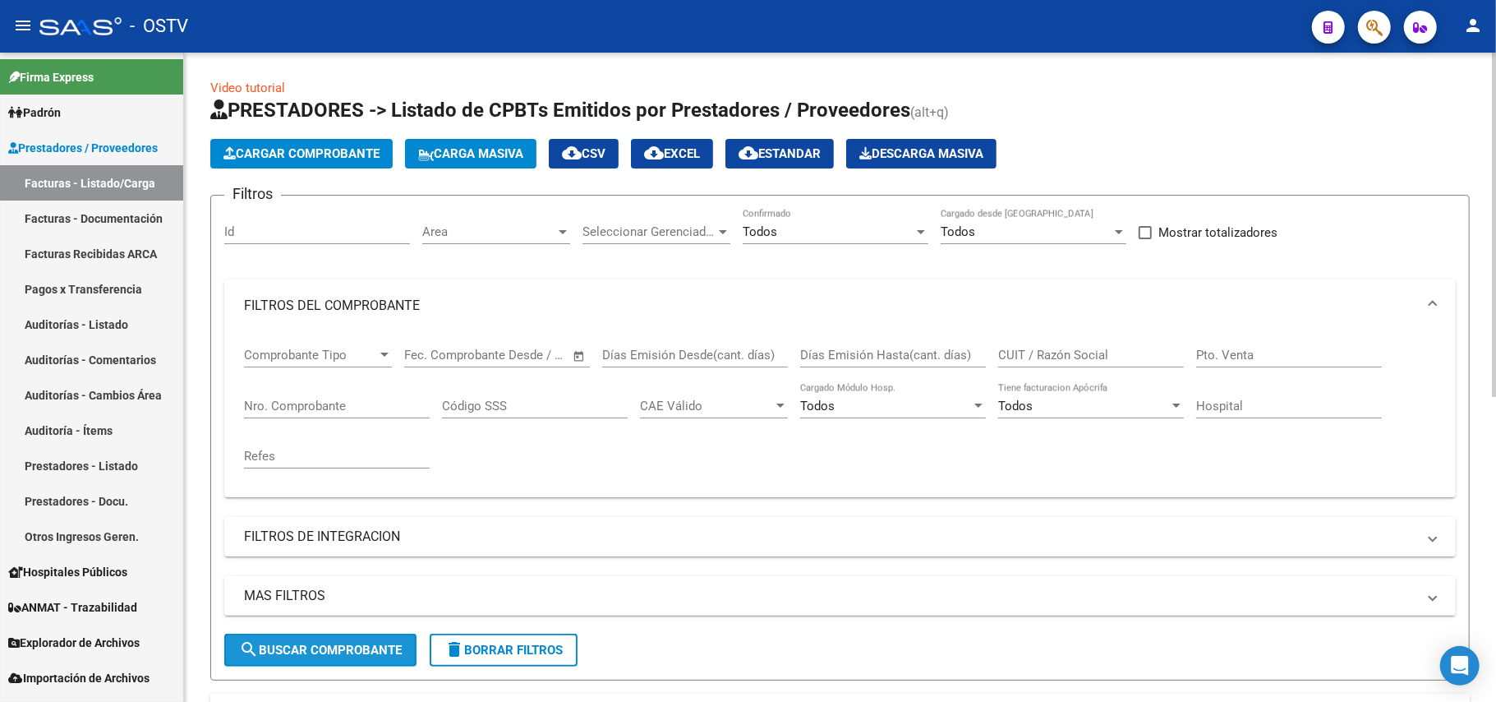
click at [334, 649] on span "search Buscar Comprobante" at bounding box center [320, 650] width 163 height 15
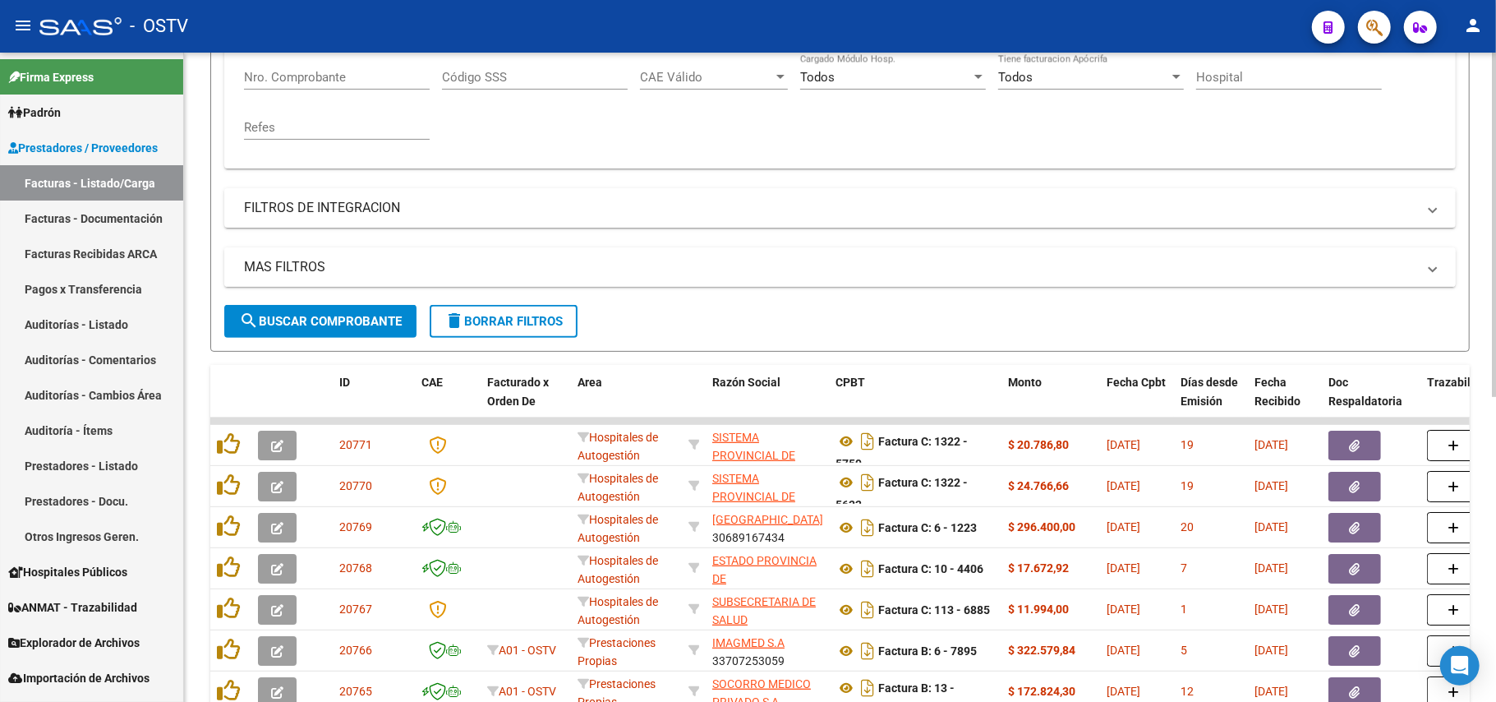
scroll to position [438, 0]
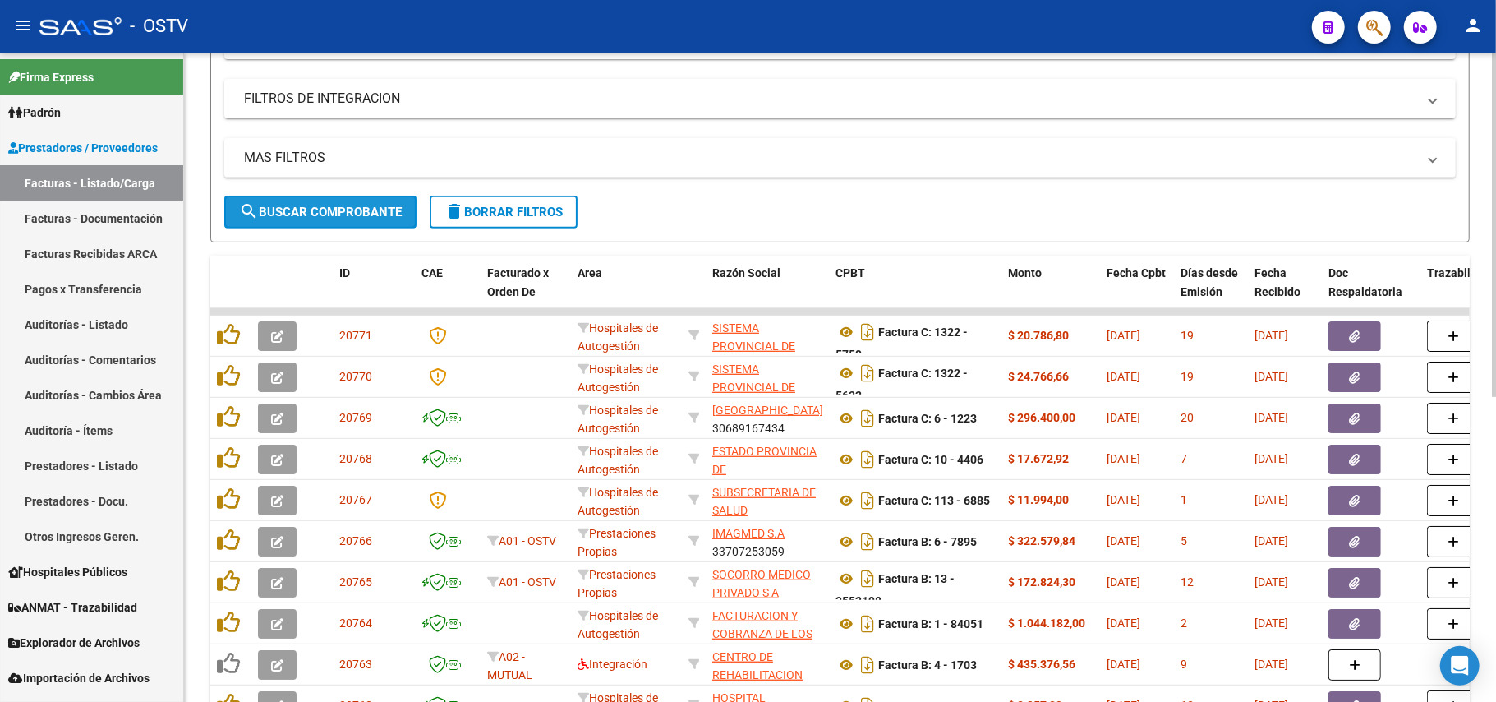
click at [247, 222] on button "search Buscar Comprobante" at bounding box center [320, 212] width 192 height 33
click at [353, 214] on span "search Buscar Comprobante" at bounding box center [320, 212] width 163 height 15
click at [375, 234] on form "Filtros Id Area Area Seleccionar Gerenciador Seleccionar Gerenciador Todos Conf…" at bounding box center [840, 0] width 1260 height 486
click at [375, 225] on button "search Buscar Comprobante" at bounding box center [320, 212] width 192 height 33
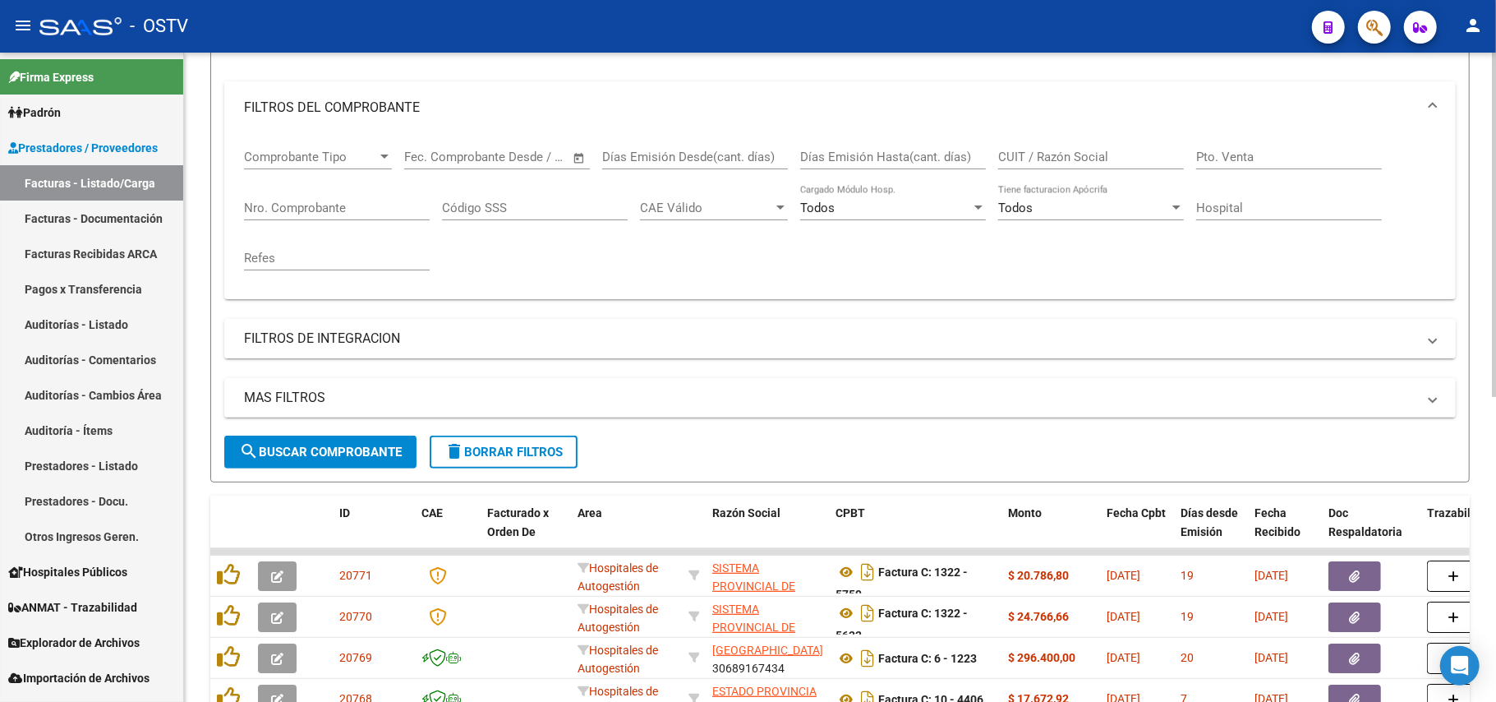
scroll to position [219, 0]
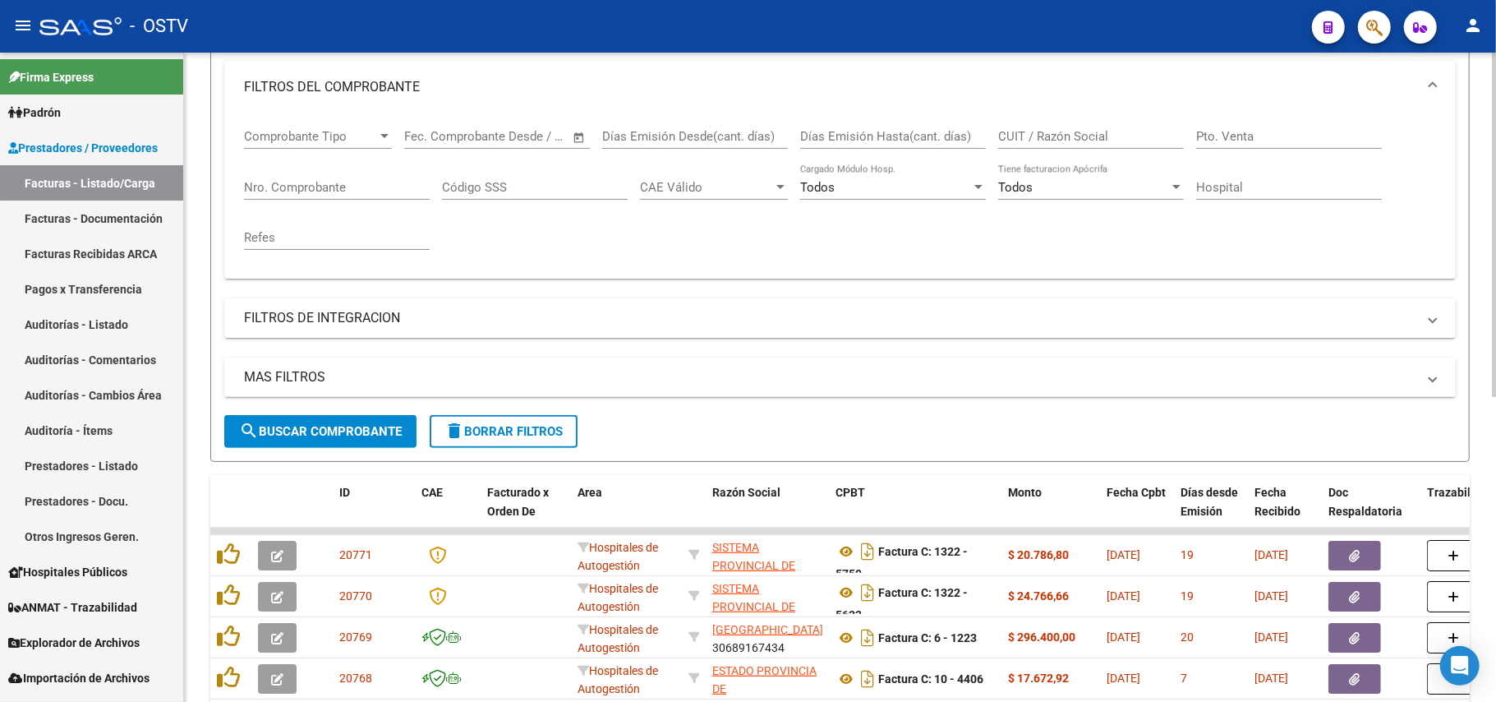
click at [299, 445] on button "search Buscar Comprobante" at bounding box center [320, 431] width 192 height 33
click at [311, 421] on button "search Buscar Comprobante" at bounding box center [320, 431] width 192 height 33
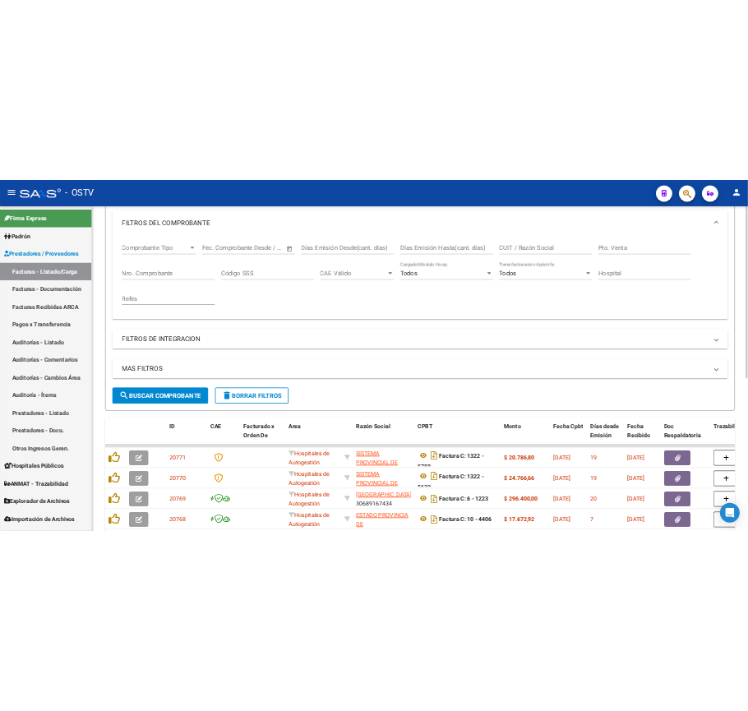
scroll to position [438, 0]
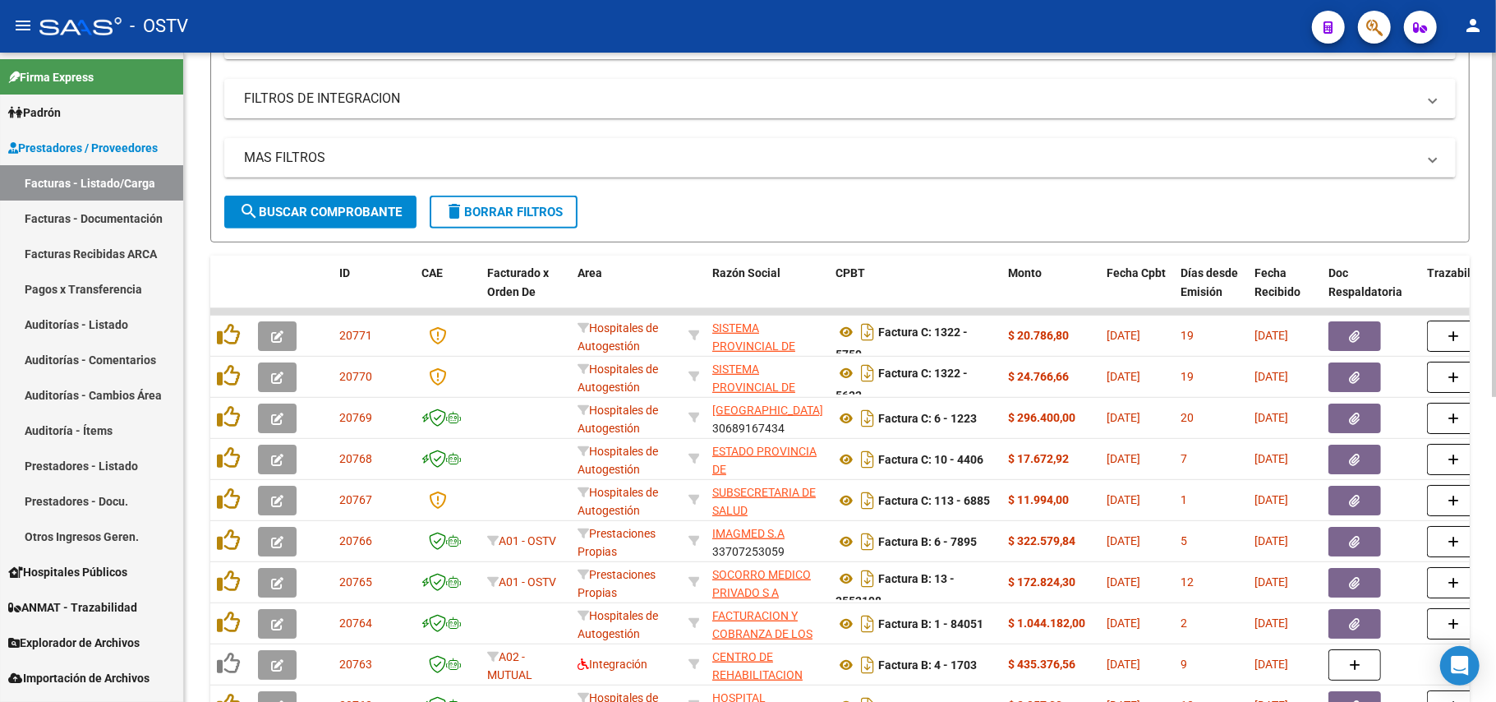
click at [337, 218] on span "search Buscar Comprobante" at bounding box center [320, 212] width 163 height 15
click at [343, 214] on span "search Buscar Comprobante" at bounding box center [320, 212] width 163 height 15
click at [359, 211] on span "search Buscar Comprobante" at bounding box center [320, 212] width 163 height 15
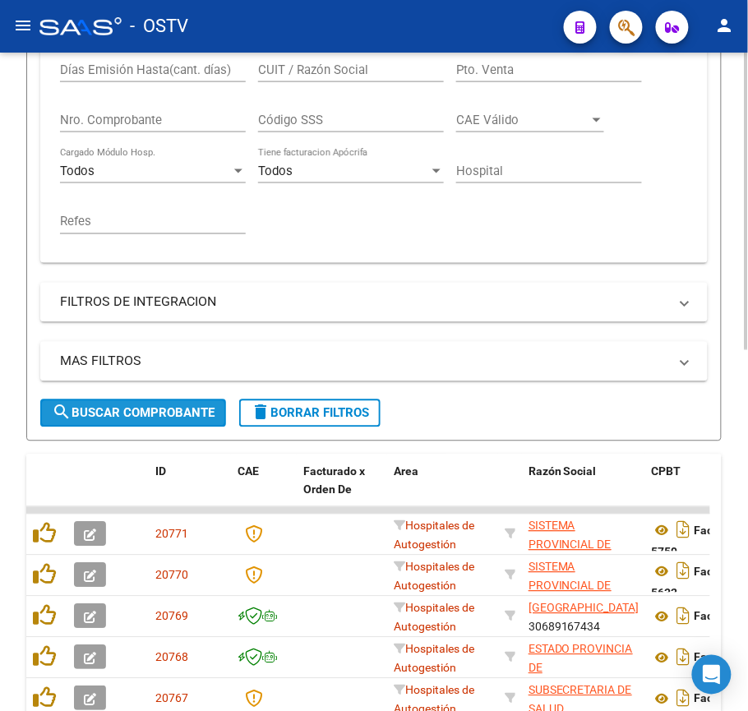
click at [188, 415] on span "search Buscar Comprobante" at bounding box center [133, 413] width 163 height 15
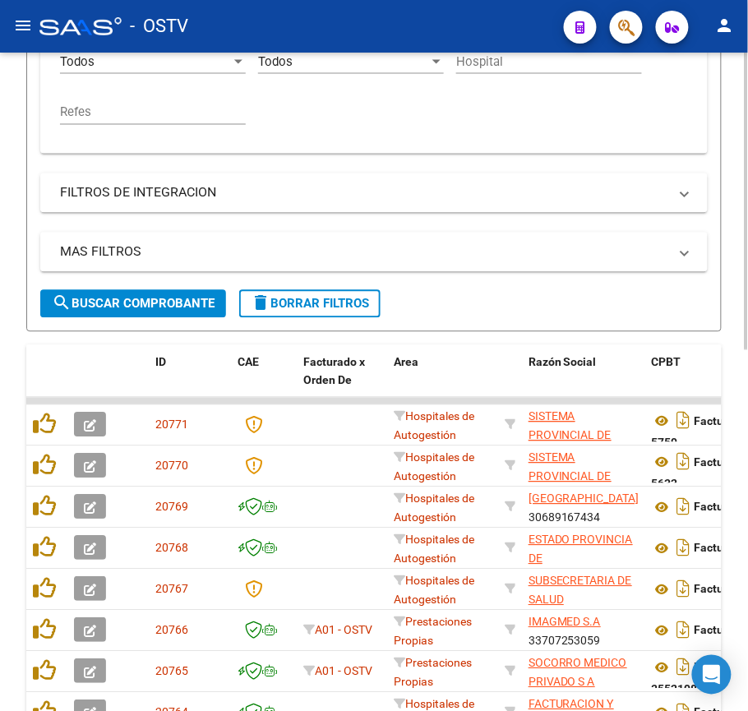
click at [156, 303] on span "search Buscar Comprobante" at bounding box center [133, 304] width 163 height 15
